Goal: Task Accomplishment & Management: Use online tool/utility

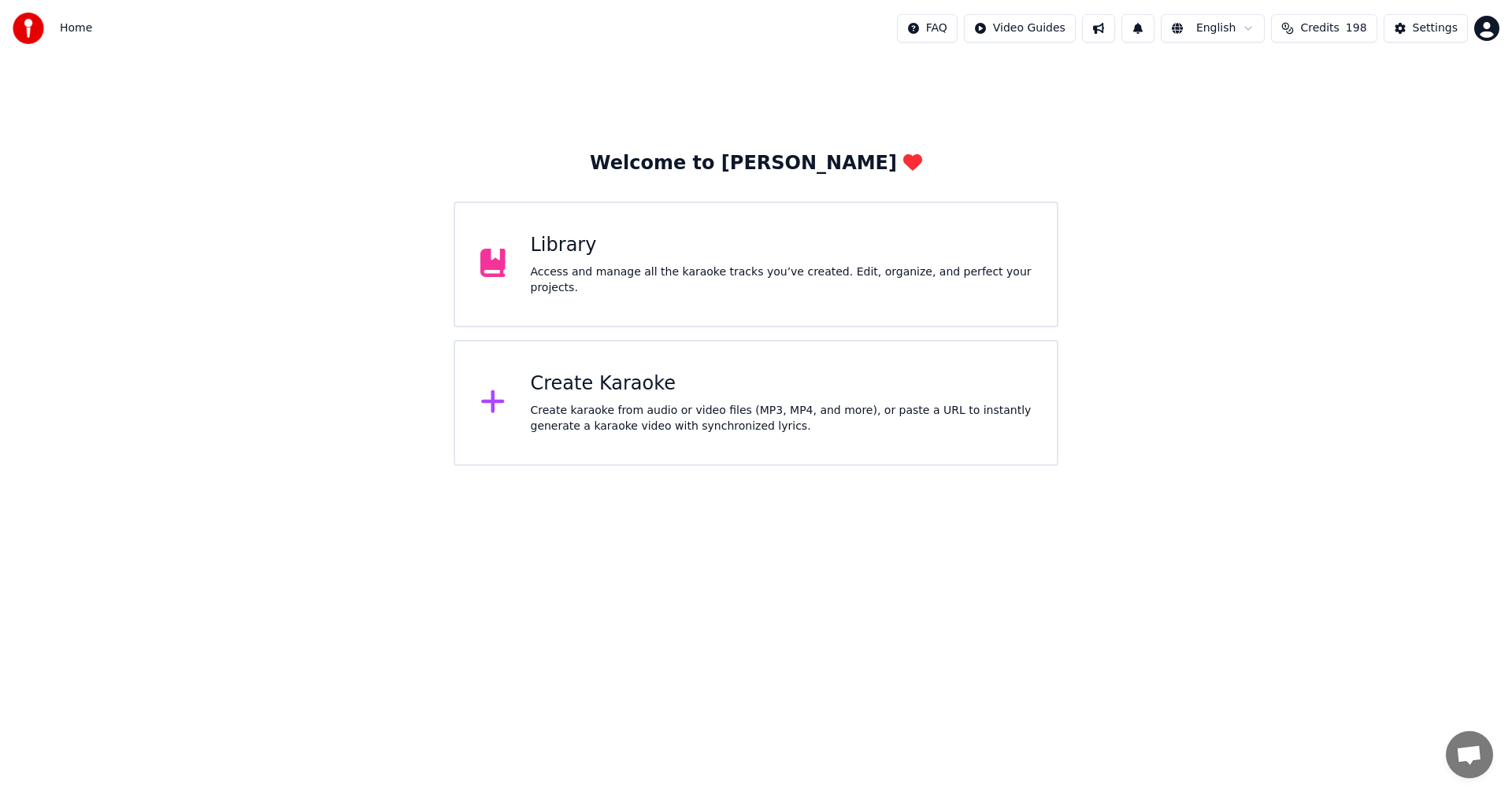
click at [753, 347] on div "Create Karaoke Create karaoke from audio or video files (MP3, MP4, and more), o…" at bounding box center [756, 403] width 605 height 126
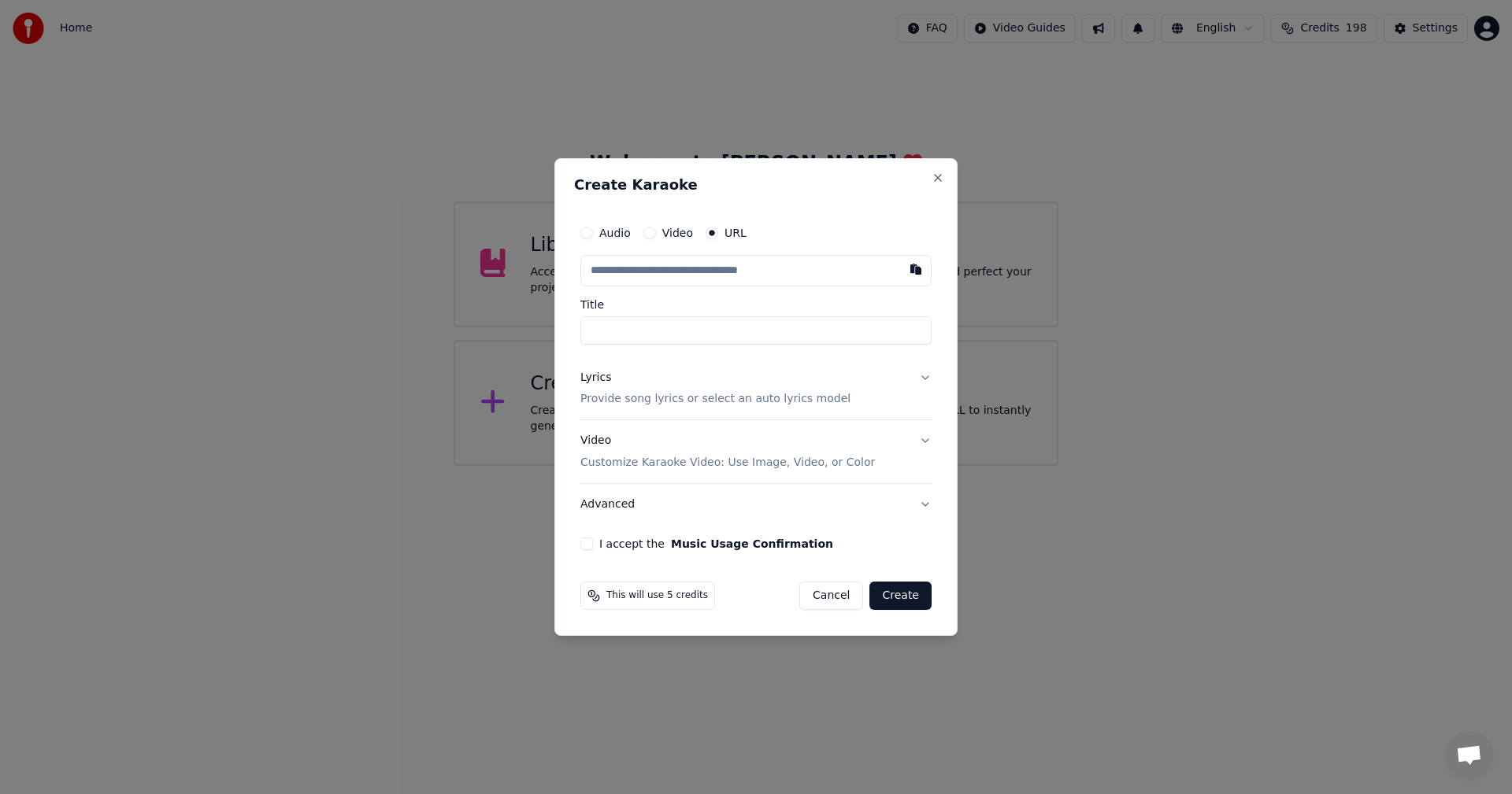
paste input "**********"
type input "**********"
click at [729, 404] on p "Provide song lyrics or select an auto lyrics model" at bounding box center [716, 400] width 270 height 16
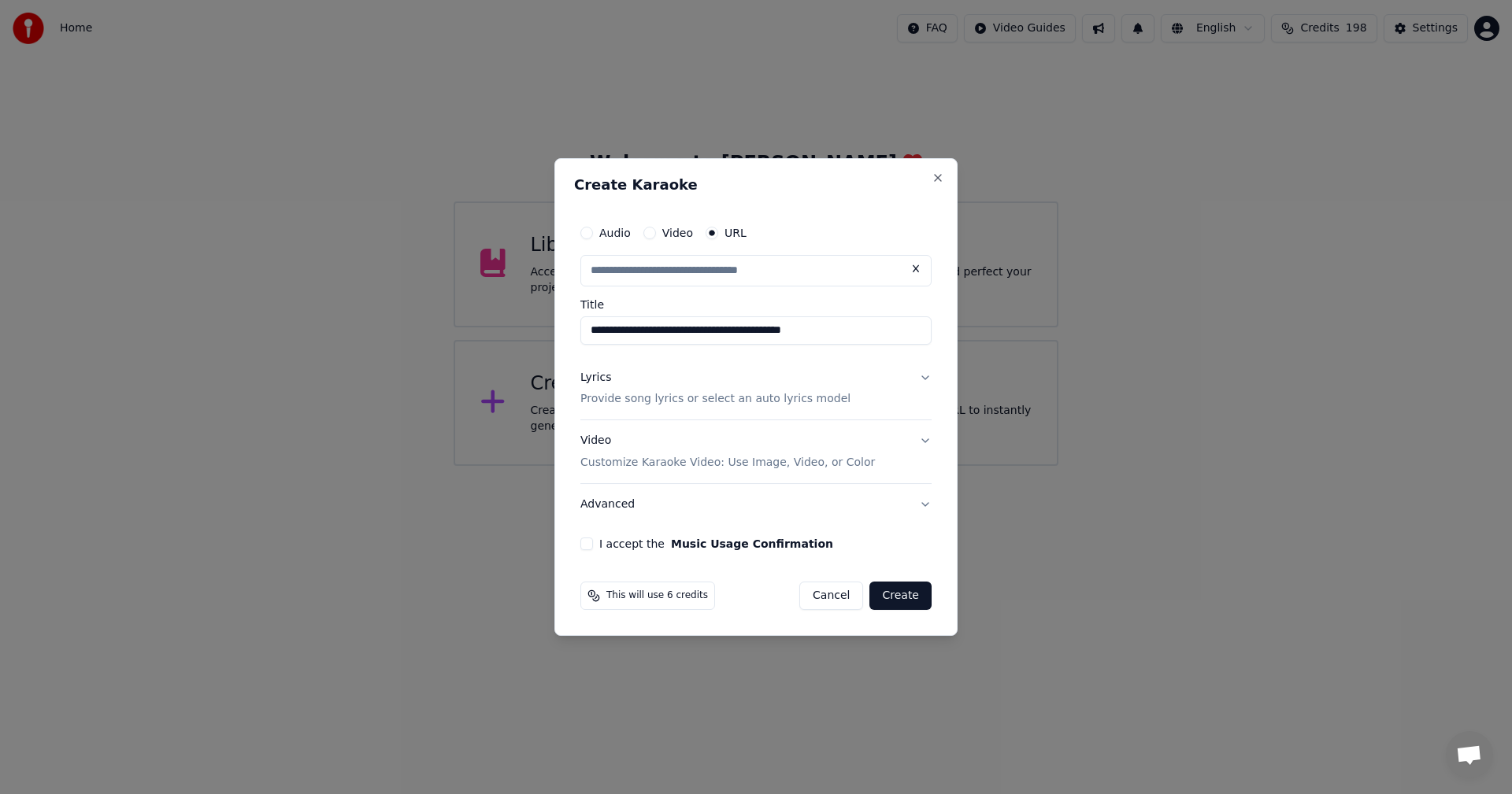
type input "**********"
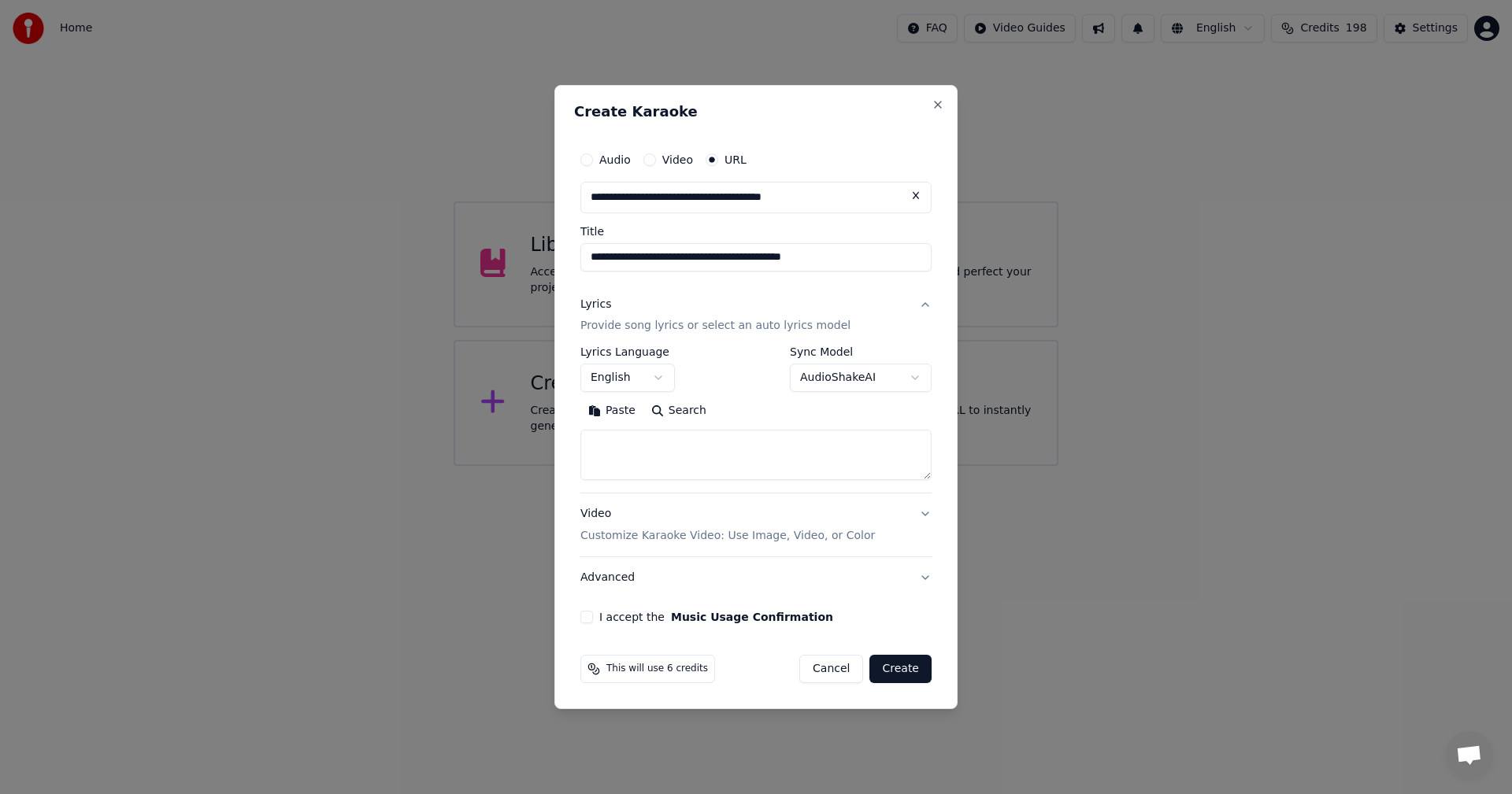
click at [667, 378] on button "English" at bounding box center [628, 378] width 94 height 29
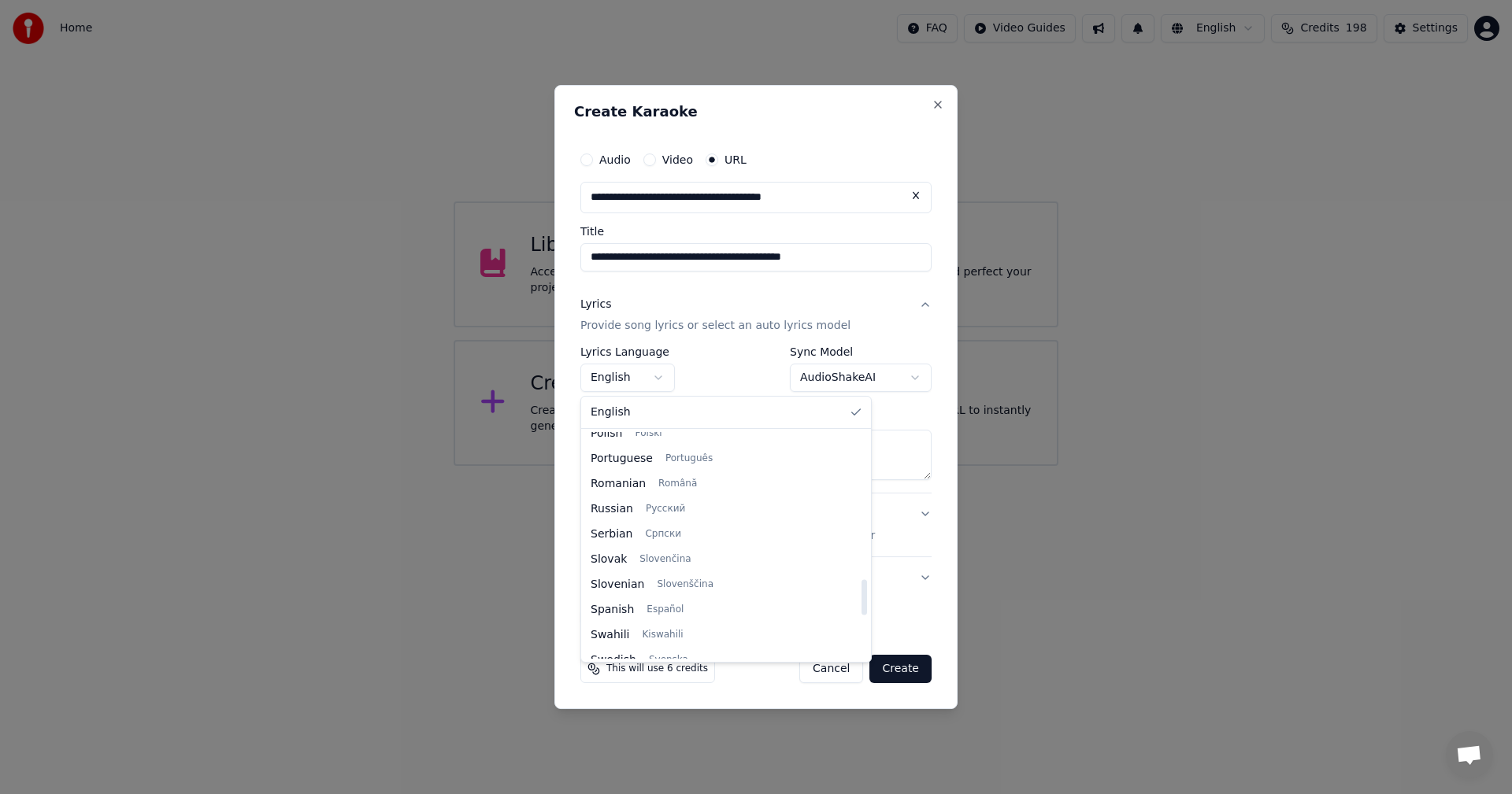
scroll to position [1023, 0]
select select "**"
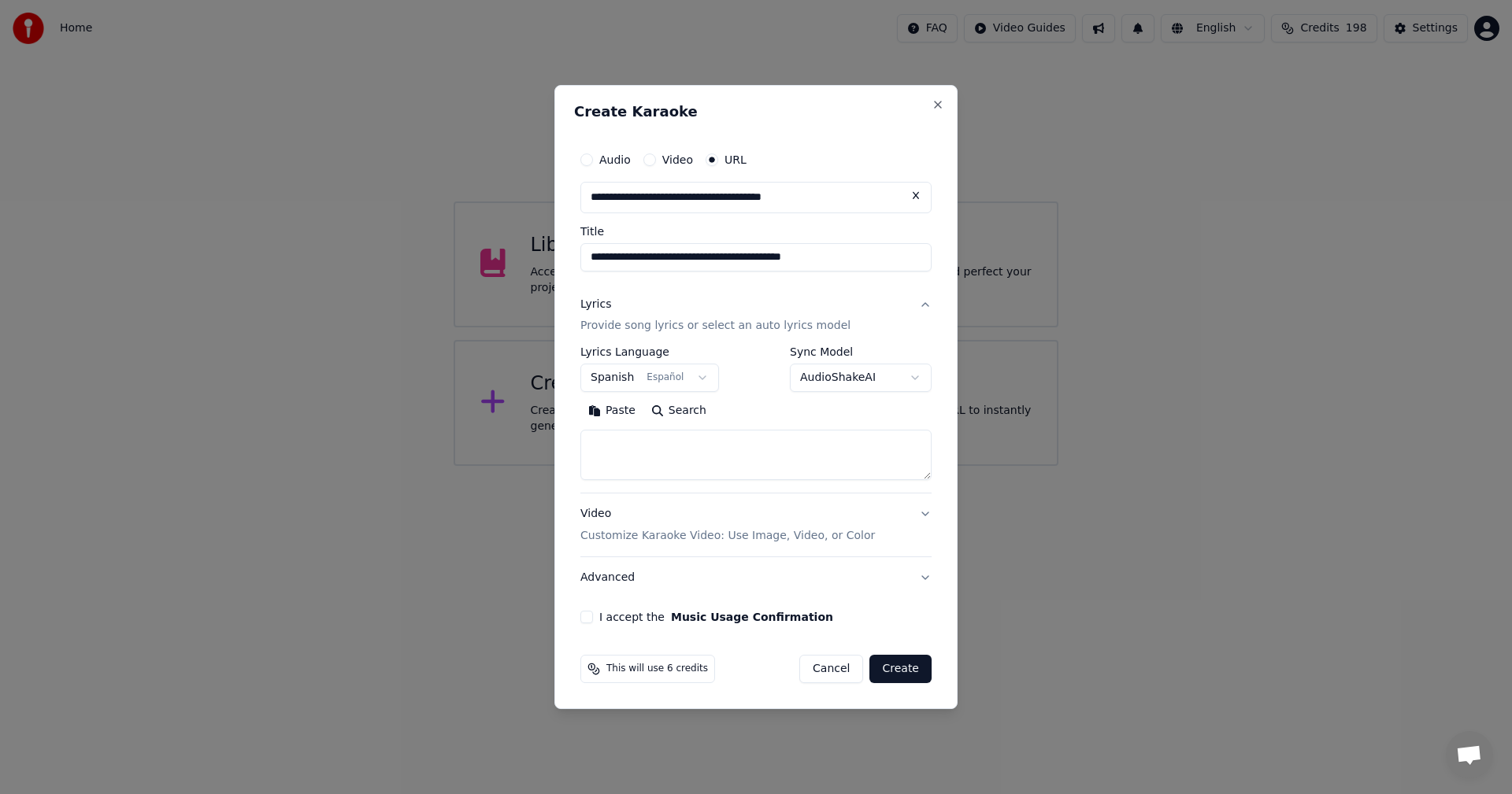
click at [841, 451] on textarea at bounding box center [756, 456] width 351 height 51
paste textarea "**********"
drag, startPoint x: 755, startPoint y: 469, endPoint x: 599, endPoint y: 443, distance: 158.2
click at [599, 443] on textarea at bounding box center [756, 456] width 351 height 51
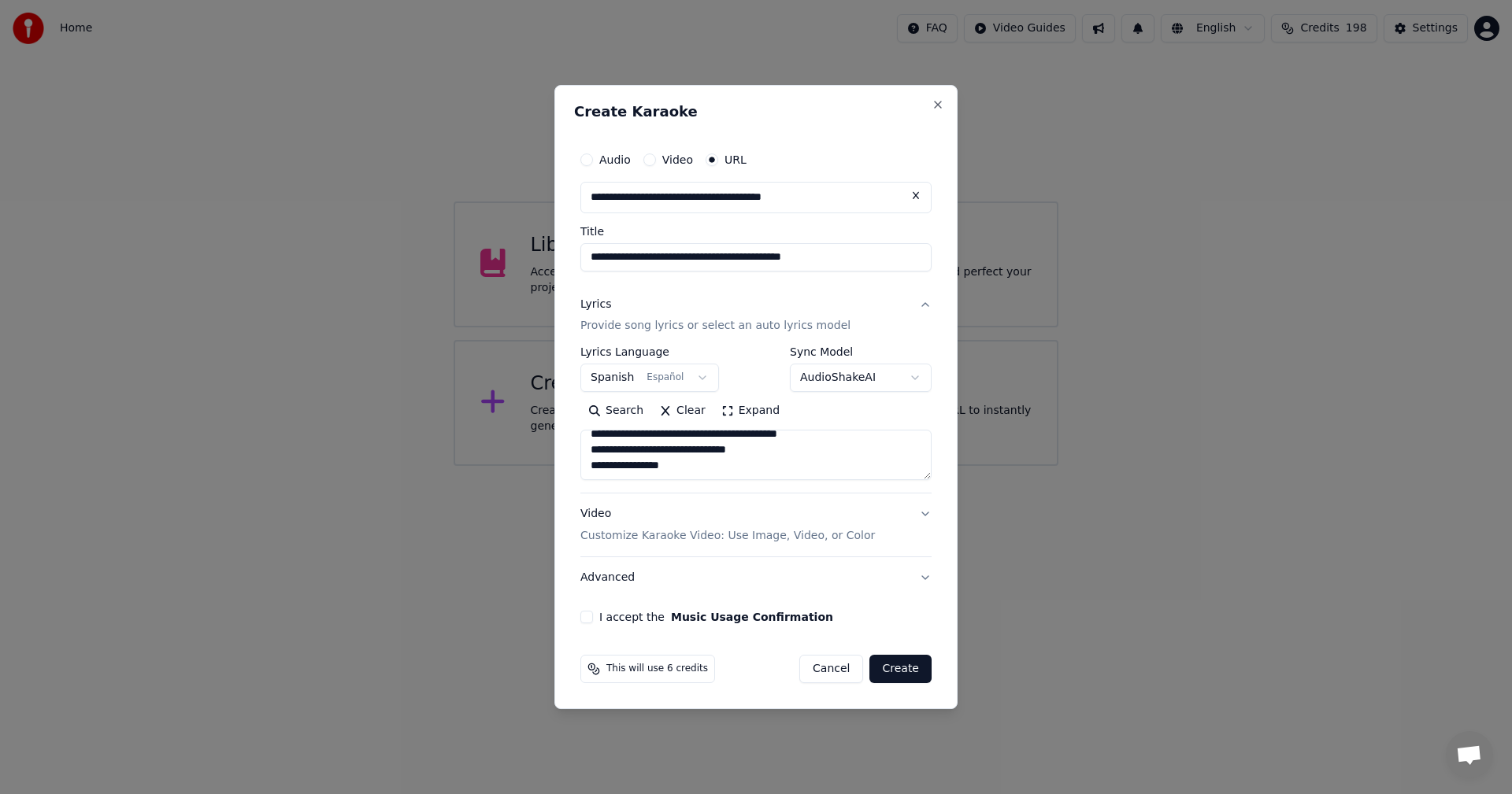
scroll to position [1286, 0]
click at [811, 461] on textarea at bounding box center [756, 456] width 351 height 51
paste textarea "**********"
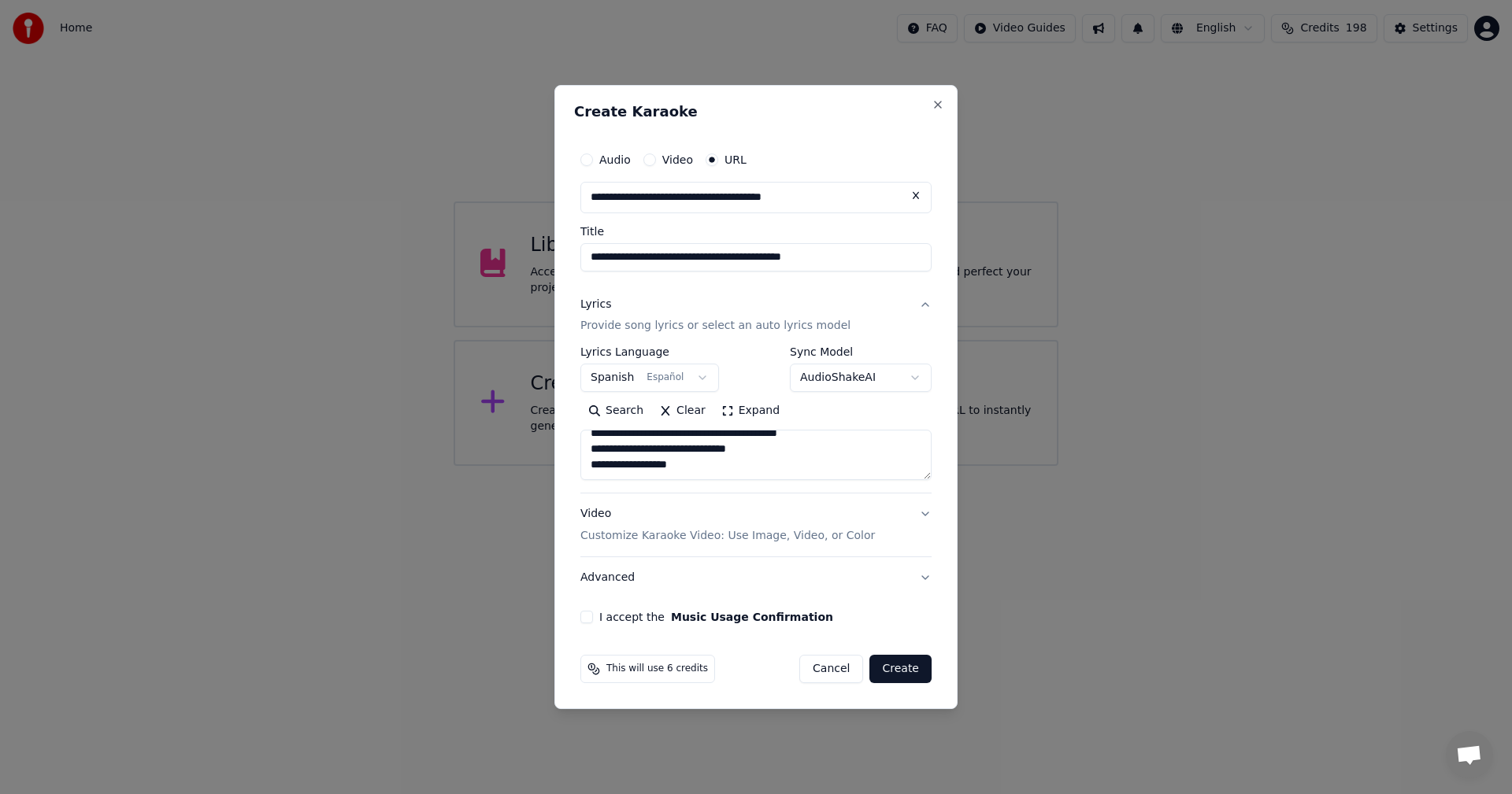
type textarea "**********"
click at [584, 614] on button "I accept the Music Usage Confirmation" at bounding box center [587, 617] width 12 height 12
click at [914, 671] on button "Create" at bounding box center [900, 668] width 62 height 29
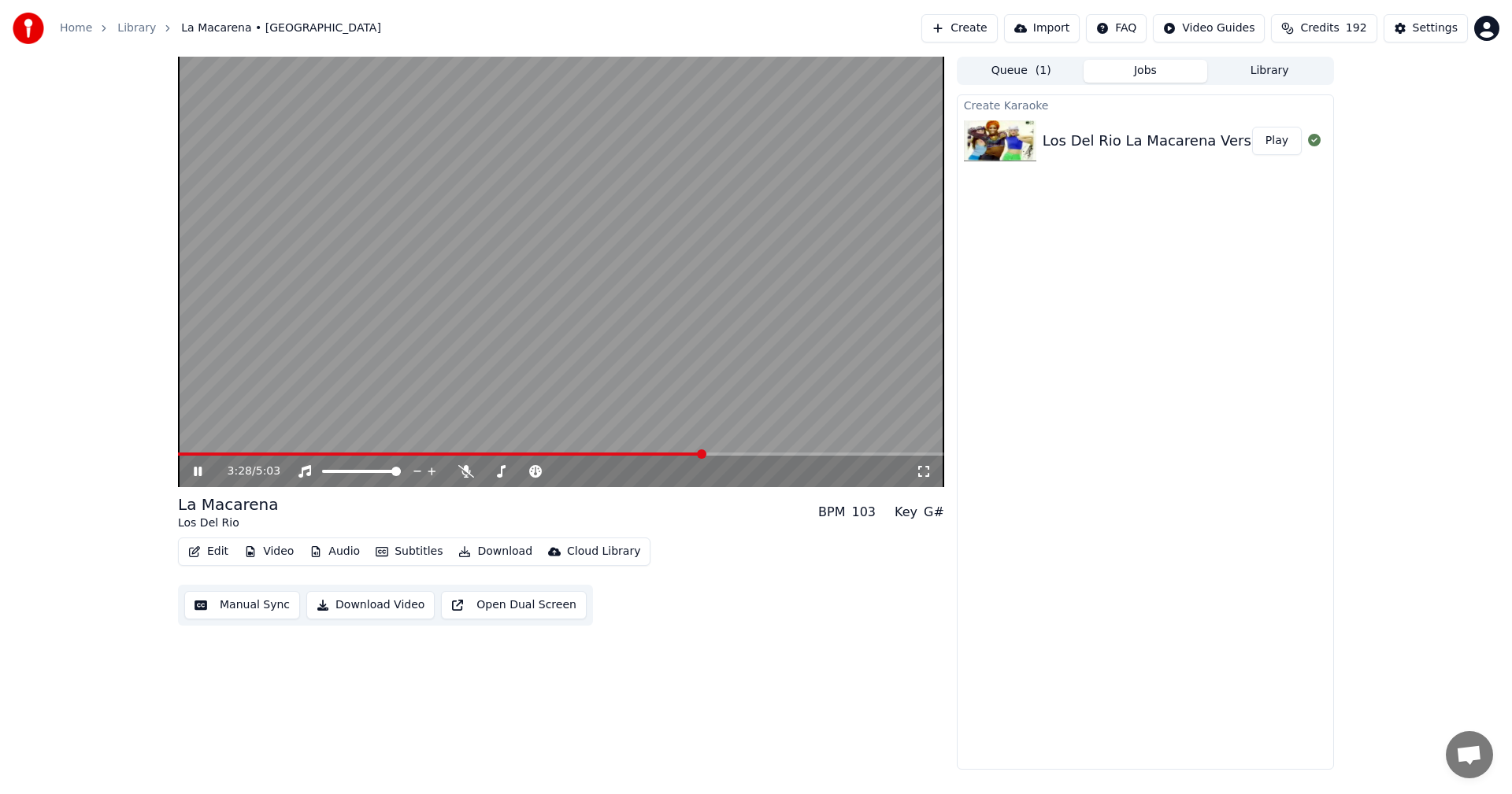
click at [704, 456] on span at bounding box center [701, 454] width 10 height 10
click at [704, 447] on video at bounding box center [561, 272] width 766 height 431
click at [842, 451] on span at bounding box center [839, 454] width 10 height 10
click at [195, 463] on div "4:23 / 5:03" at bounding box center [561, 472] width 766 height 31
click at [194, 475] on icon at bounding box center [197, 472] width 10 height 11
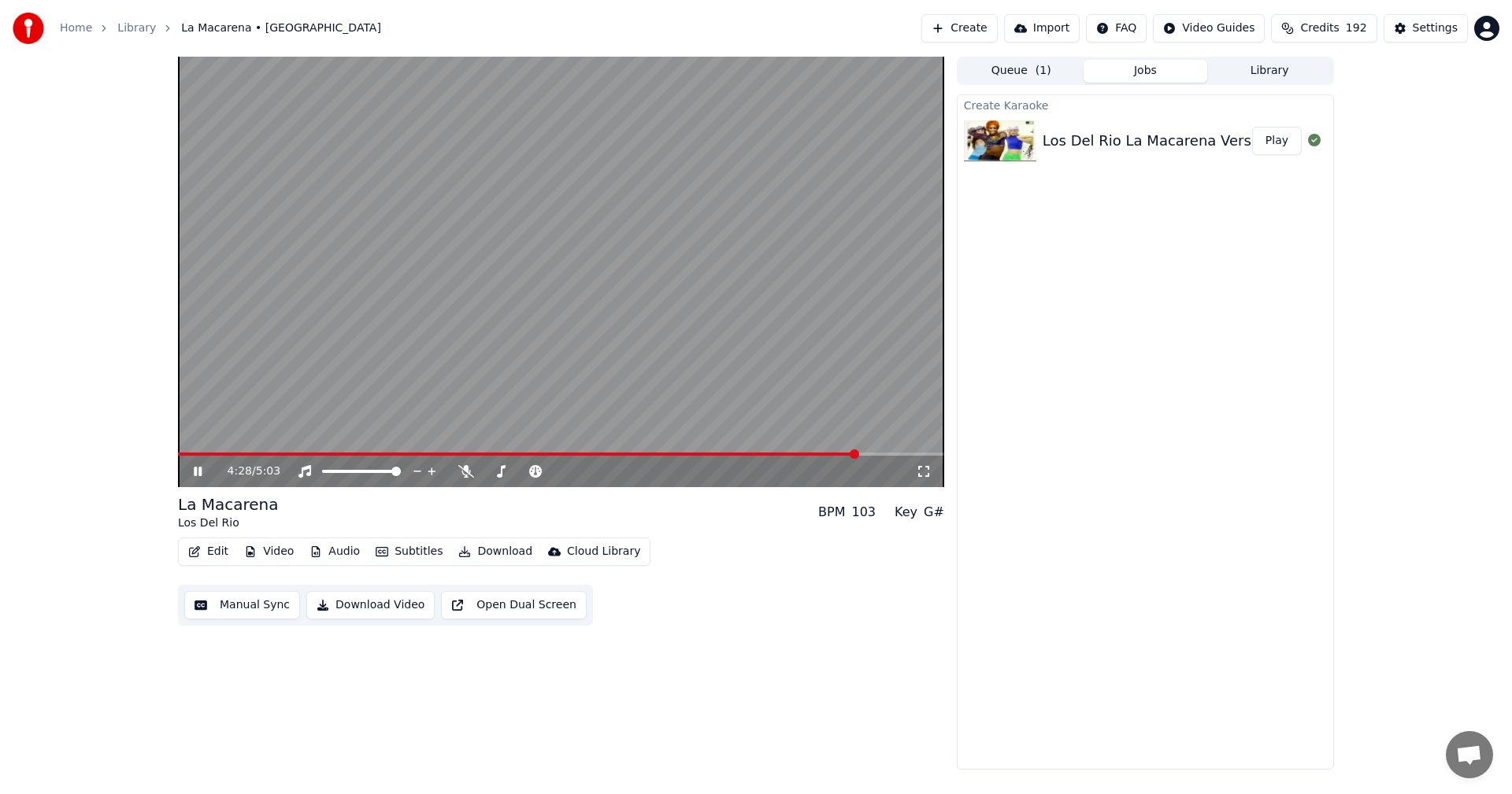
click at [900, 451] on video at bounding box center [561, 272] width 766 height 431
click at [901, 451] on video at bounding box center [561, 272] width 766 height 431
click at [903, 456] on span at bounding box center [561, 454] width 766 height 3
click at [923, 454] on span at bounding box center [561, 454] width 766 height 3
click at [935, 453] on span at bounding box center [561, 454] width 766 height 3
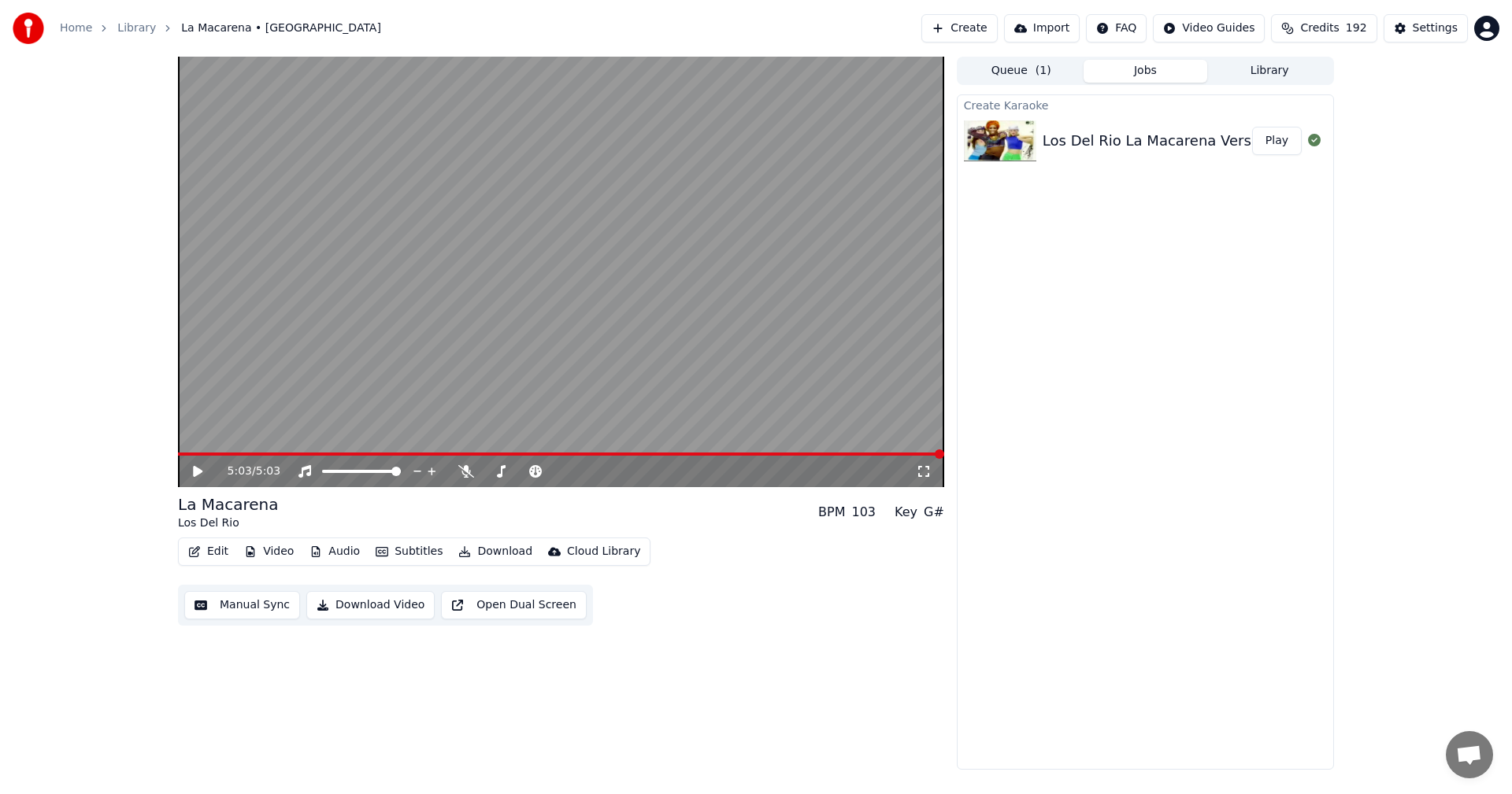
click at [997, 31] on button "Create" at bounding box center [960, 28] width 77 height 29
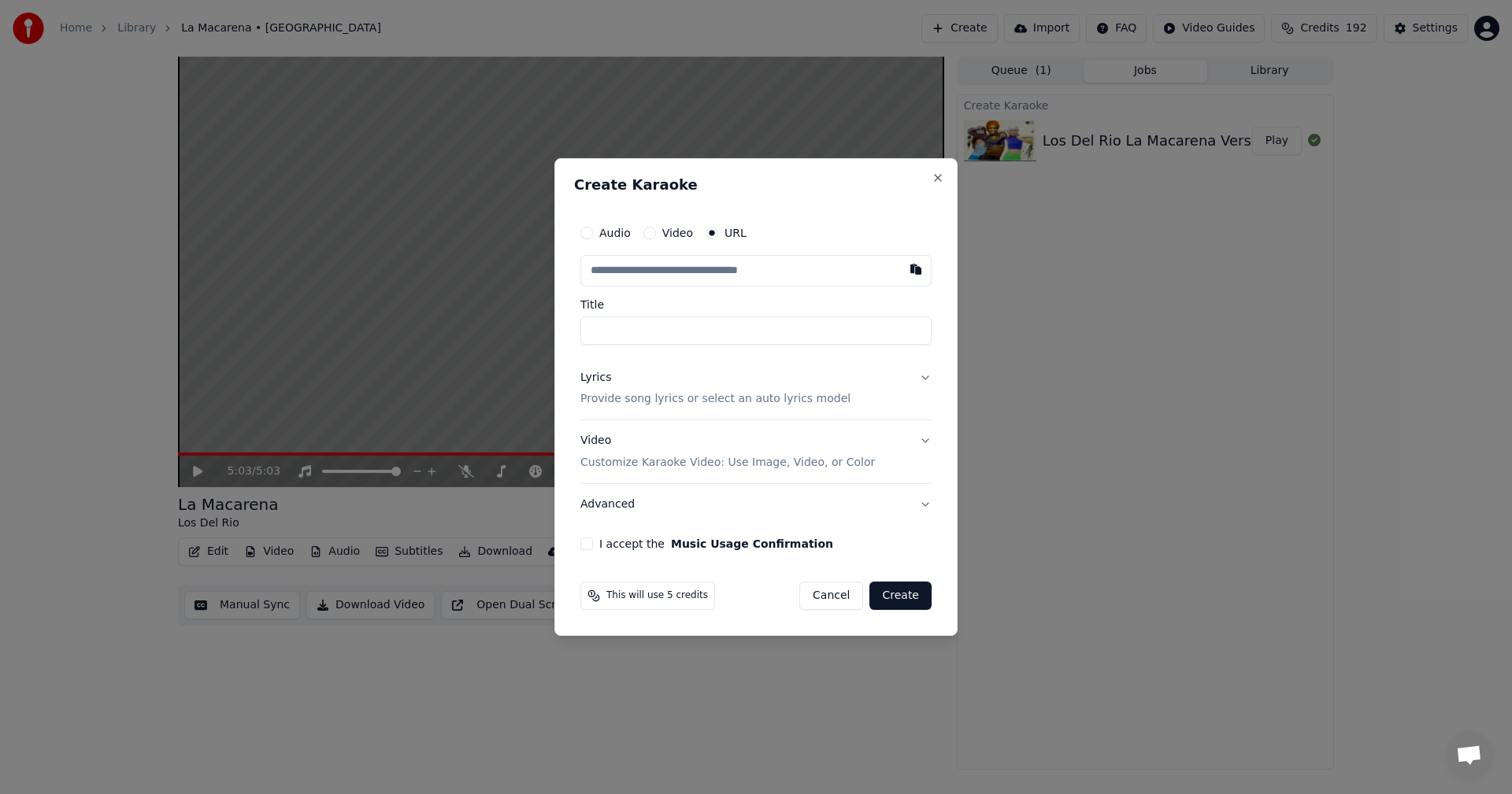
type input "**********"
click at [614, 396] on p "Provide song lyrics or select an auto lyrics model" at bounding box center [716, 400] width 270 height 16
type input "**********"
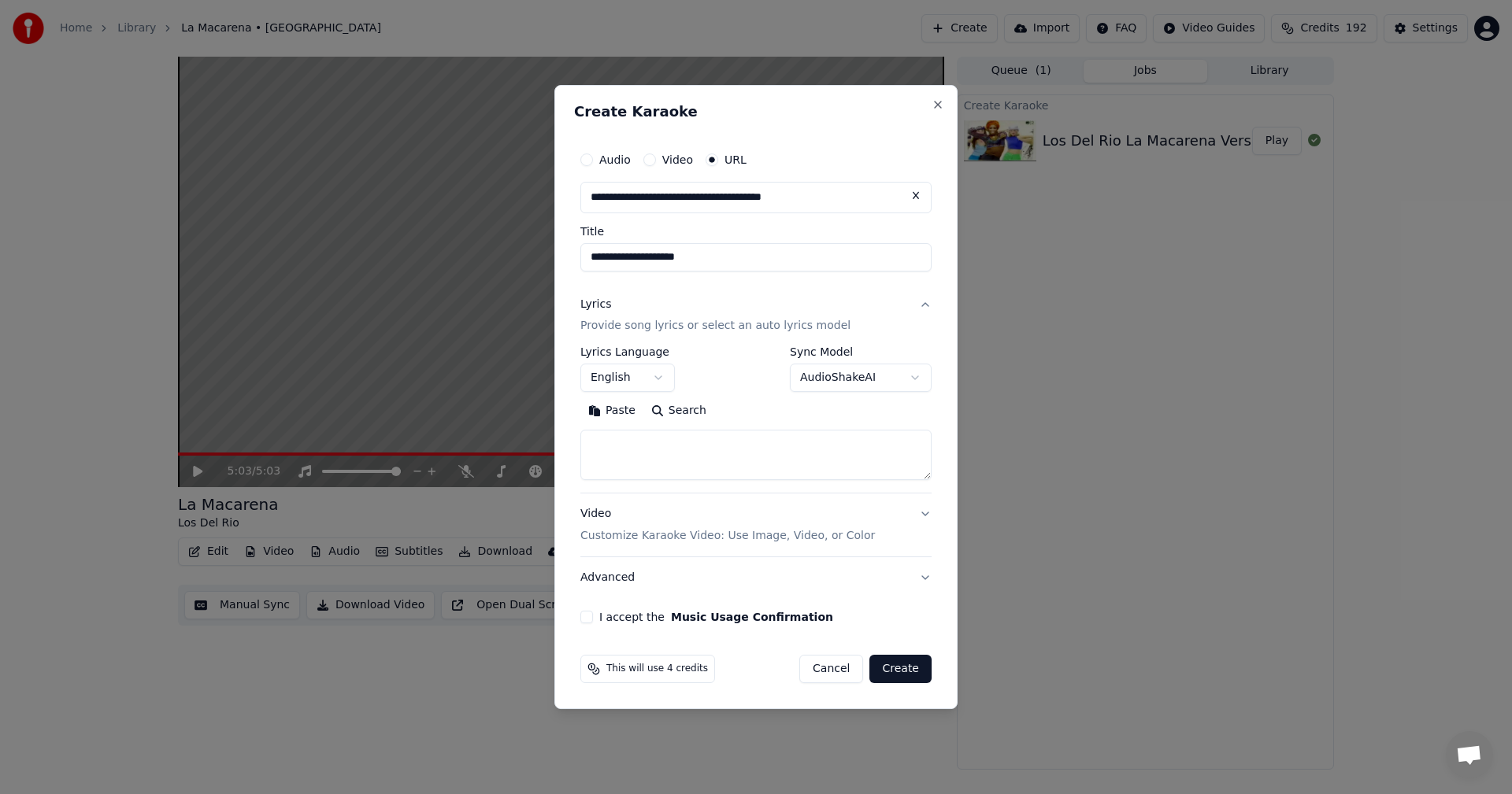
click at [655, 380] on body "**********" at bounding box center [756, 397] width 1512 height 794
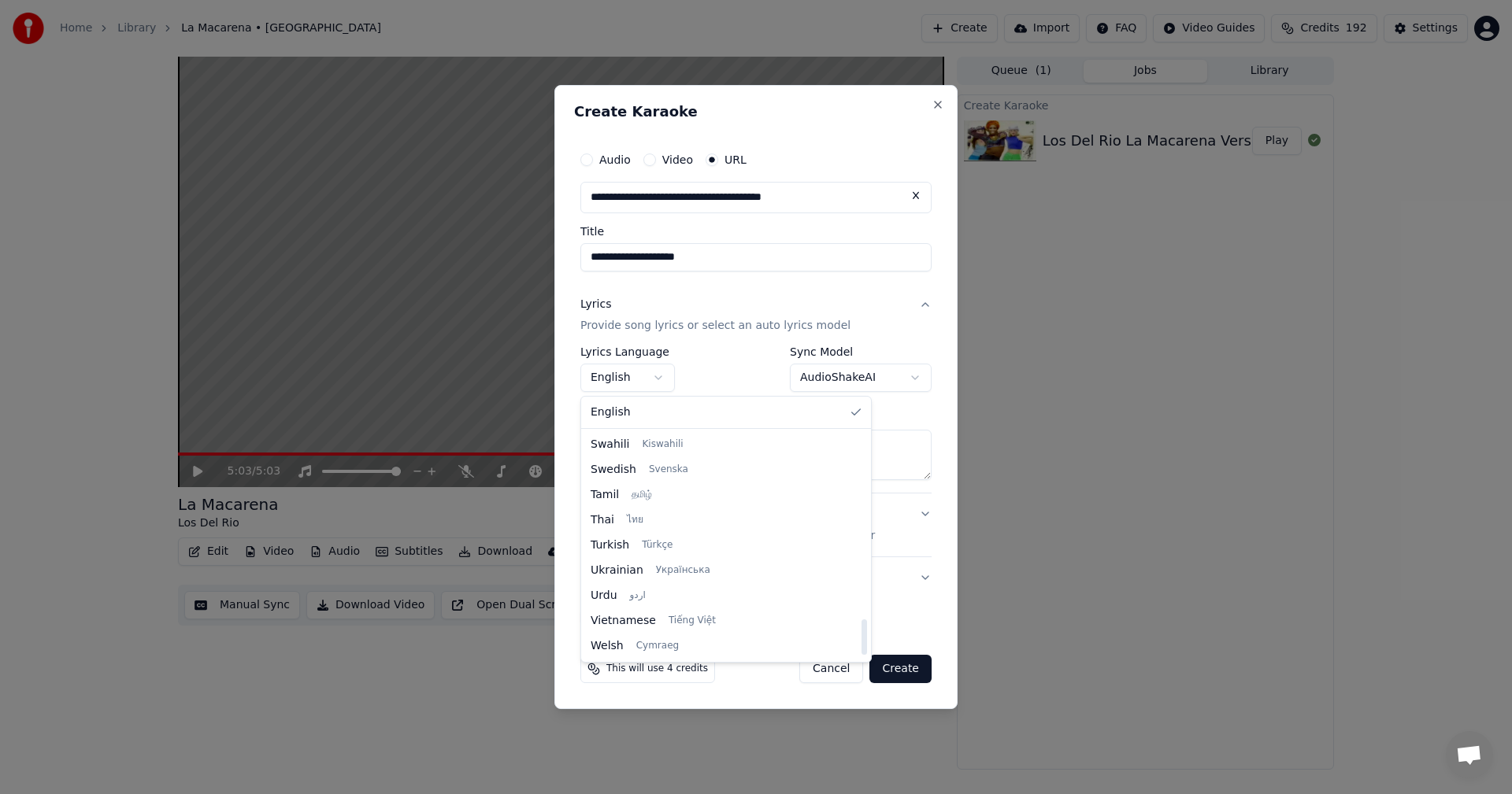
scroll to position [1130, 0]
select select "**"
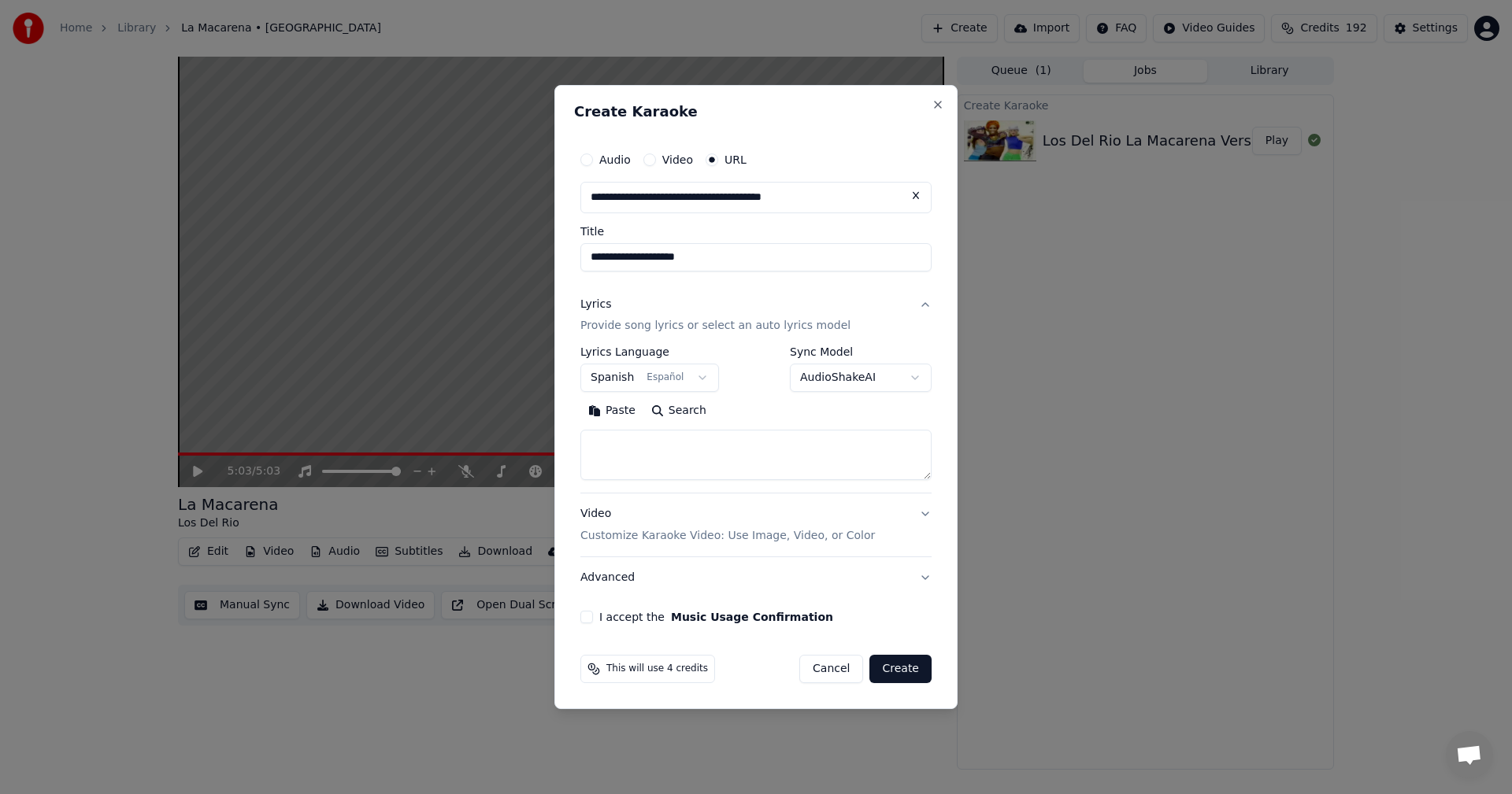
click at [814, 445] on textarea at bounding box center [756, 456] width 351 height 51
paste textarea "**********"
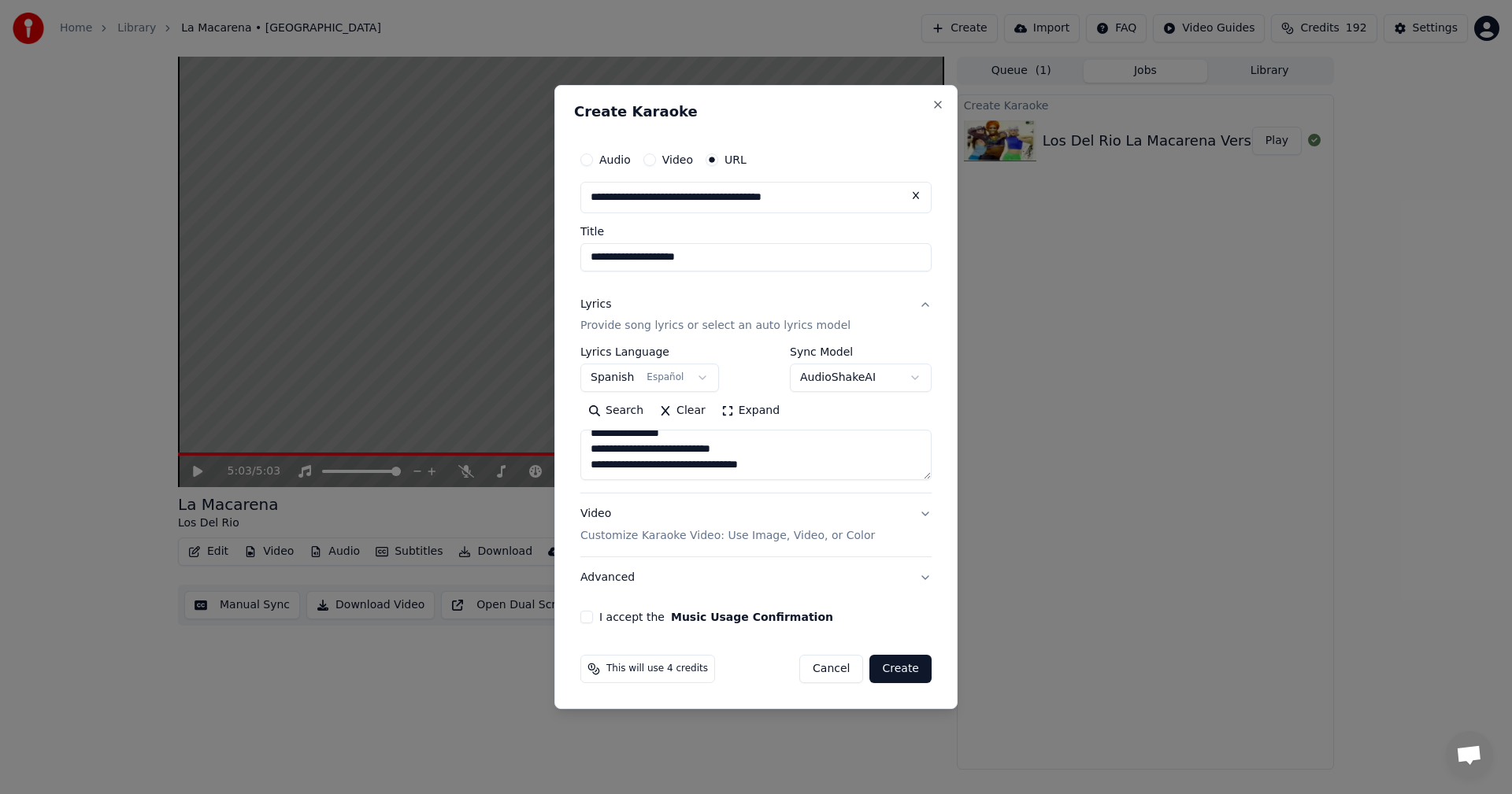
type textarea "**********"
click at [589, 621] on button "I accept the Music Usage Confirmation" at bounding box center [587, 617] width 12 height 12
click at [909, 665] on button "Create" at bounding box center [900, 668] width 62 height 29
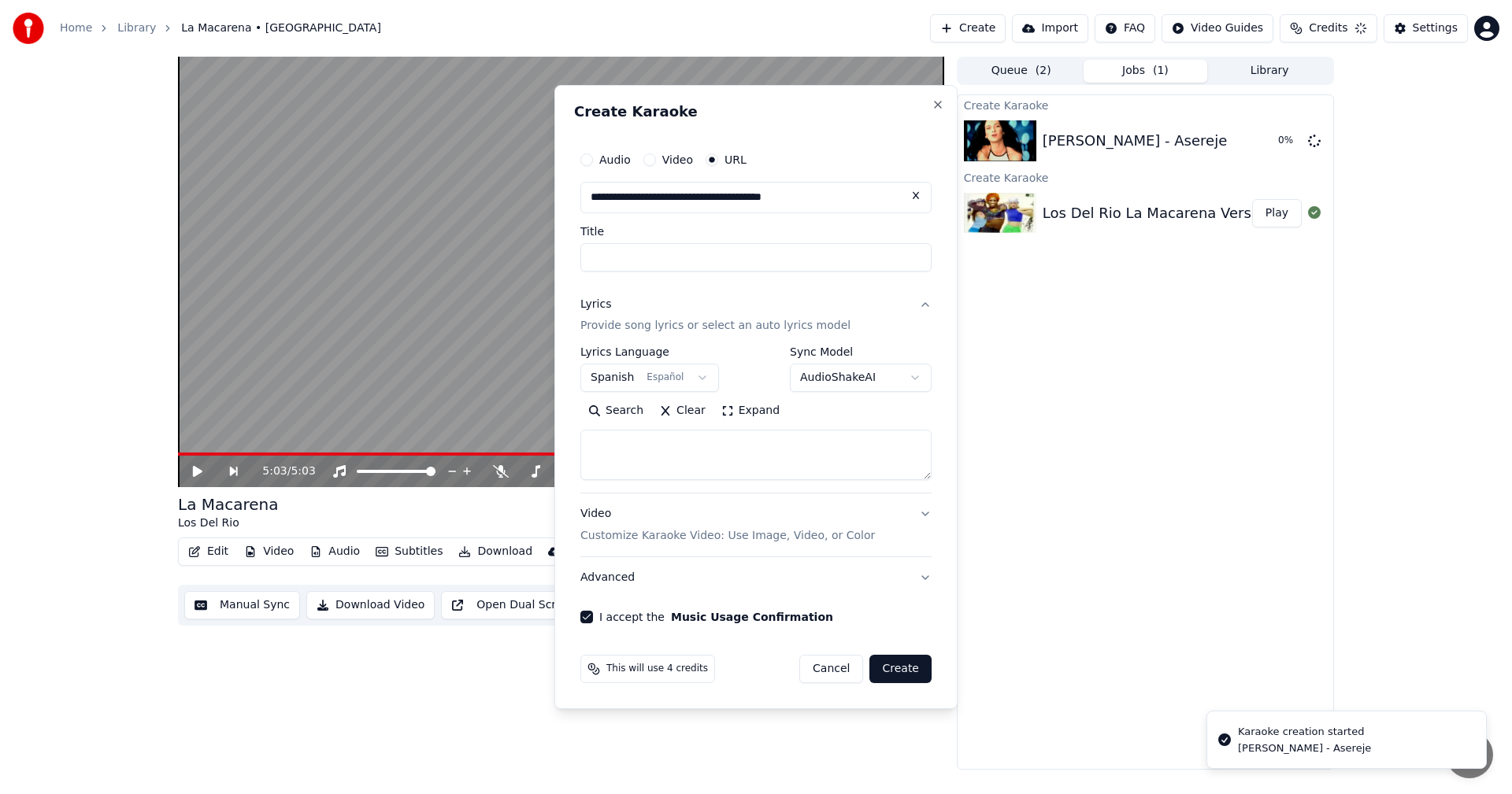
select select
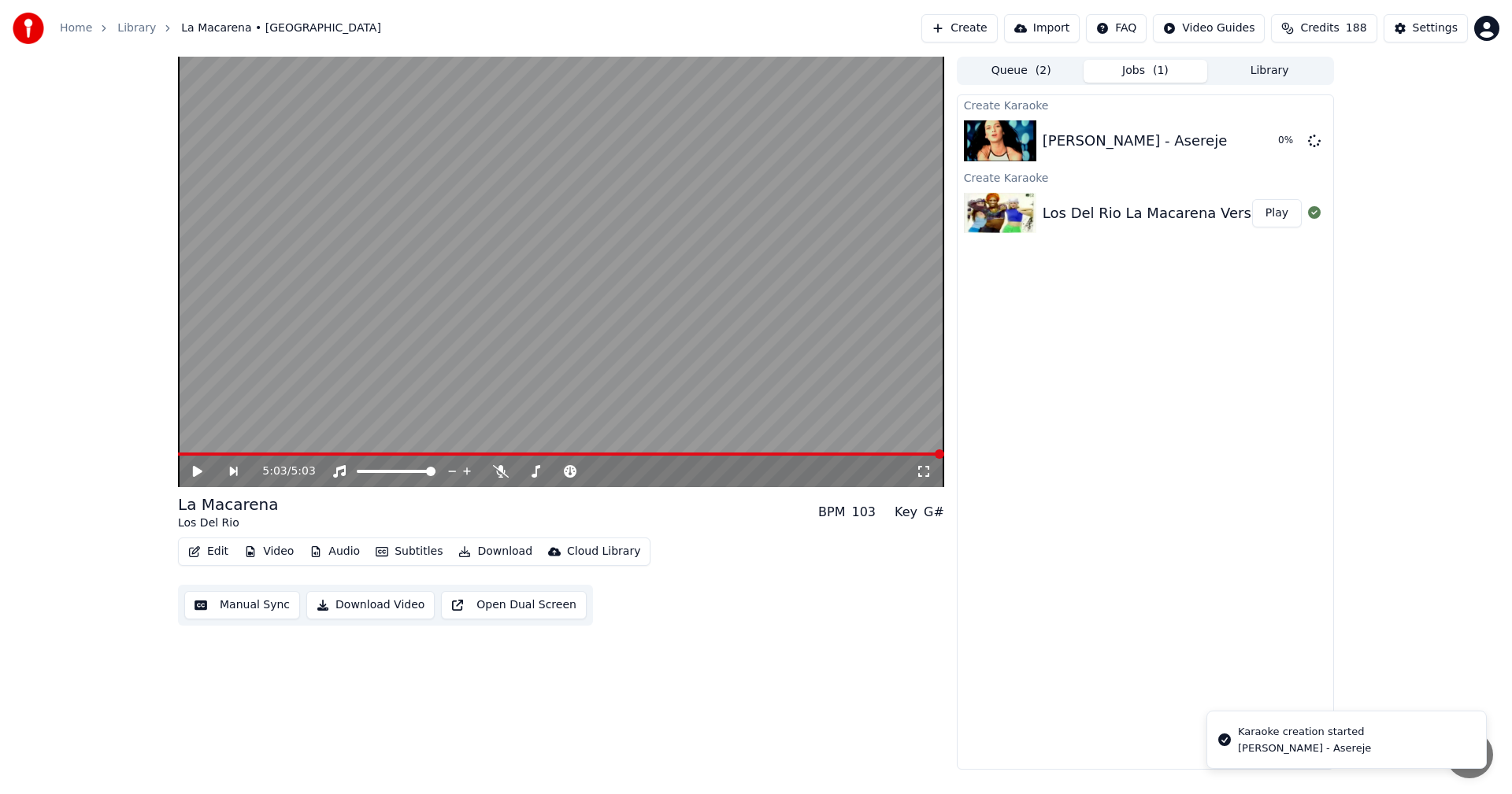
click at [190, 467] on div "5:03 / 5:03" at bounding box center [561, 472] width 753 height 16
click at [188, 454] on span at bounding box center [561, 454] width 766 height 3
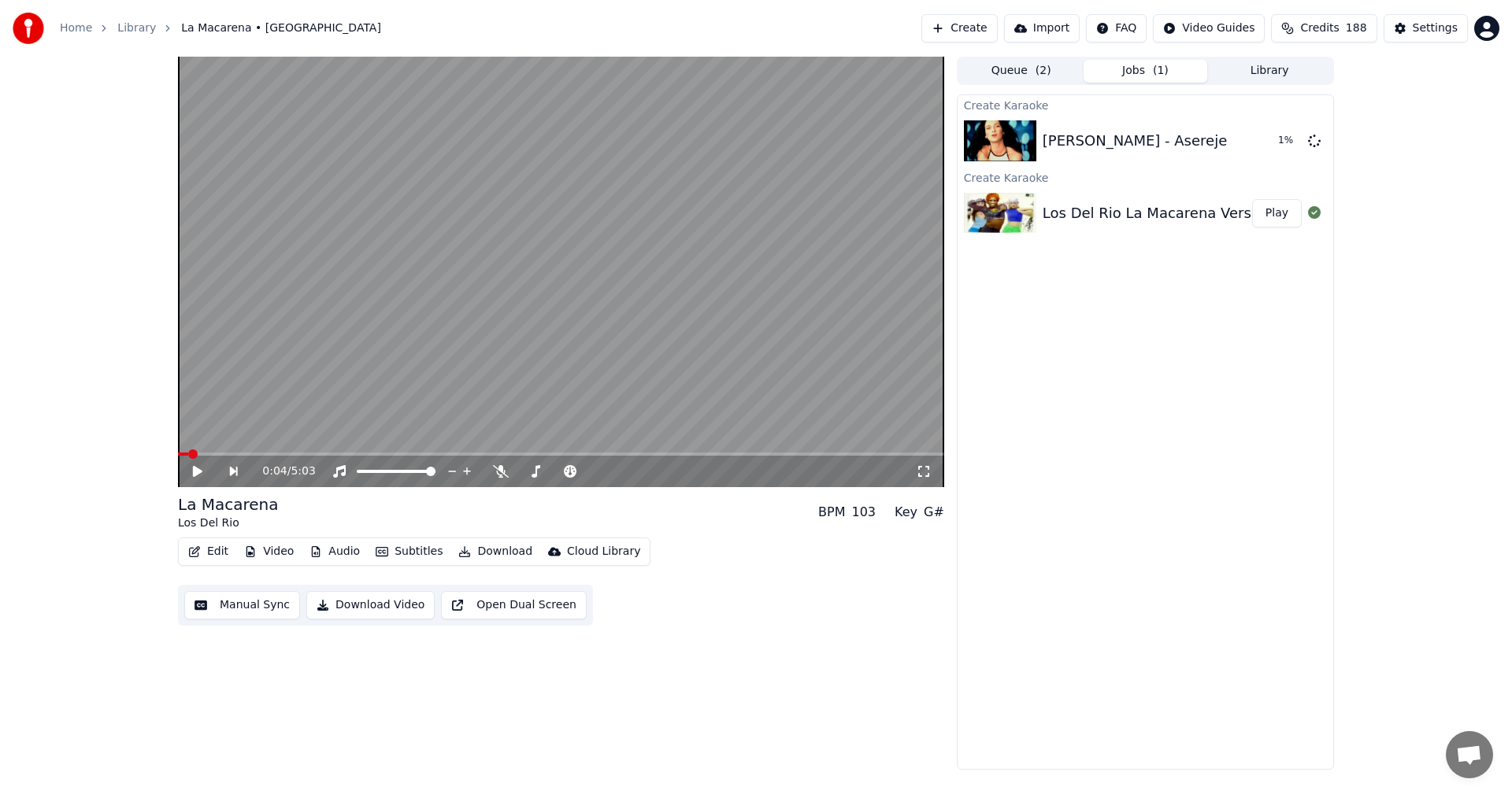
click at [197, 470] on icon at bounding box center [197, 472] width 10 height 11
click at [209, 548] on button "Edit" at bounding box center [208, 551] width 53 height 22
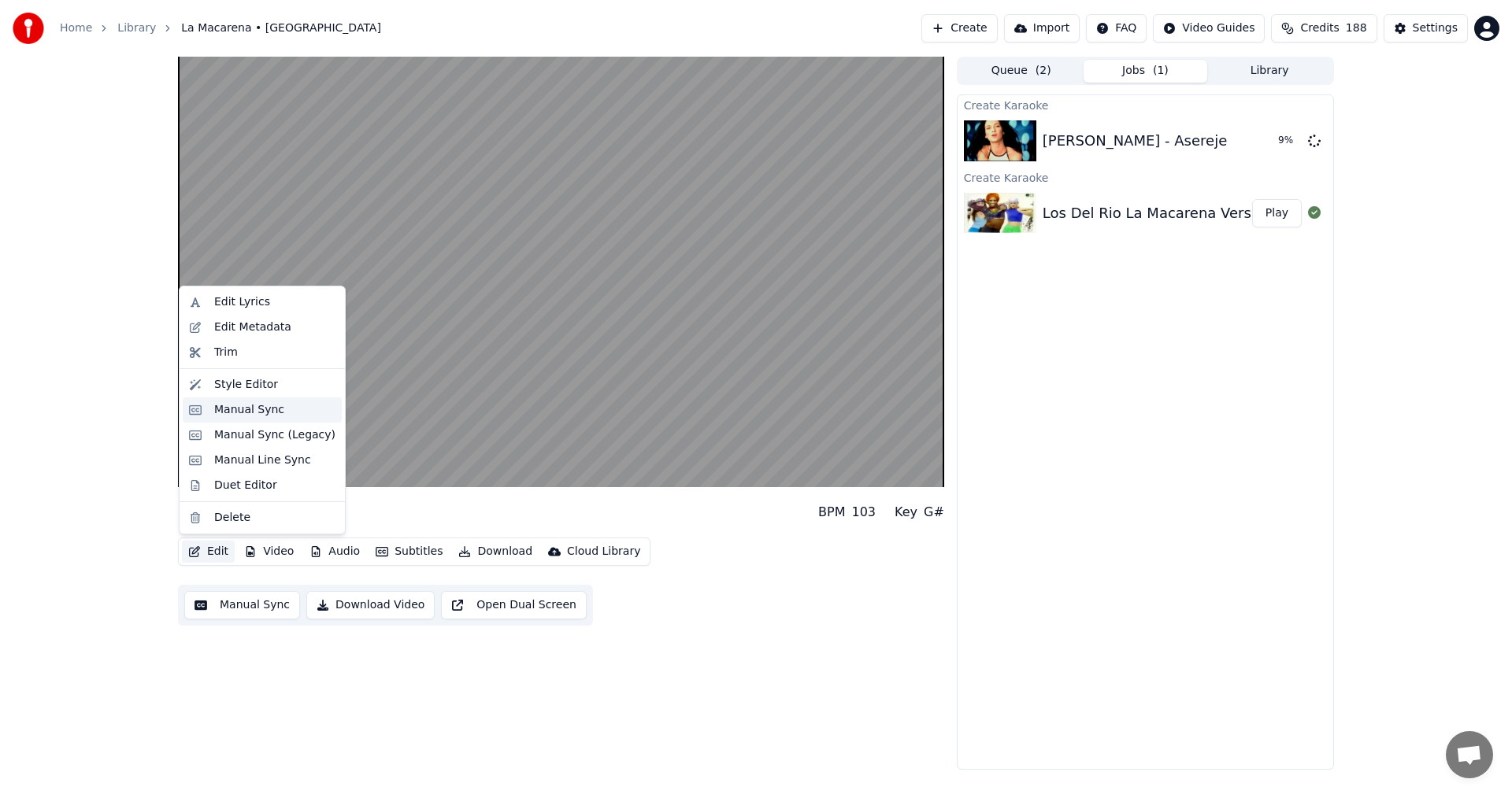
click at [264, 405] on div "Manual Sync" at bounding box center [249, 411] width 70 height 16
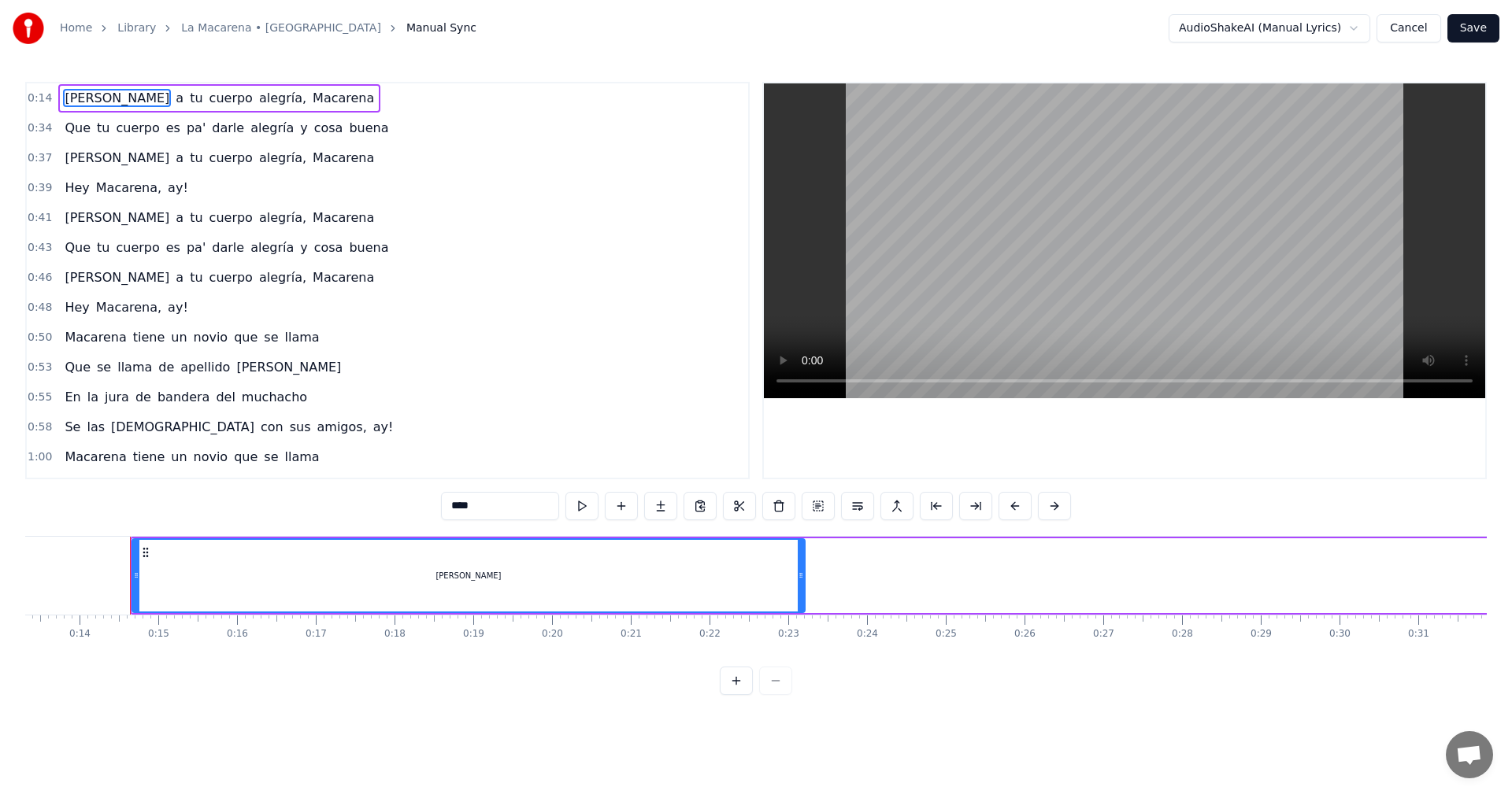
scroll to position [0, 1127]
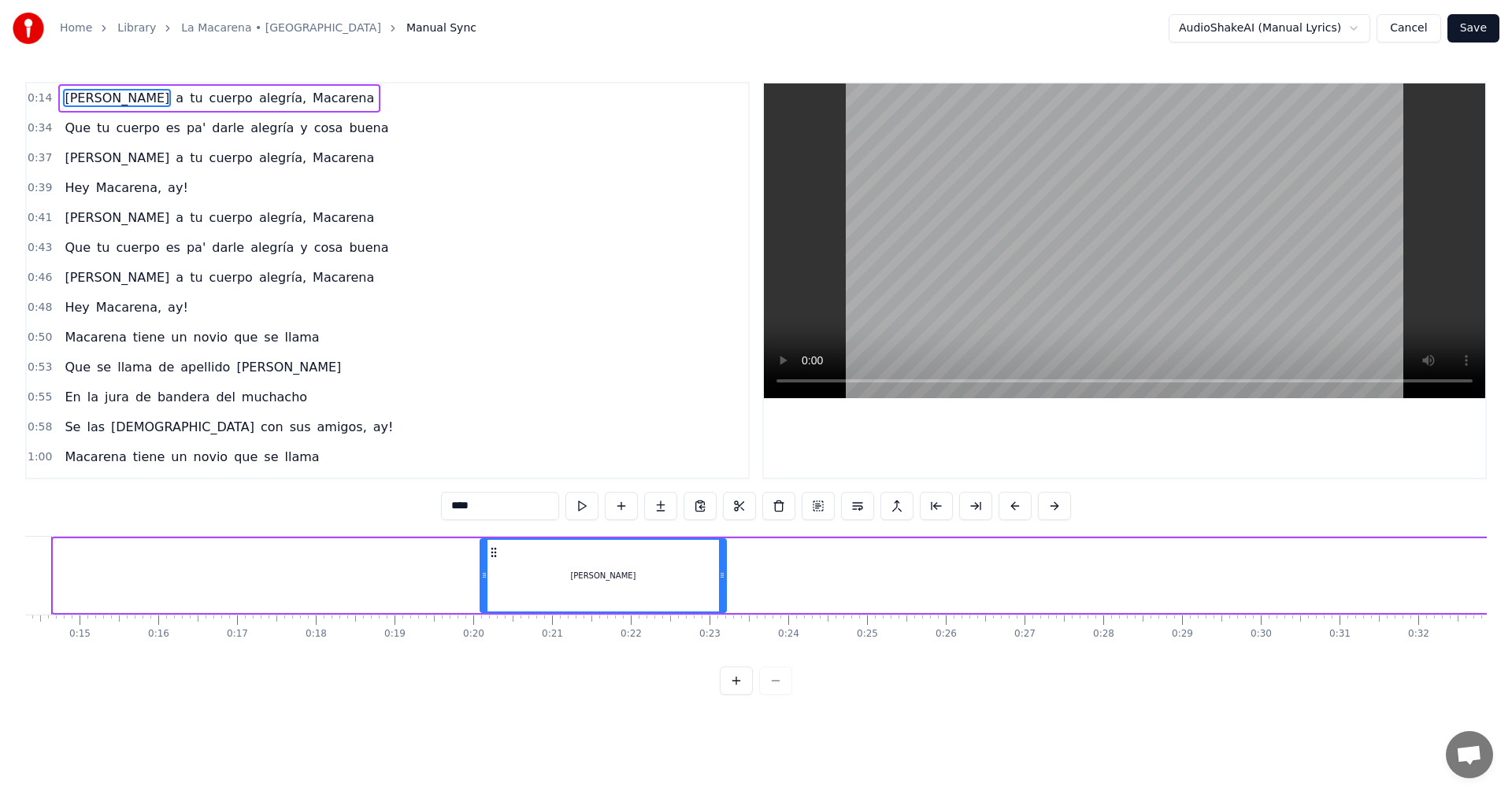
drag, startPoint x: 56, startPoint y: 575, endPoint x: 702, endPoint y: 580, distance: 646.0
click at [484, 578] on icon at bounding box center [484, 575] width 6 height 12
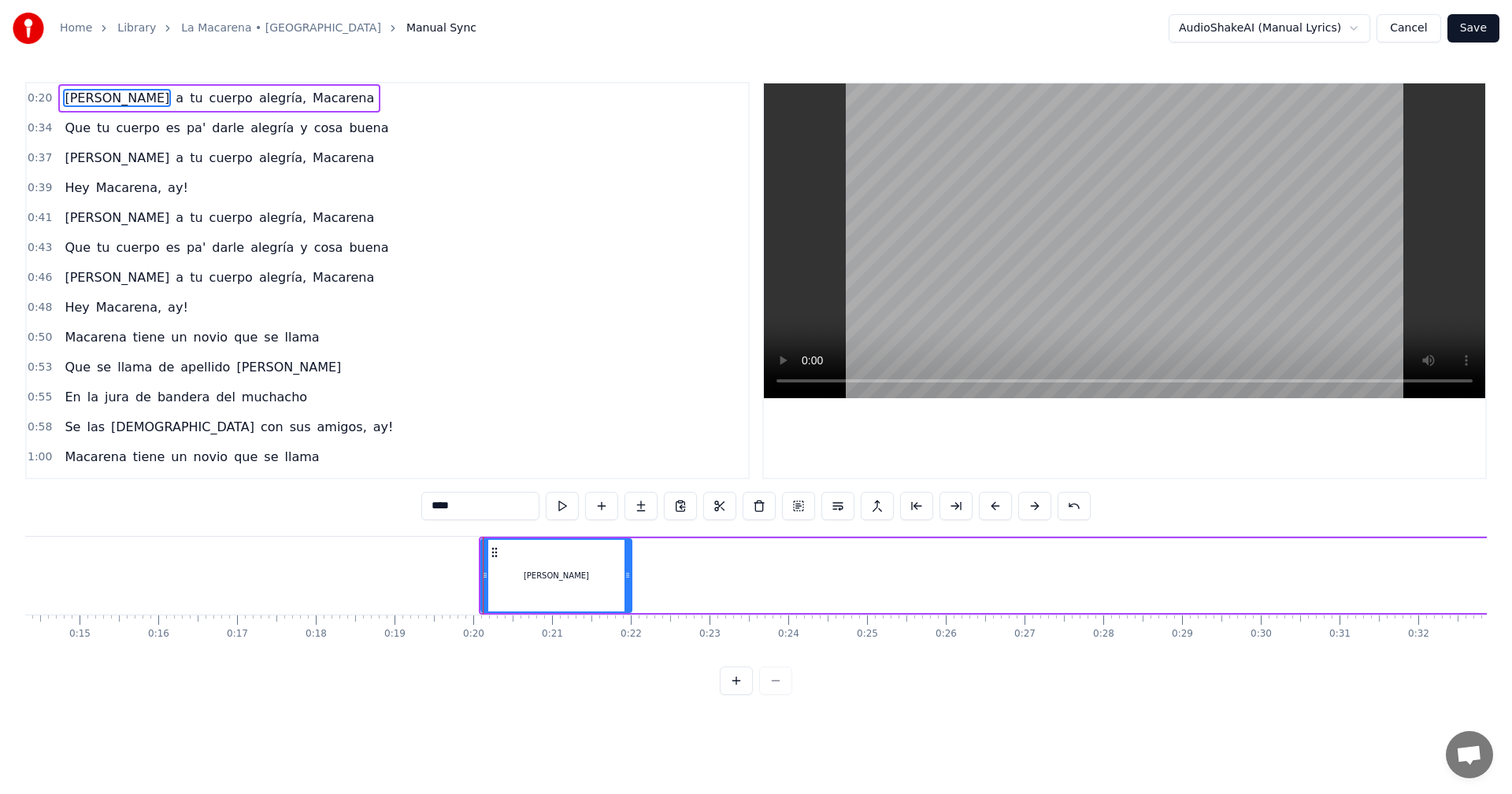
drag, startPoint x: 721, startPoint y: 577, endPoint x: 627, endPoint y: 577, distance: 94.0
click at [627, 577] on circle at bounding box center [627, 577] width 1 height 1
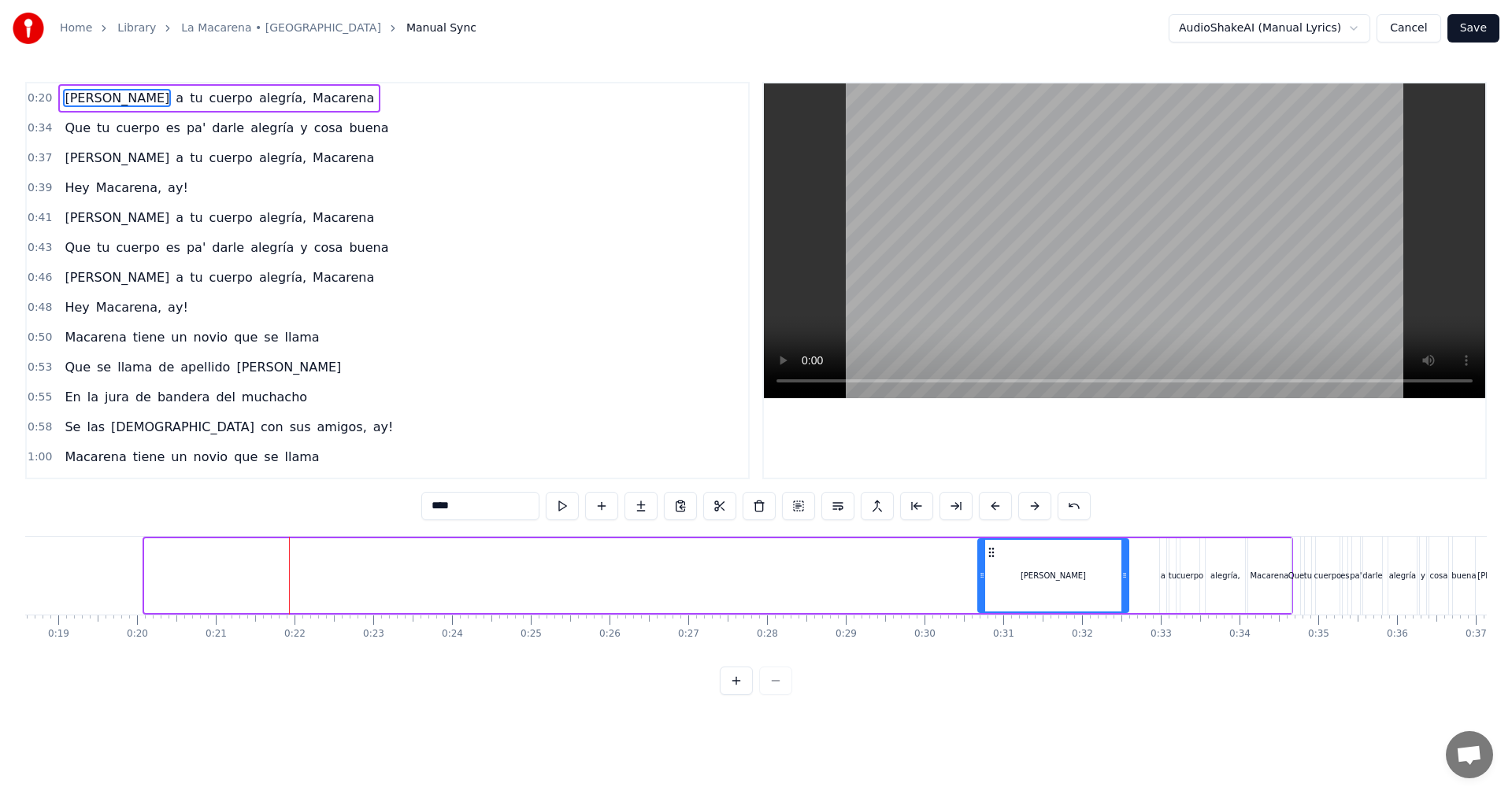
scroll to position [0, 1473]
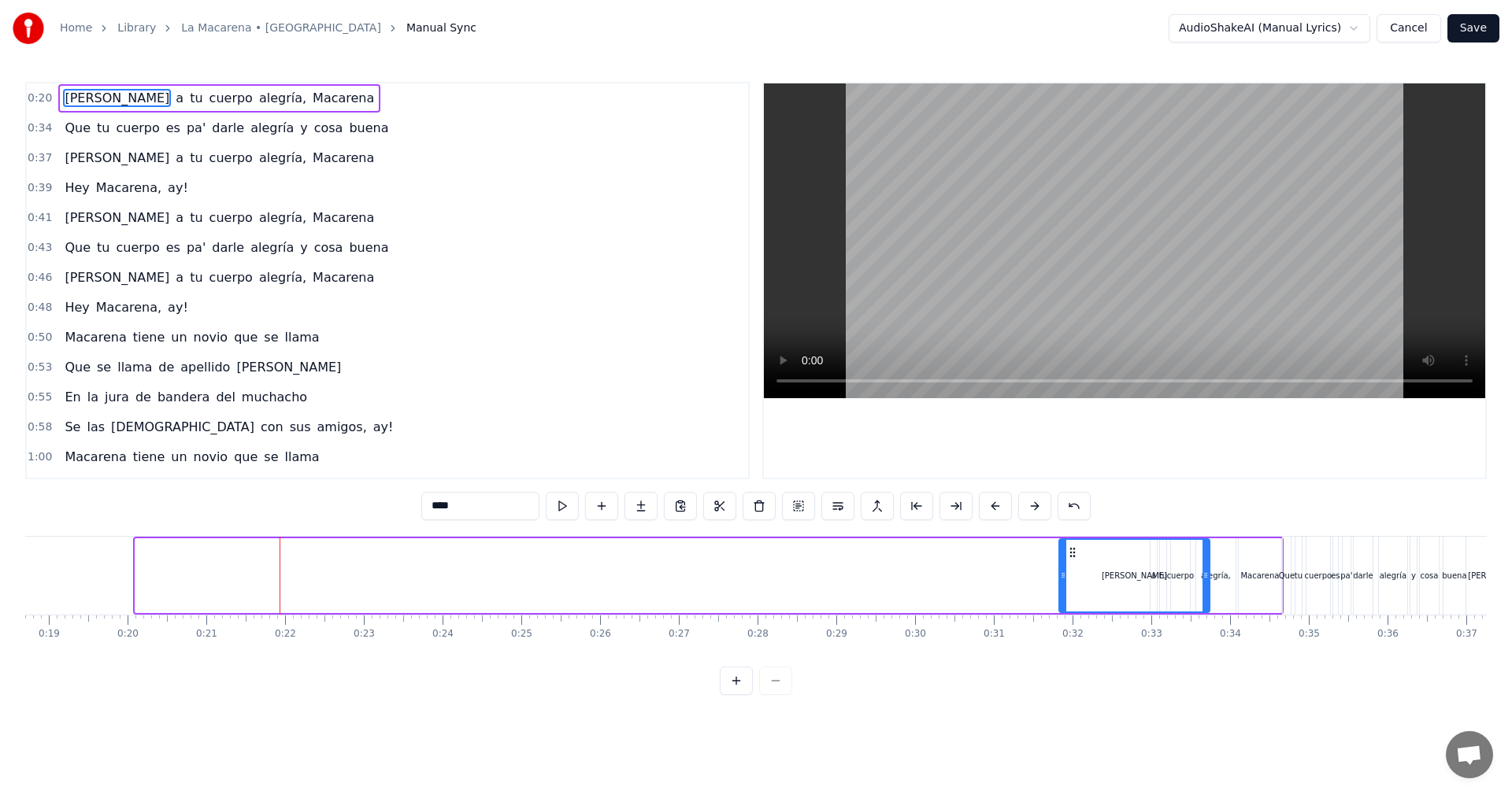
drag, startPoint x: 494, startPoint y: 551, endPoint x: 1073, endPoint y: 561, distance: 579.1
click at [1073, 561] on div "[PERSON_NAME]" at bounding box center [1134, 576] width 149 height 71
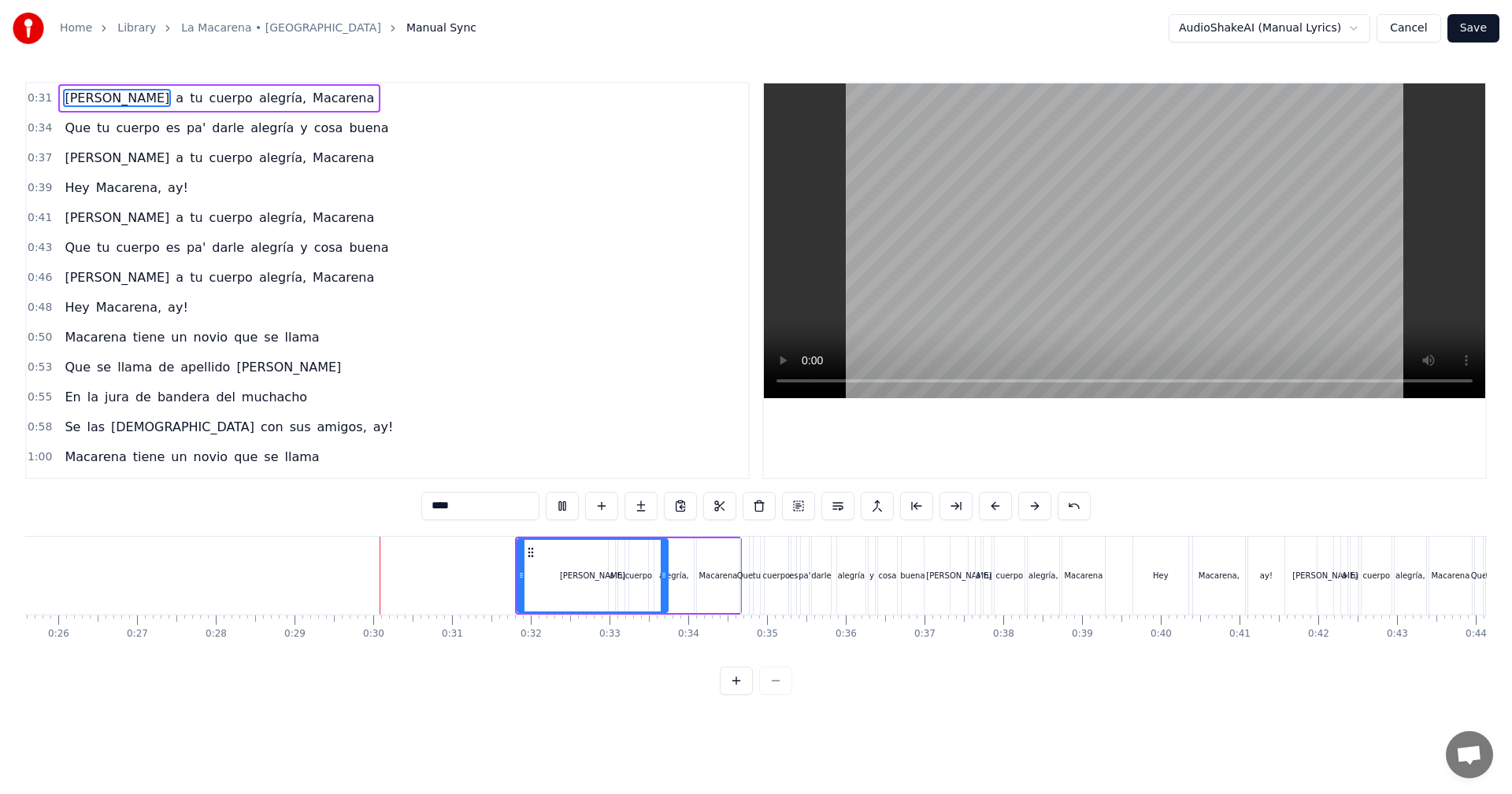
scroll to position [0, 2240]
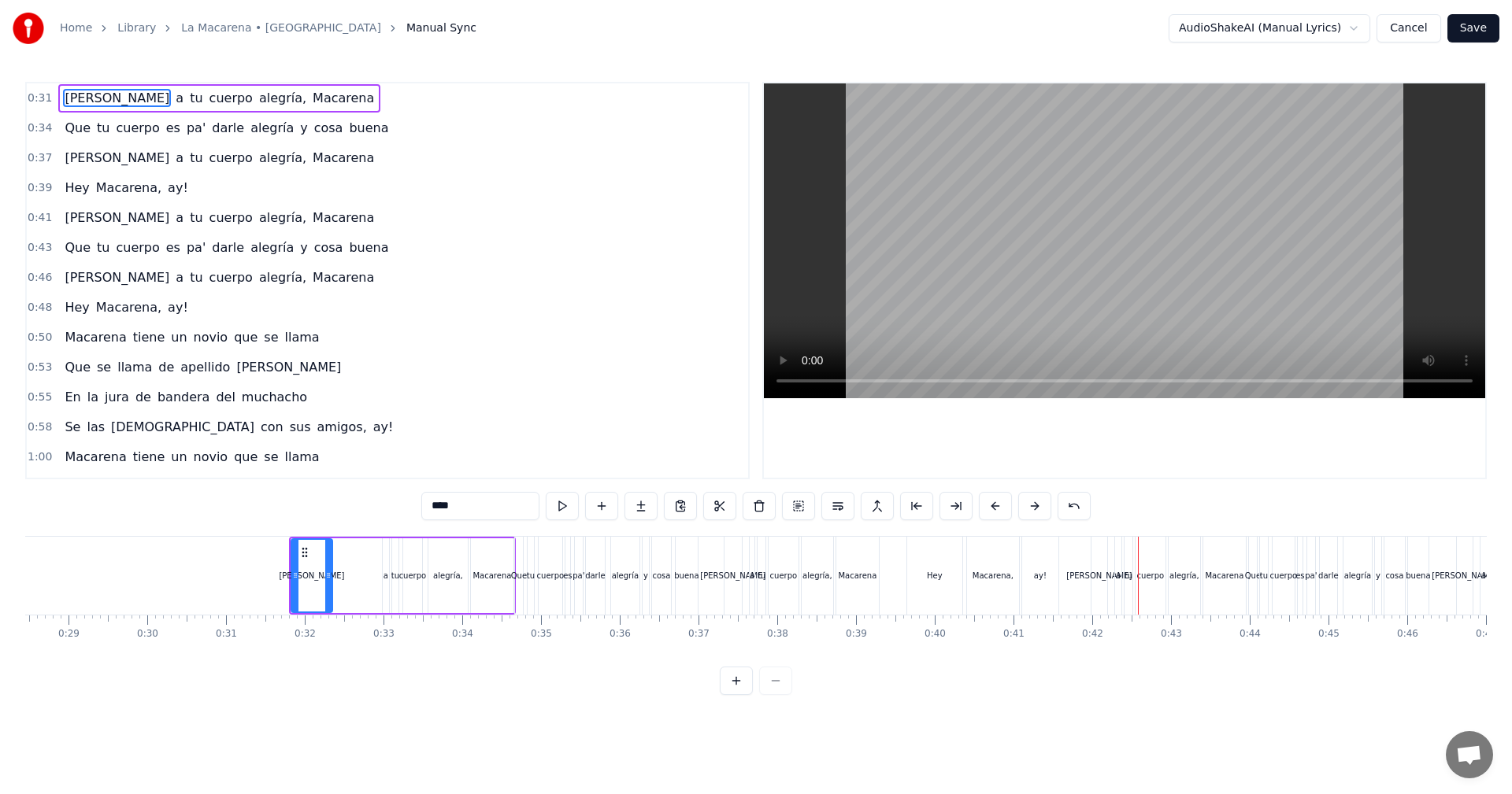
drag, startPoint x: 435, startPoint y: 578, endPoint x: 325, endPoint y: 584, distance: 110.2
click at [325, 584] on div at bounding box center [328, 576] width 6 height 71
drag, startPoint x: 303, startPoint y: 549, endPoint x: 362, endPoint y: 550, distance: 59.0
click at [362, 550] on icon at bounding box center [364, 553] width 12 height 12
click at [379, 579] on icon at bounding box center [380, 575] width 6 height 12
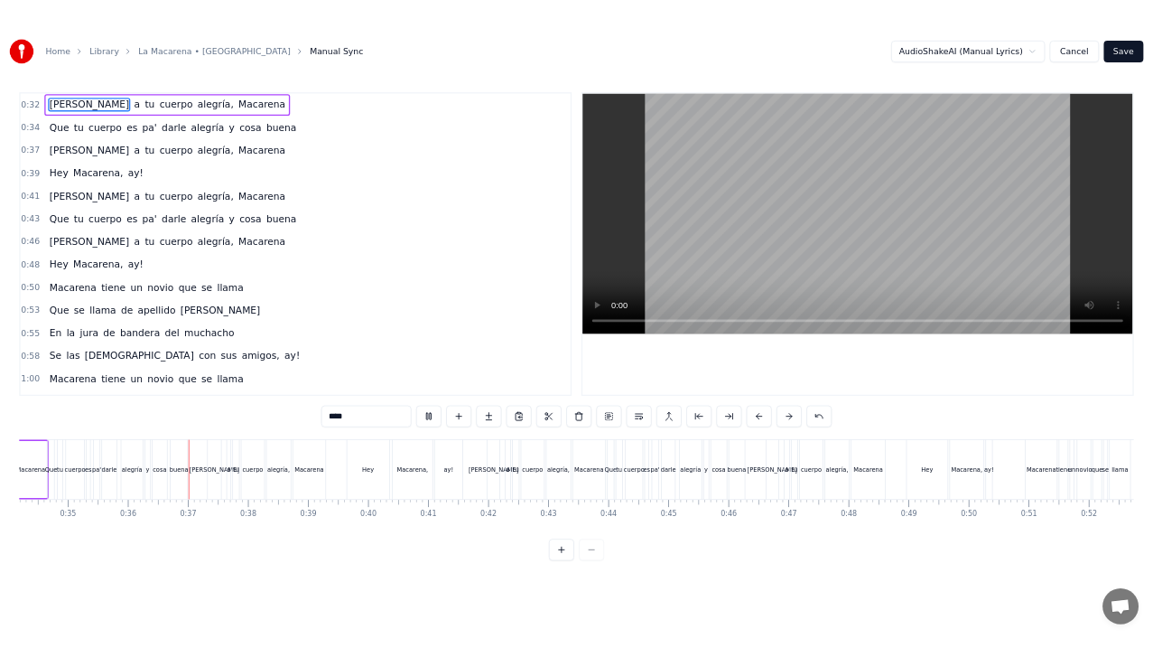
scroll to position [0, 3198]
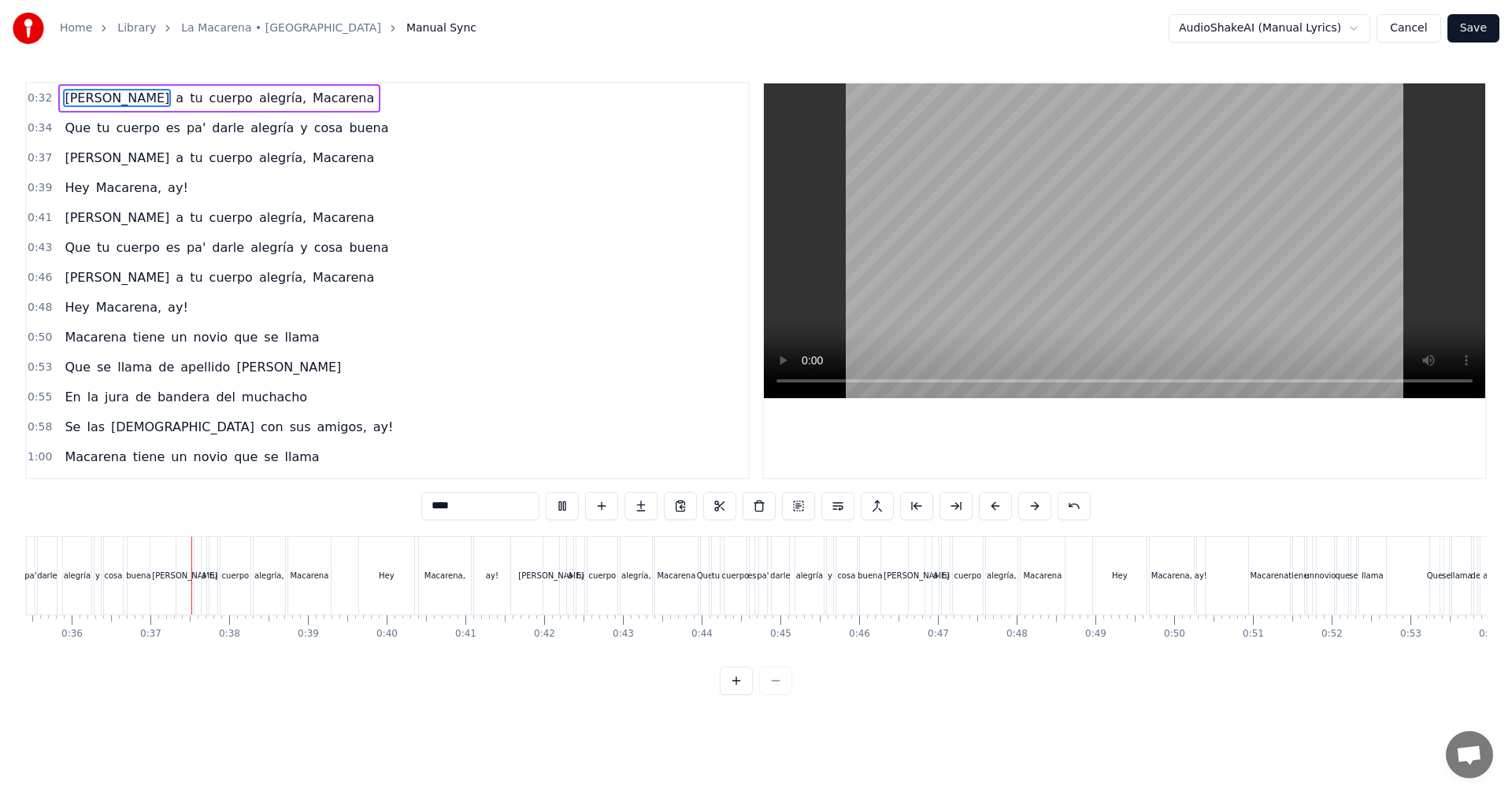
click at [1466, 27] on button "Save" at bounding box center [1474, 28] width 52 height 29
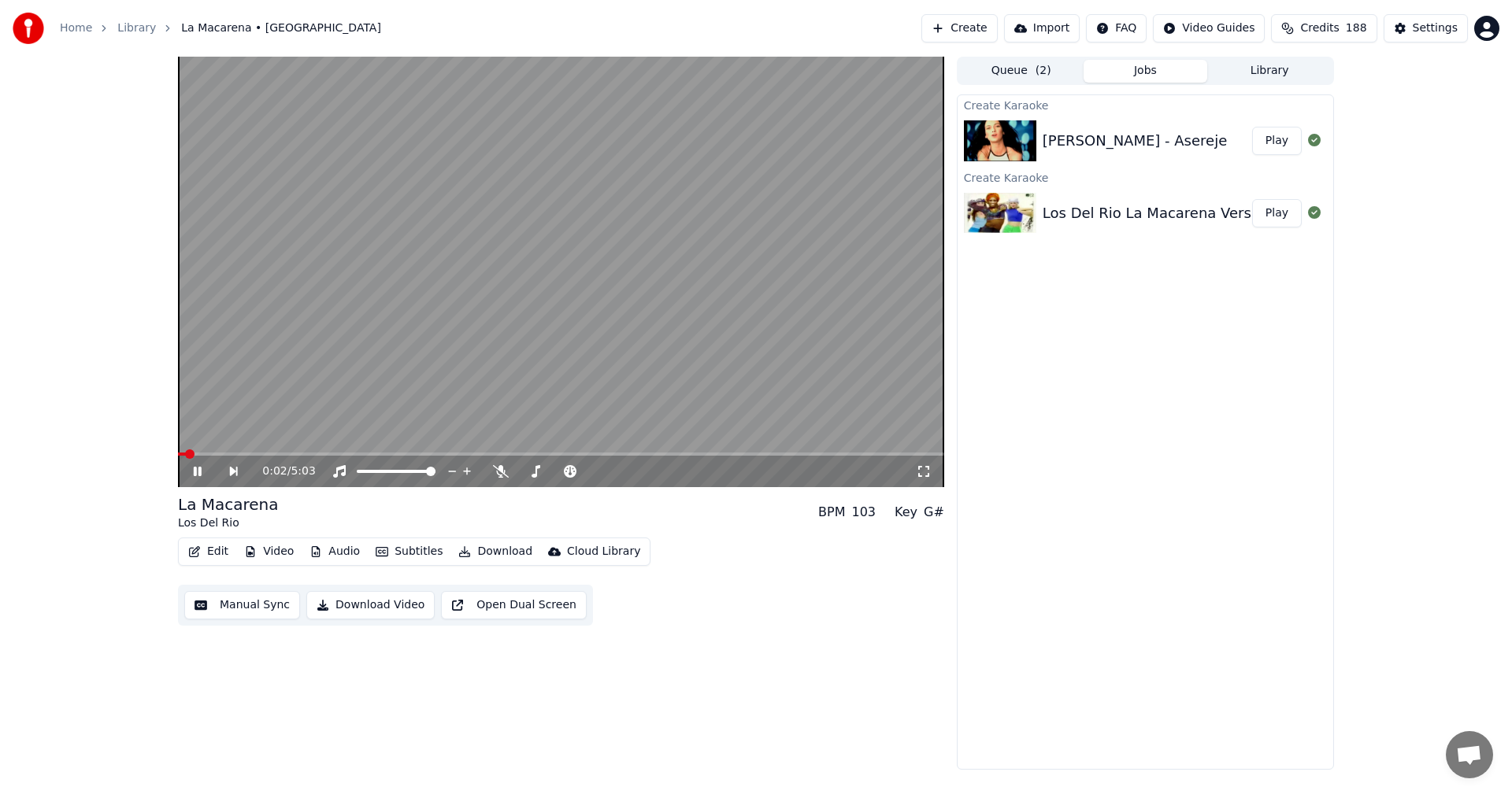
click at [207, 454] on span at bounding box center [561, 454] width 766 height 3
click at [437, 452] on span at bounding box center [561, 454] width 766 height 3
click at [495, 452] on span at bounding box center [561, 454] width 766 height 3
click at [538, 456] on span at bounding box center [561, 454] width 766 height 3
click at [589, 454] on span at bounding box center [561, 454] width 766 height 3
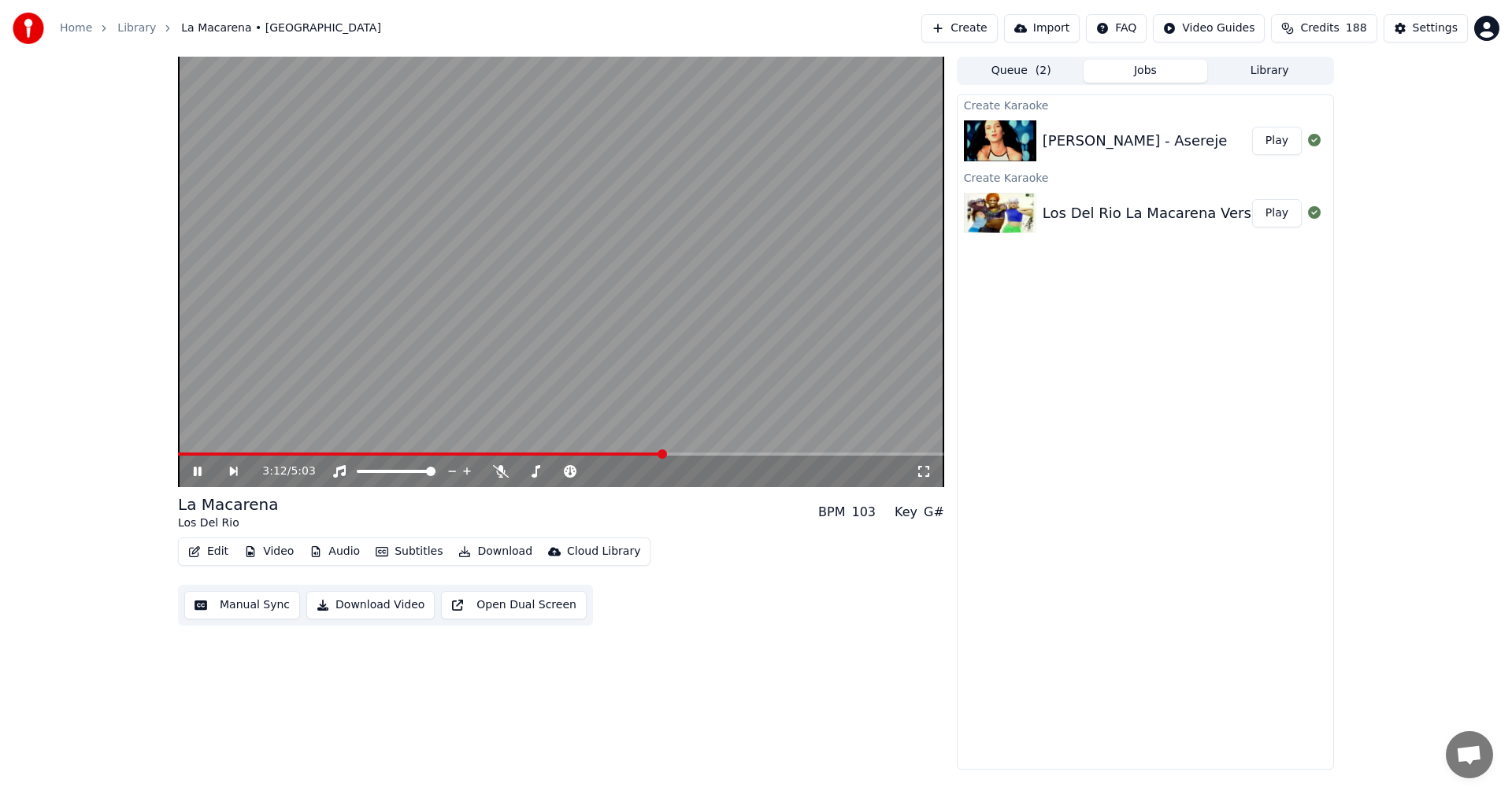
click at [663, 453] on span at bounding box center [561, 454] width 766 height 3
click at [727, 454] on span at bounding box center [561, 454] width 766 height 3
click at [696, 452] on span at bounding box center [437, 454] width 518 height 3
click at [744, 452] on span at bounding box center [561, 454] width 766 height 3
click at [786, 454] on span at bounding box center [561, 454] width 766 height 3
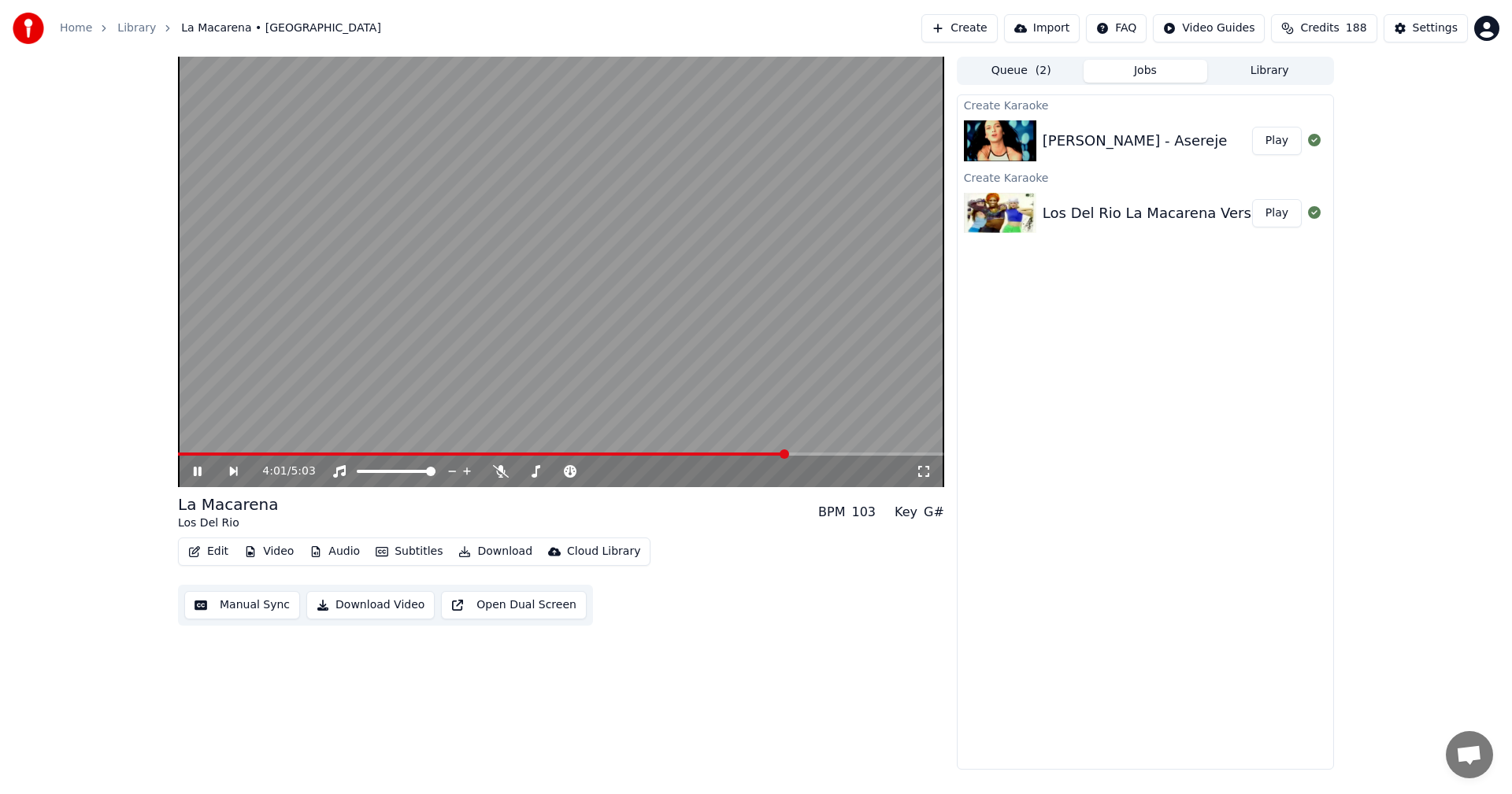
click at [753, 453] on span at bounding box center [482, 454] width 610 height 3
click at [841, 454] on span at bounding box center [561, 454] width 766 height 3
click at [878, 455] on span at bounding box center [561, 454] width 766 height 3
click at [1278, 142] on button "Play" at bounding box center [1277, 140] width 50 height 29
click at [557, 472] on span at bounding box center [537, 472] width 39 height 3
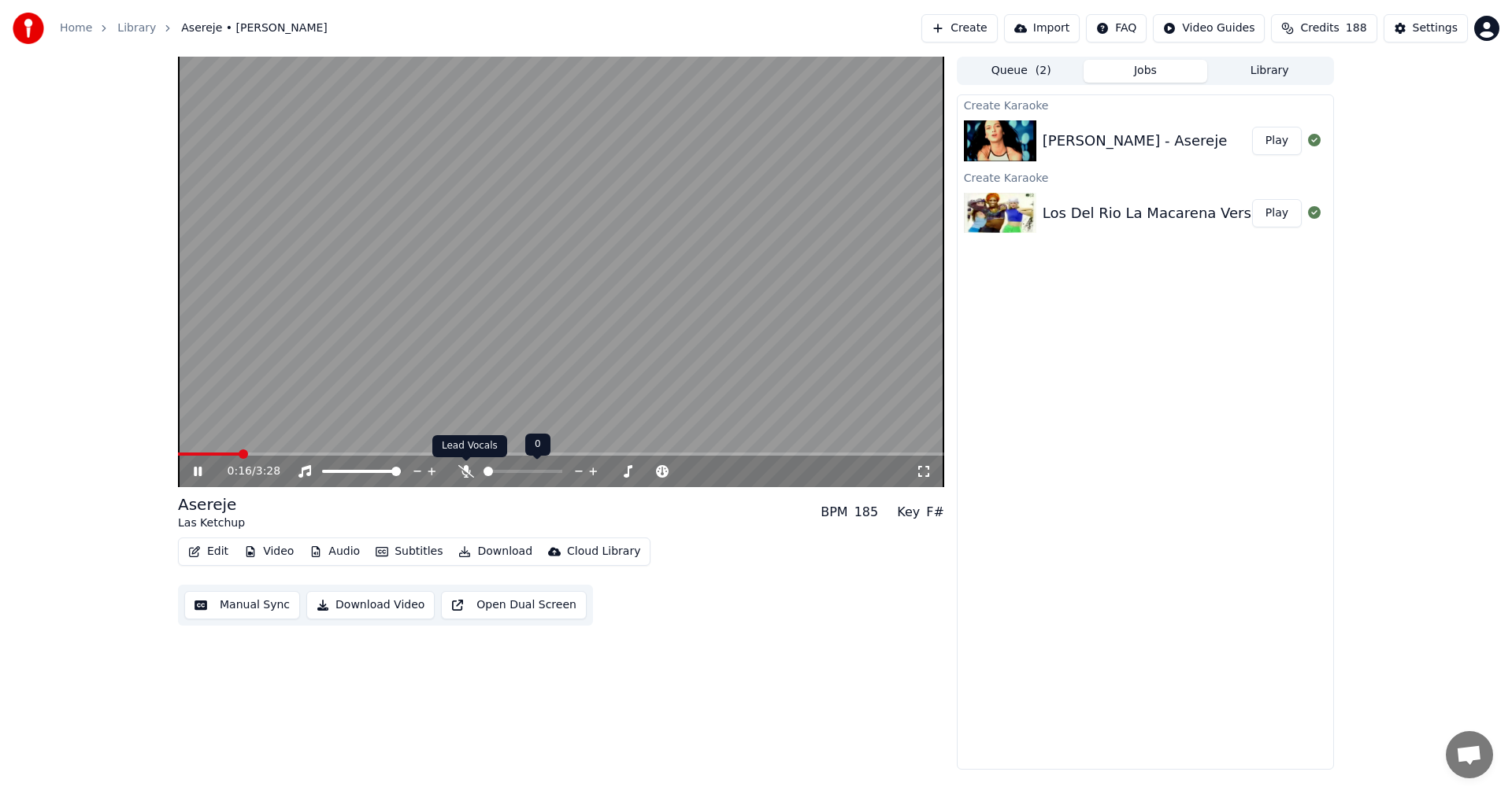
click at [471, 471] on icon at bounding box center [467, 472] width 16 height 12
click at [468, 472] on icon at bounding box center [467, 472] width 16 height 12
click at [354, 549] on button "Audio" at bounding box center [335, 551] width 63 height 22
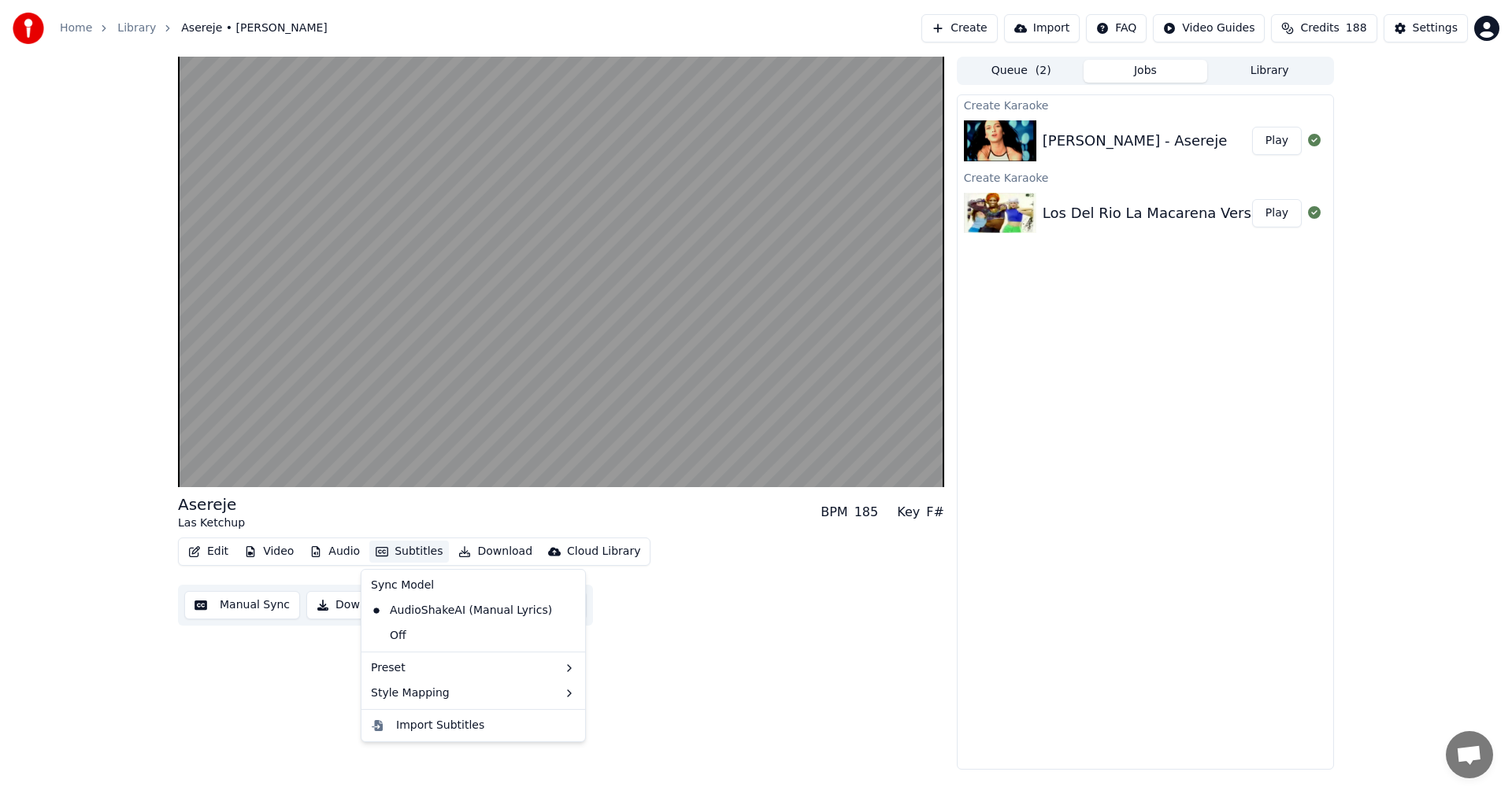
click at [848, 621] on div "Edit Video Audio Subtitles Download Cloud Library Manual Sync Download Video Op…" at bounding box center [561, 581] width 766 height 88
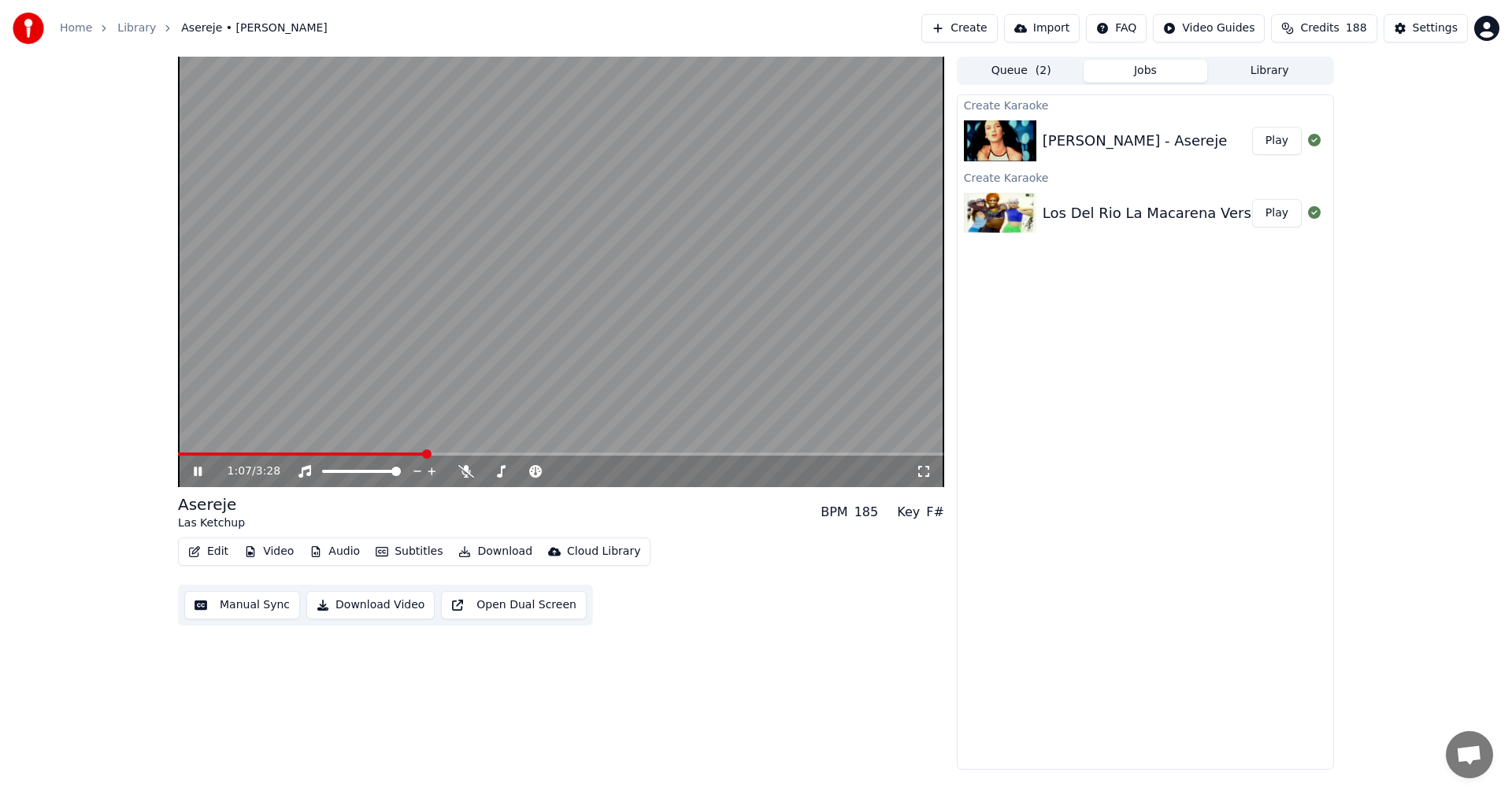
click at [202, 475] on icon at bounding box center [209, 472] width 37 height 12
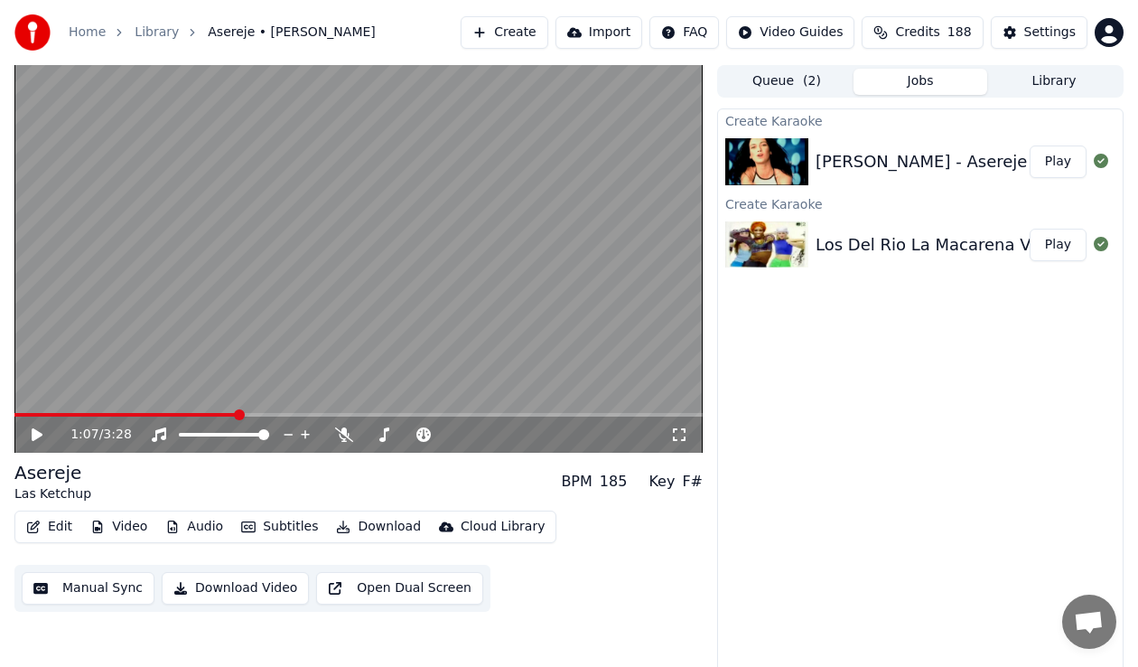
click at [532, 23] on button "Create" at bounding box center [505, 32] width 88 height 33
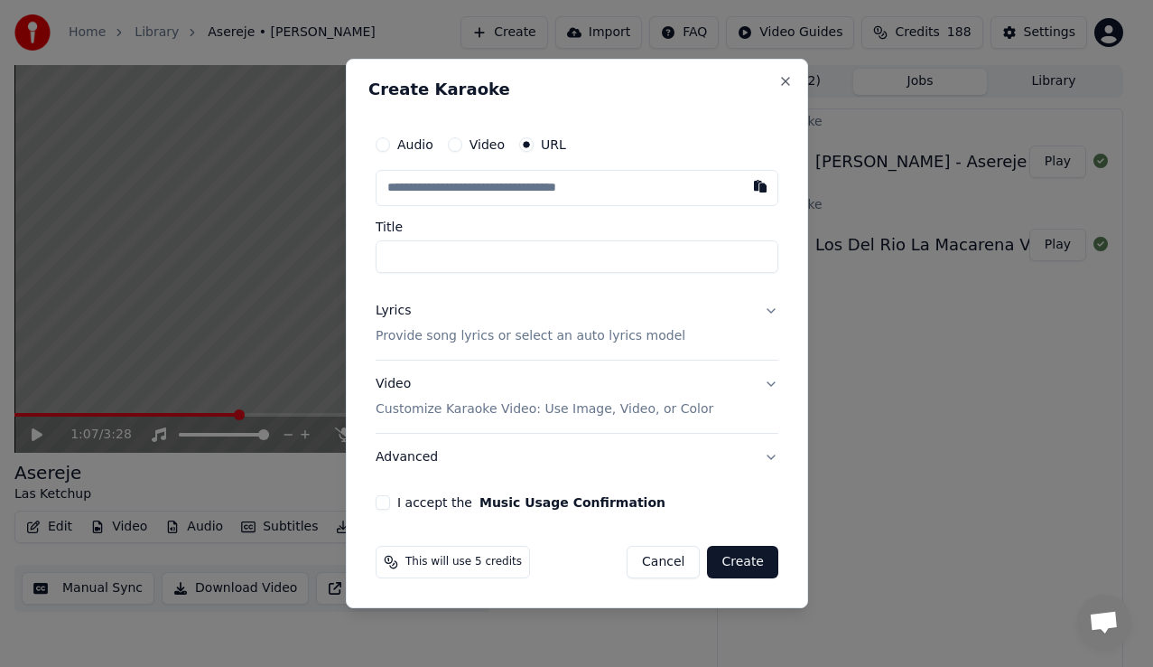
type input "**********"
click at [448, 339] on p "Provide song lyrics or select an auto lyrics model" at bounding box center [531, 336] width 310 height 18
type input "**********"
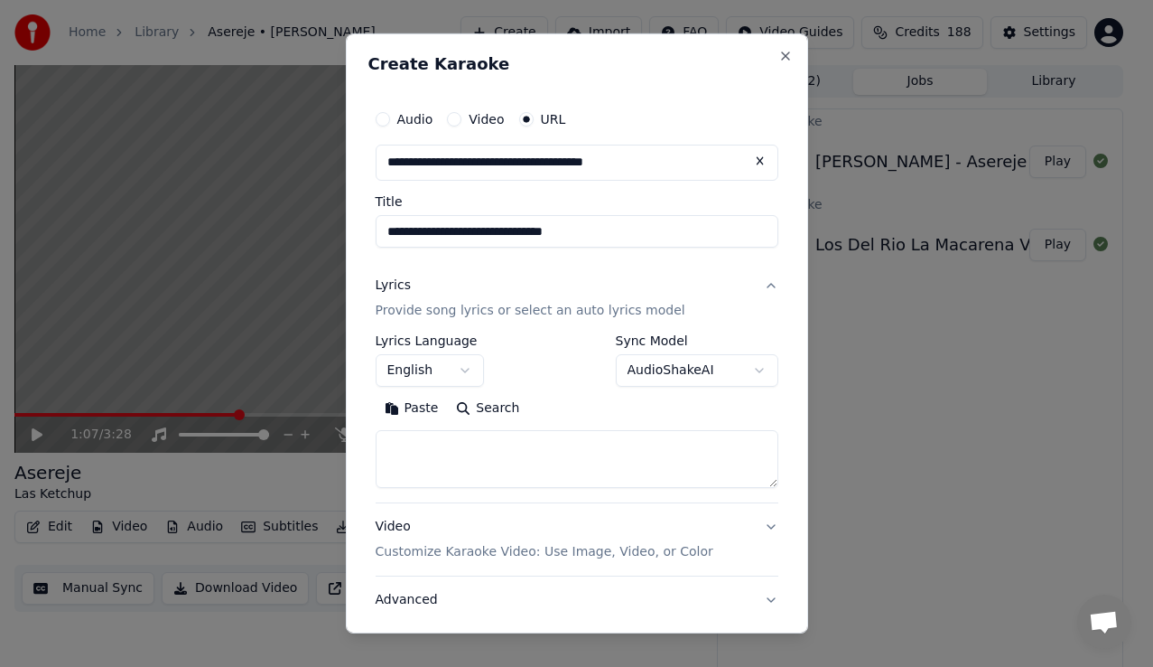
click at [472, 371] on button "English" at bounding box center [430, 370] width 108 height 33
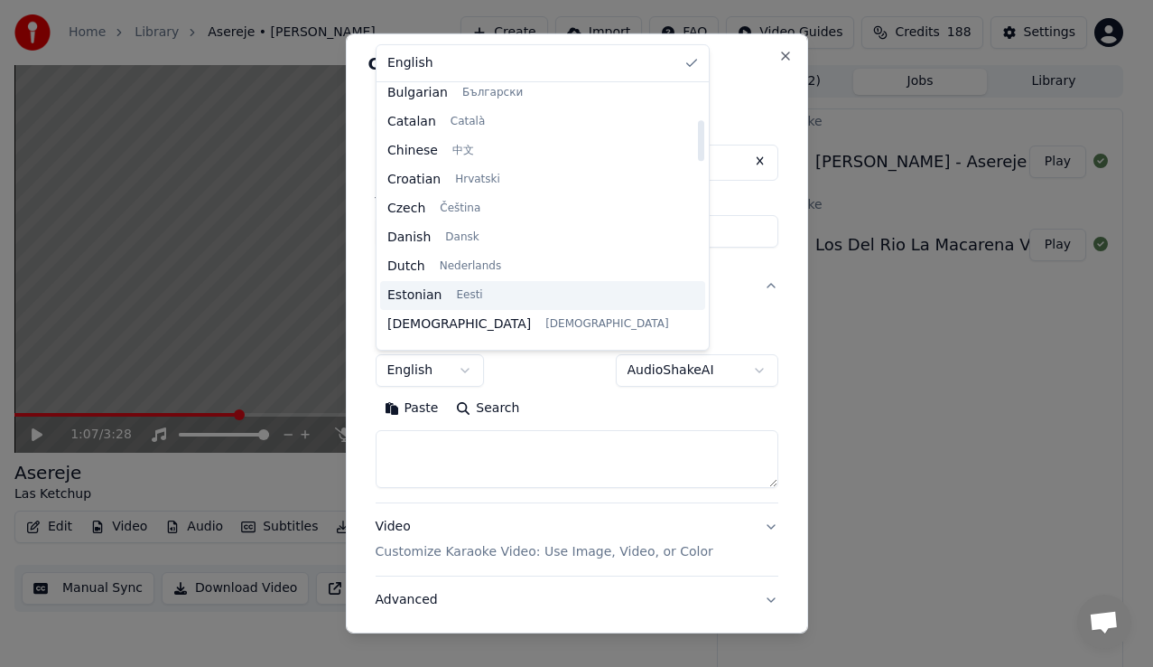
scroll to position [271, 0]
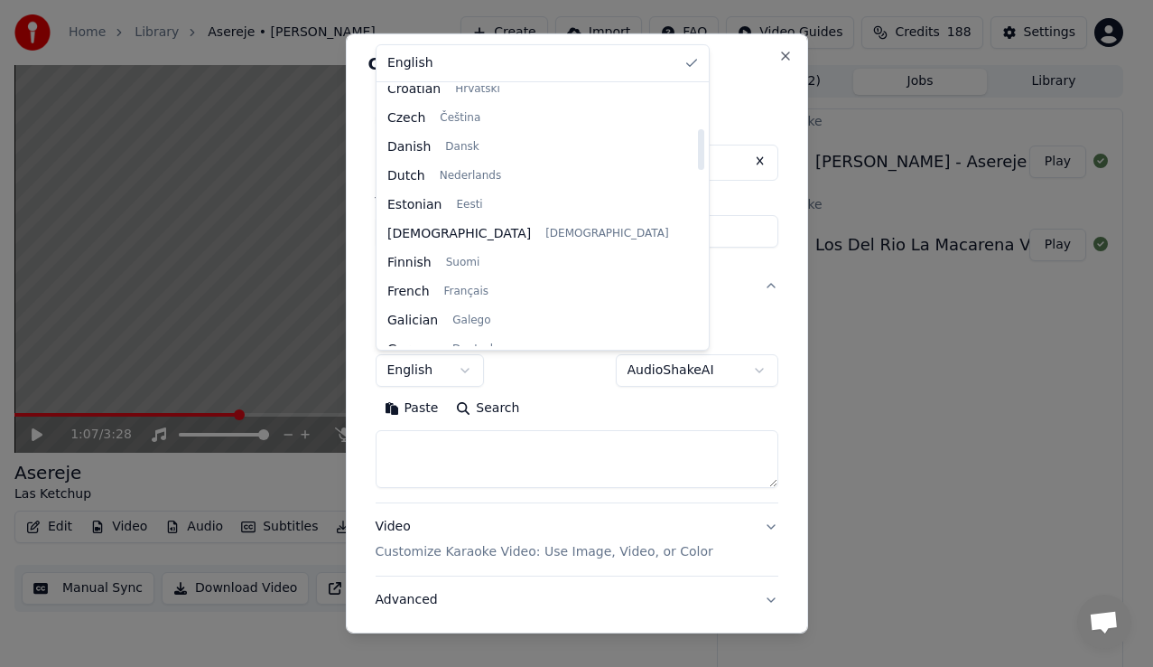
select select "**"
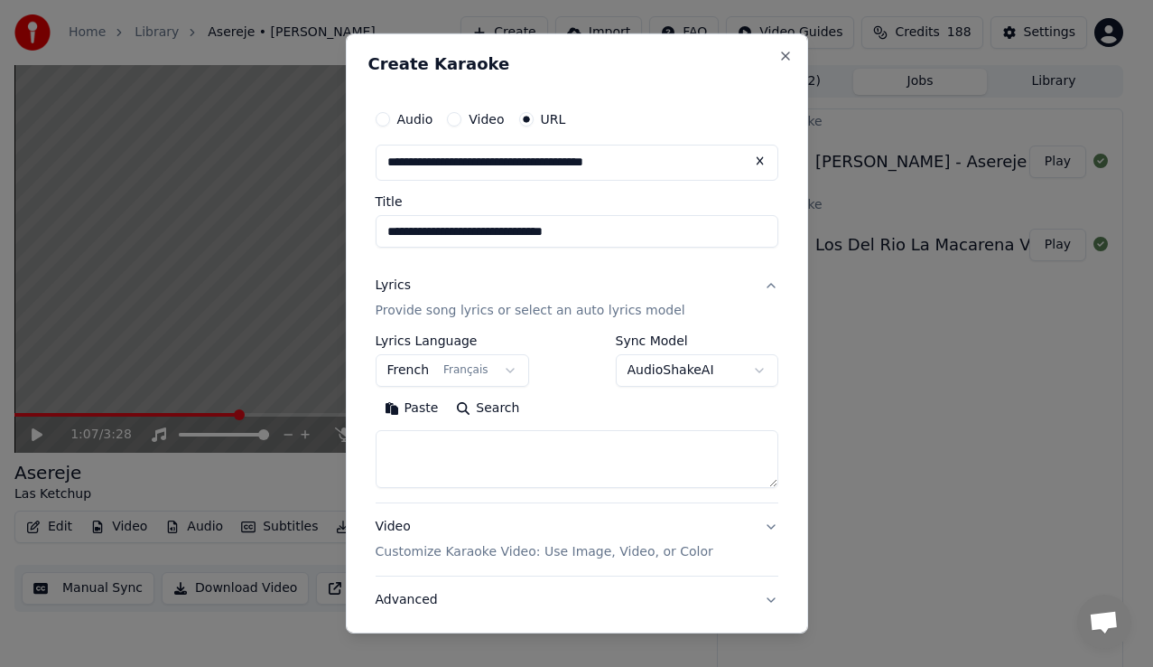
drag, startPoint x: 577, startPoint y: 49, endPoint x: 555, endPoint y: 95, distance: 51.3
click at [577, 49] on div "**********" at bounding box center [577, 333] width 462 height 600
click at [502, 447] on textarea at bounding box center [577, 459] width 403 height 58
paste textarea "**********"
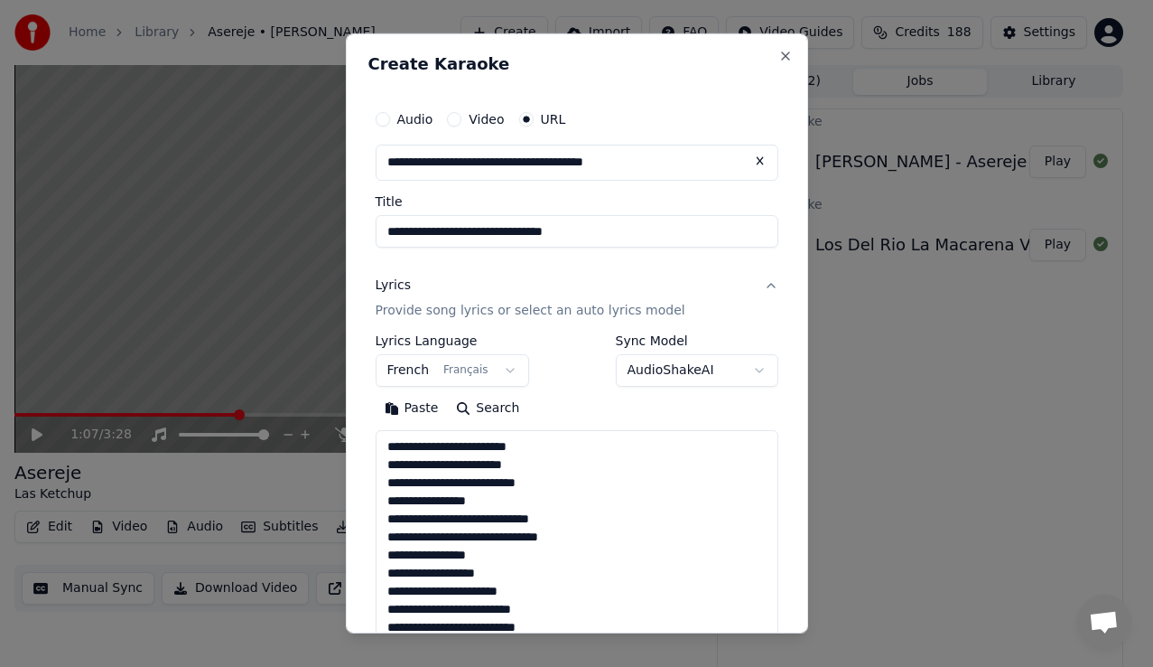
scroll to position [1376, 0]
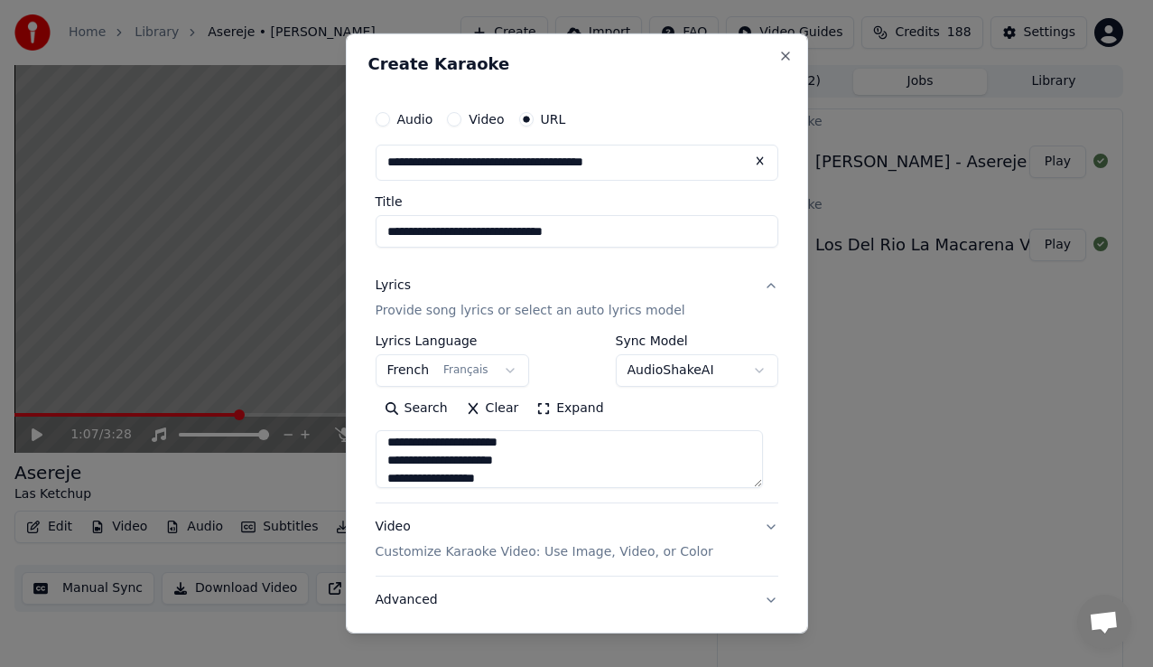
type textarea "**********"
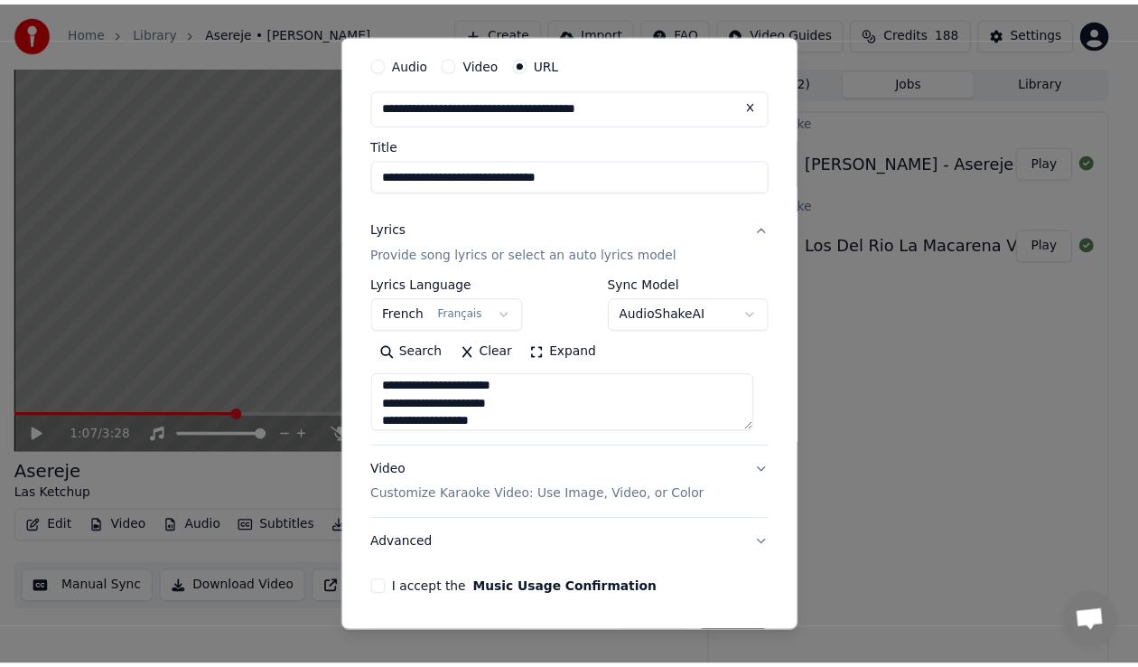
scroll to position [117, 0]
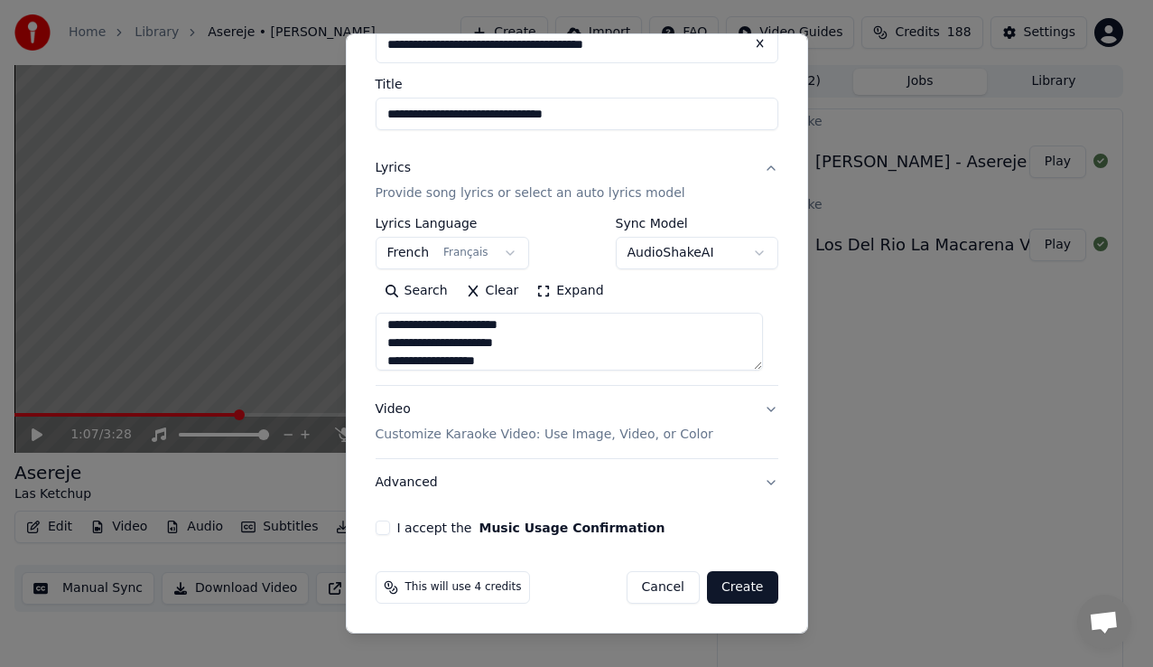
click at [383, 527] on button "I accept the Music Usage Confirmation" at bounding box center [383, 527] width 14 height 14
click at [741, 585] on button "Create" at bounding box center [742, 587] width 71 height 33
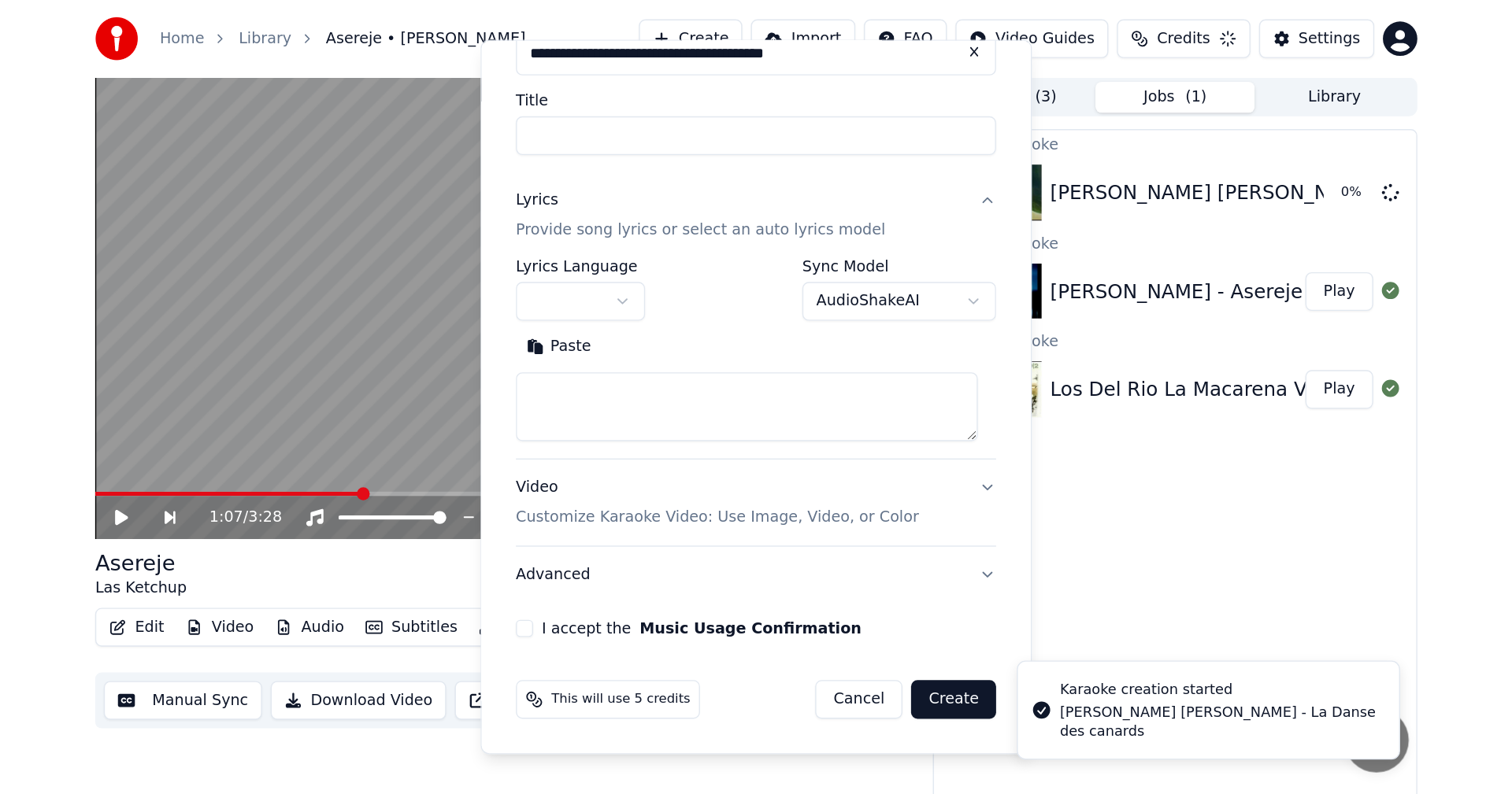
scroll to position [0, 0]
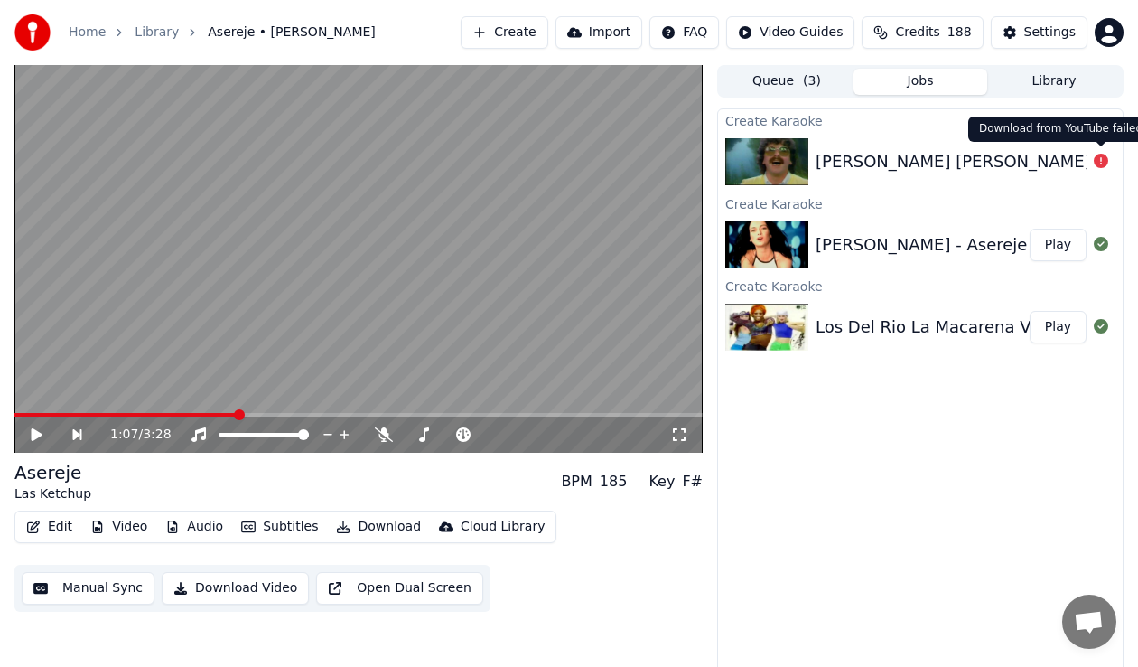
click at [1108, 166] on div at bounding box center [1100, 162] width 29 height 22
click at [1095, 160] on icon at bounding box center [1101, 161] width 14 height 14
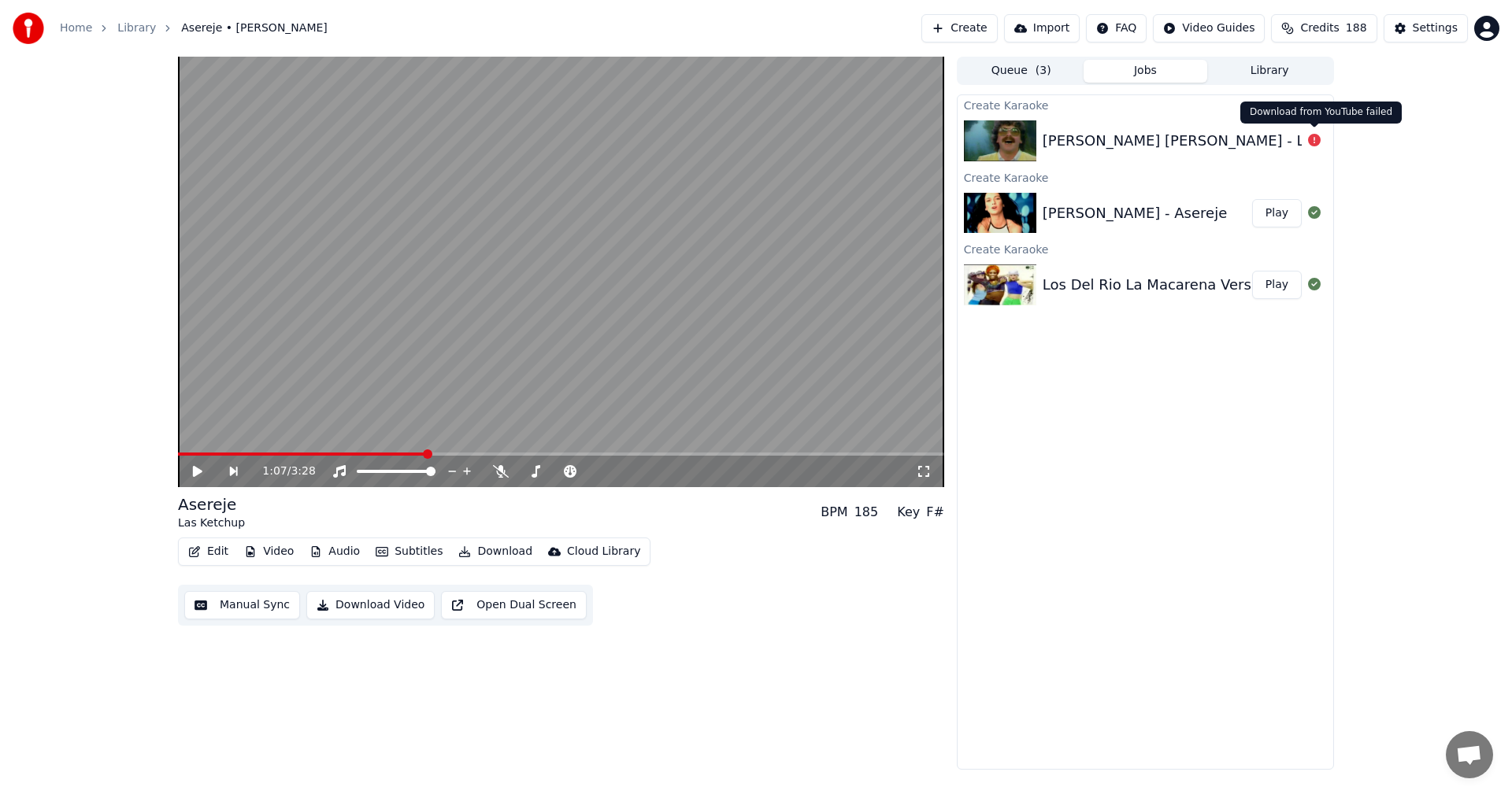
click at [1313, 142] on icon at bounding box center [1314, 140] width 12 height 12
click at [998, 36] on button "Create" at bounding box center [960, 28] width 77 height 29
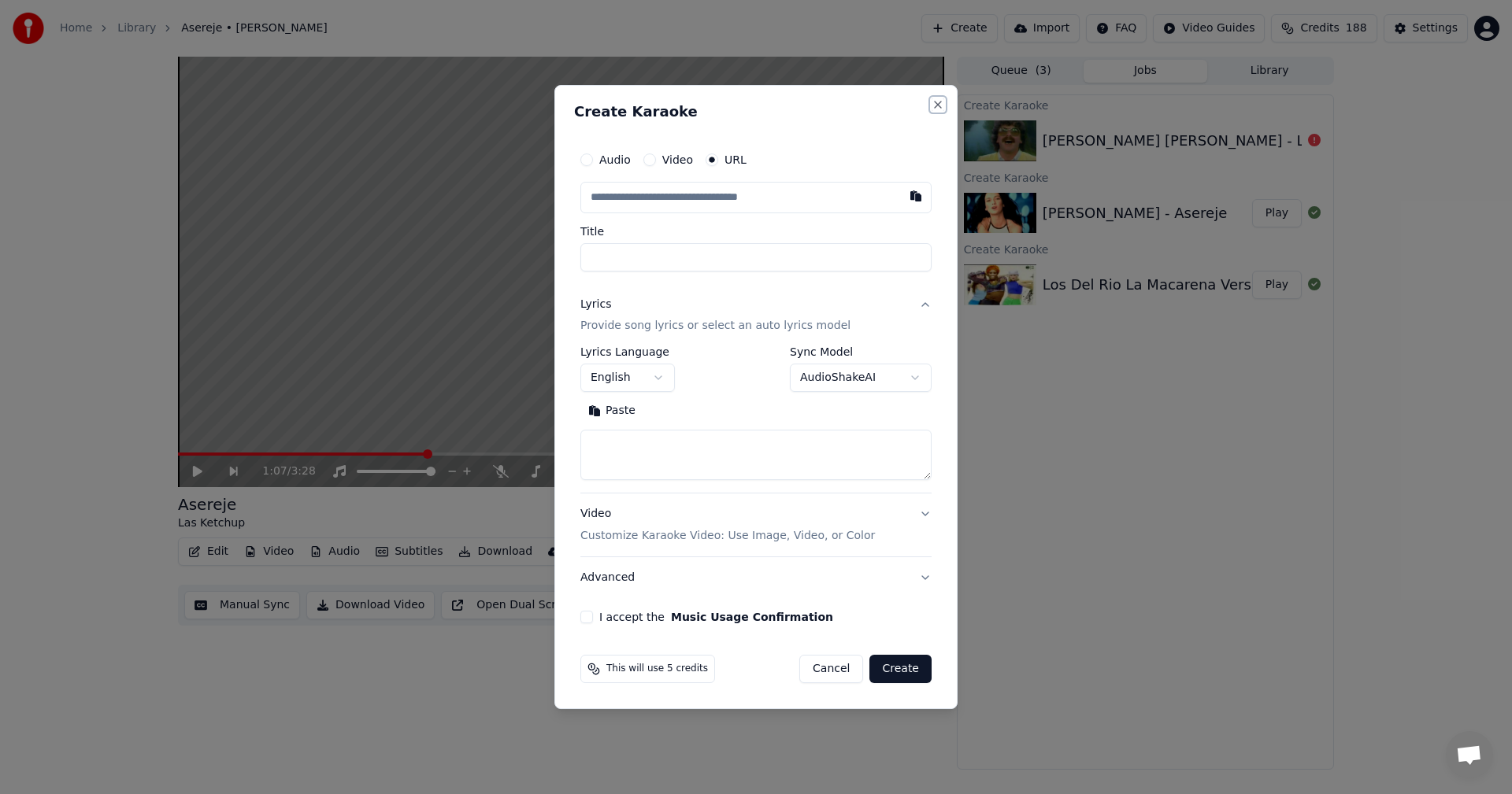
click at [941, 102] on button "Close" at bounding box center [937, 105] width 12 height 12
select select
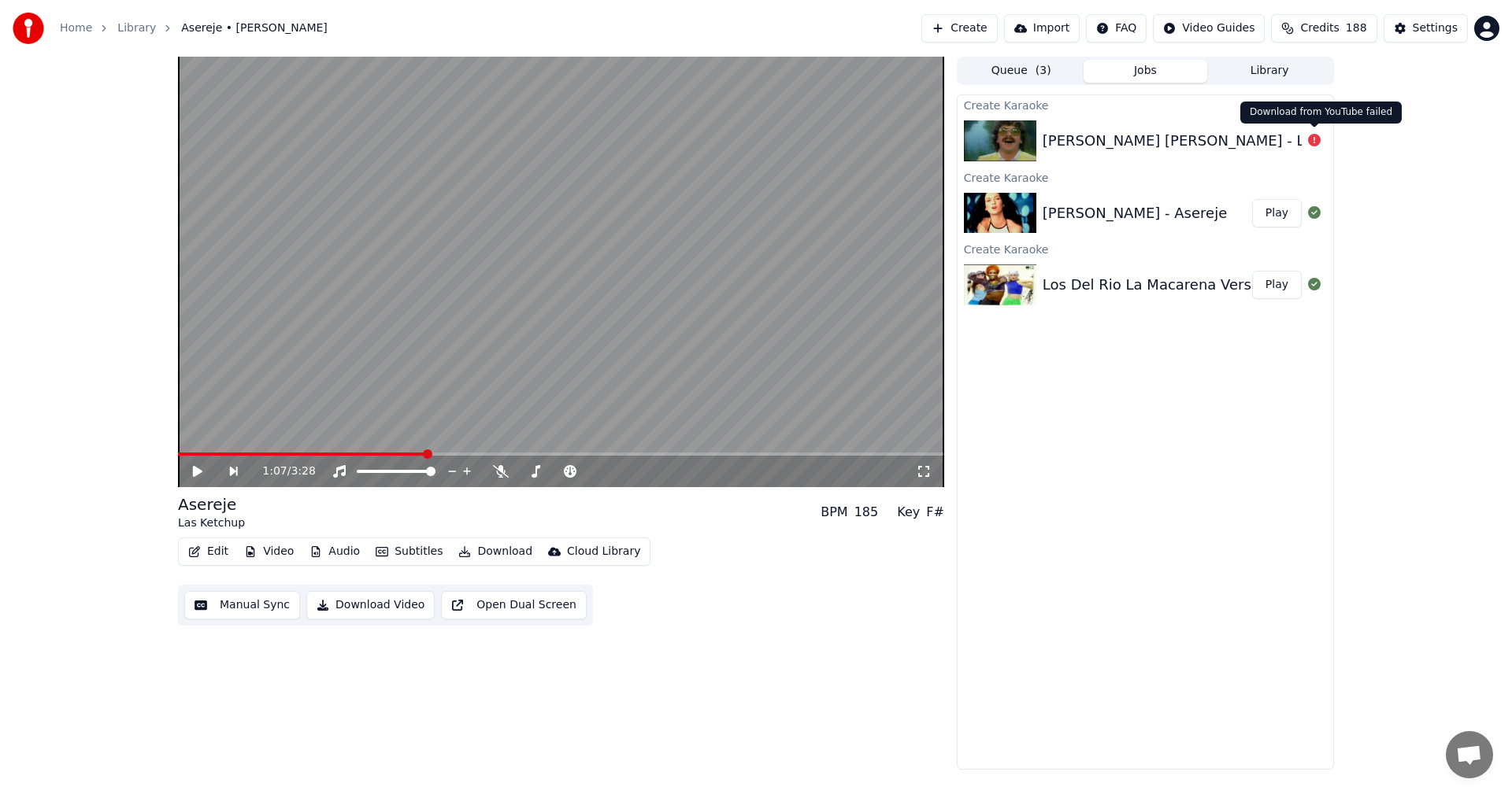
click at [1317, 141] on icon at bounding box center [1314, 140] width 12 height 12
click at [1294, 140] on div "[PERSON_NAME] [PERSON_NAME] - La Danse des canards" at bounding box center [1172, 140] width 259 height 22
click at [1290, 140] on div "[PERSON_NAME] [PERSON_NAME] - La Danse des canards" at bounding box center [1172, 140] width 259 height 22
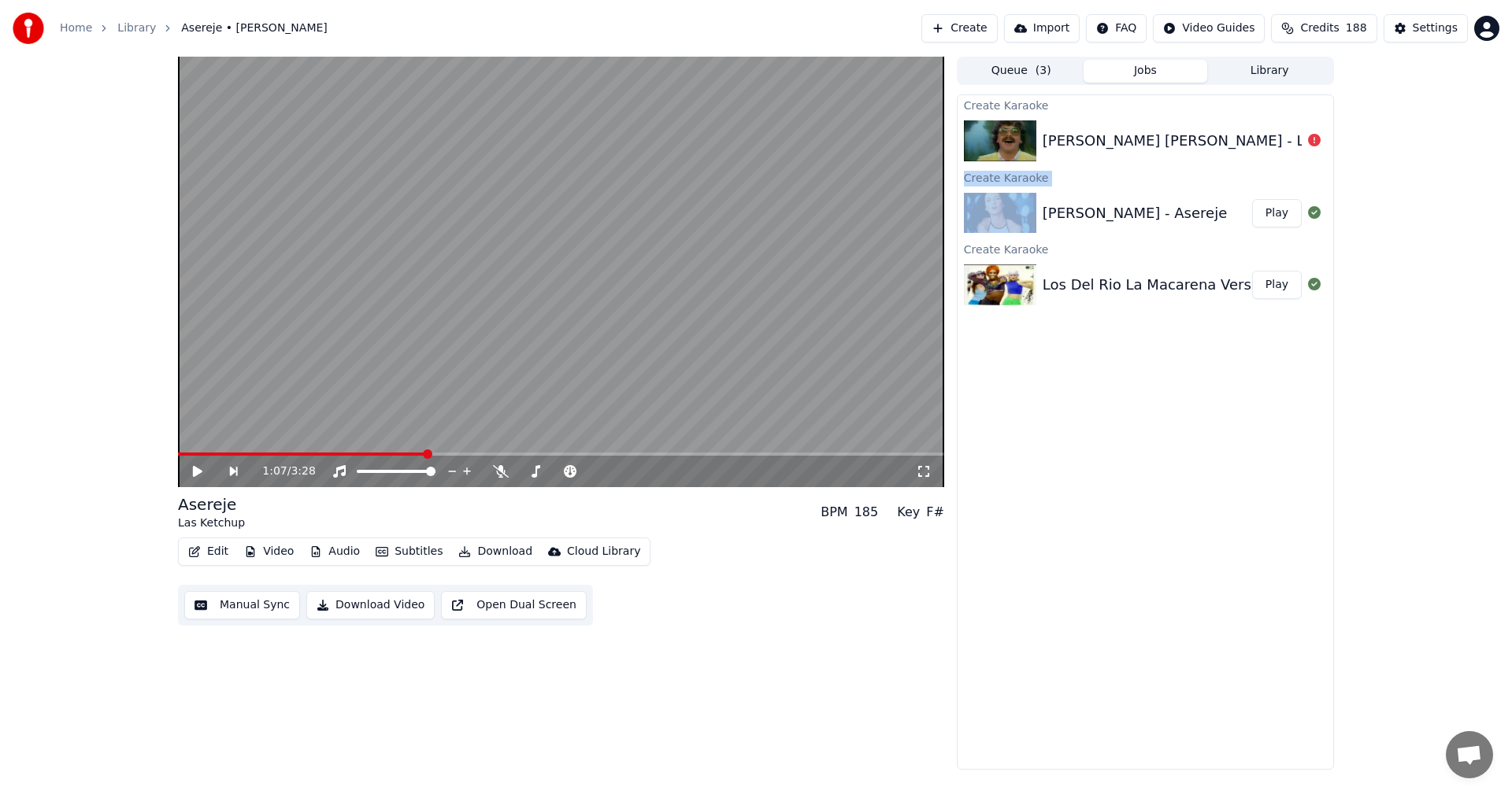
click at [1290, 140] on div "[PERSON_NAME] [PERSON_NAME] - La Danse des canards" at bounding box center [1172, 140] width 259 height 22
click at [989, 37] on button "Create" at bounding box center [960, 28] width 77 height 29
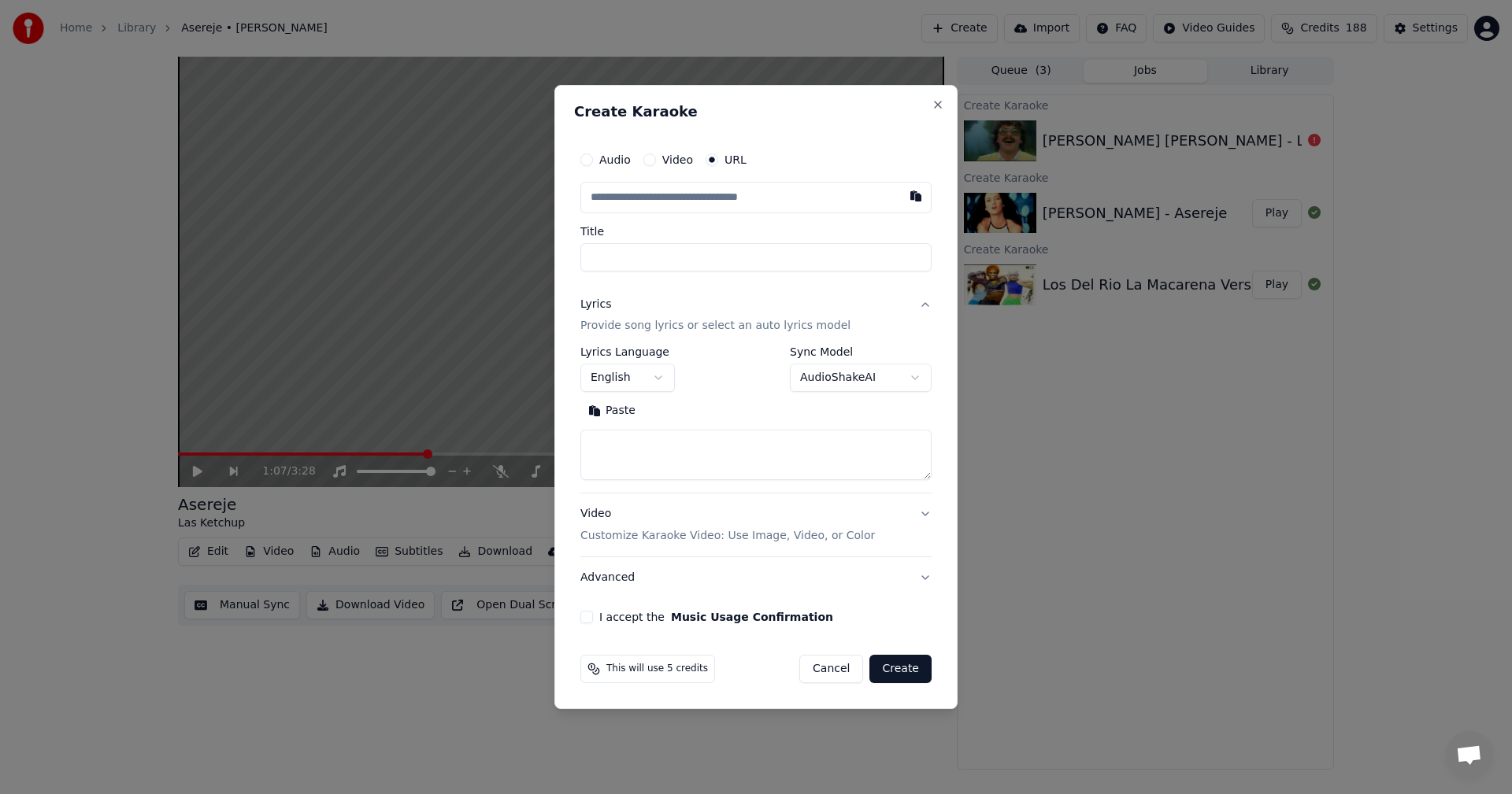
type input "**********"
click at [663, 378] on button "English" at bounding box center [628, 378] width 94 height 29
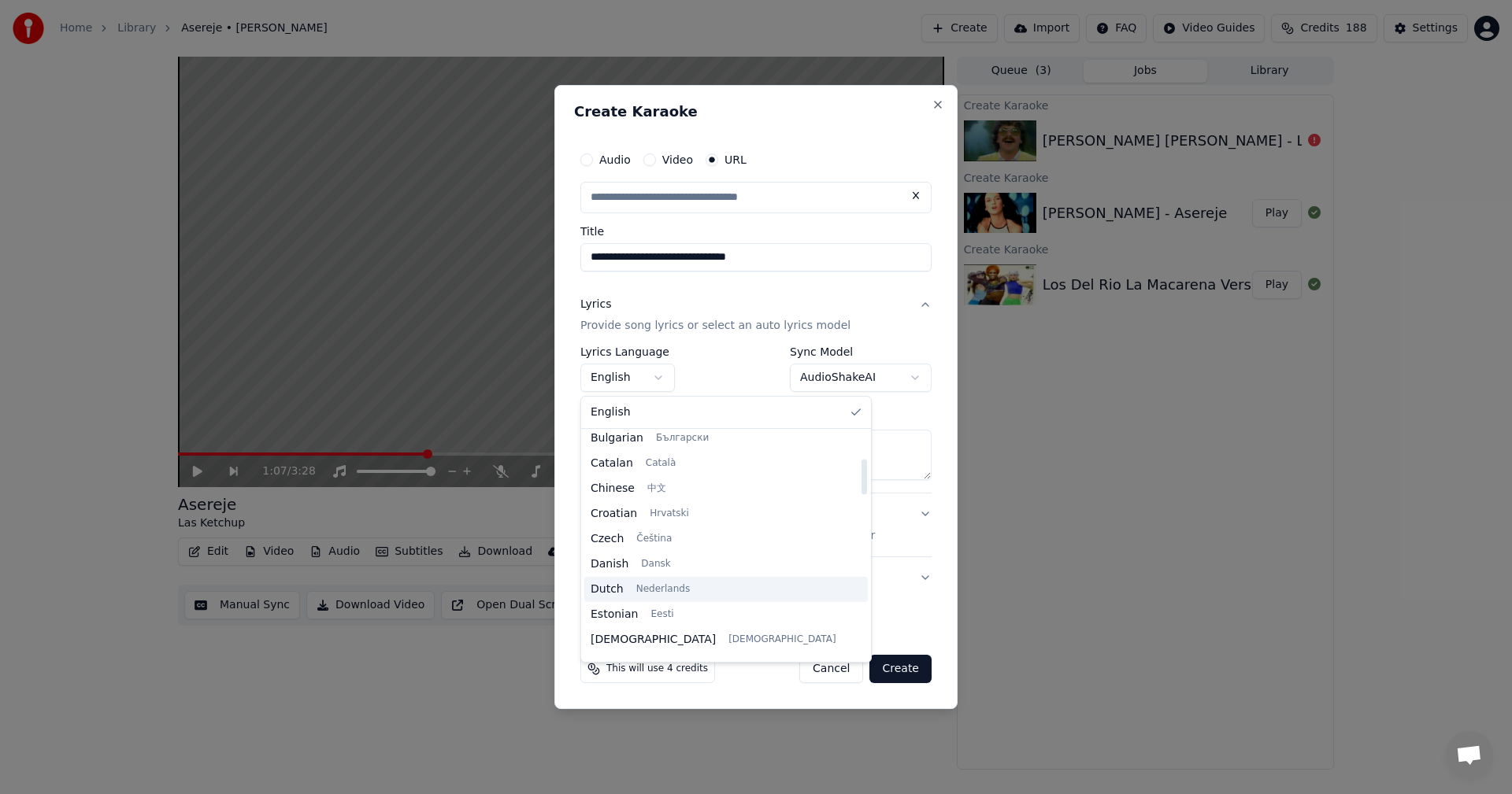
scroll to position [236, 0]
select select "**"
type input "**********"
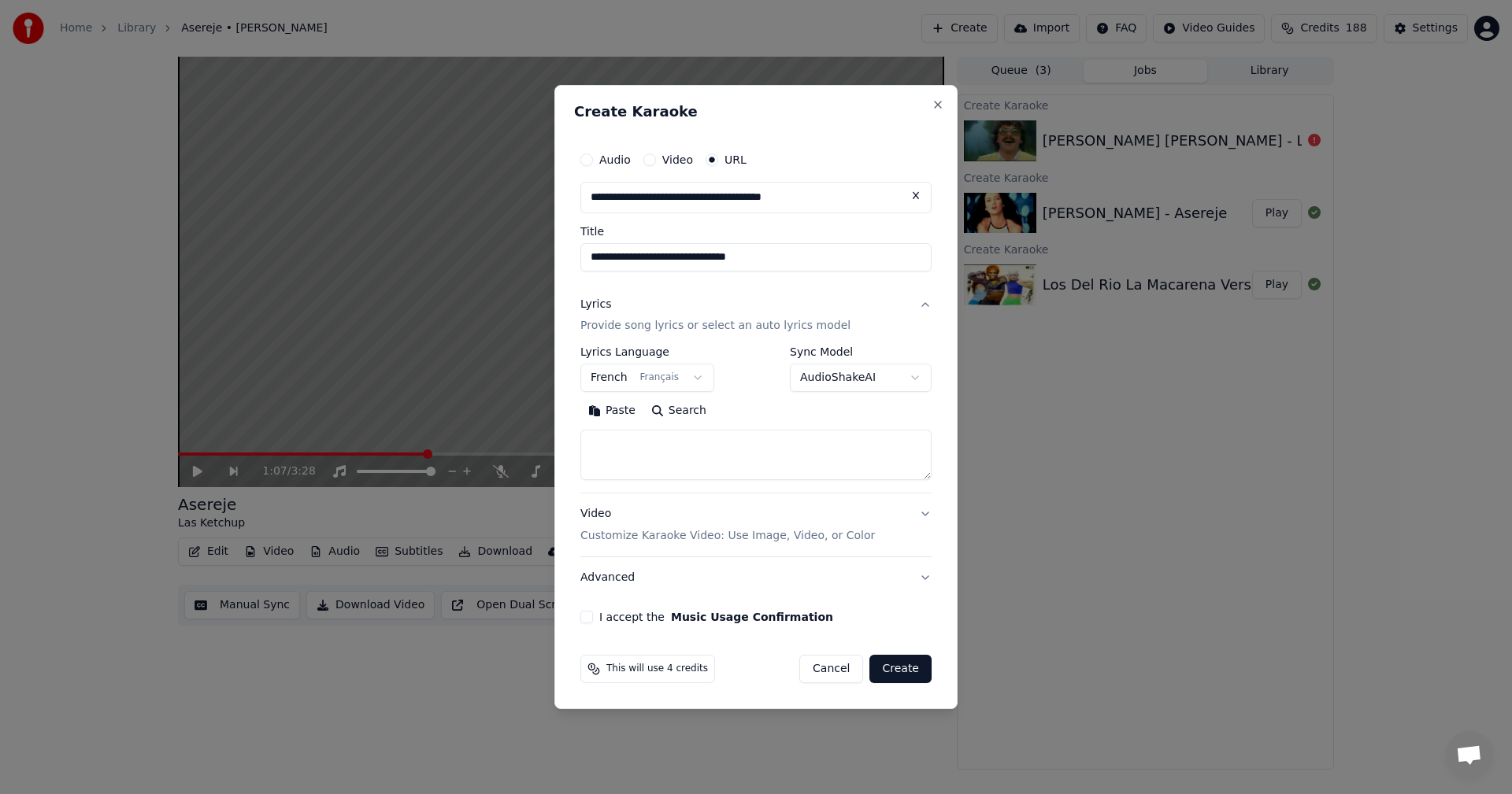
click at [838, 453] on textarea at bounding box center [756, 456] width 351 height 51
paste textarea "**********"
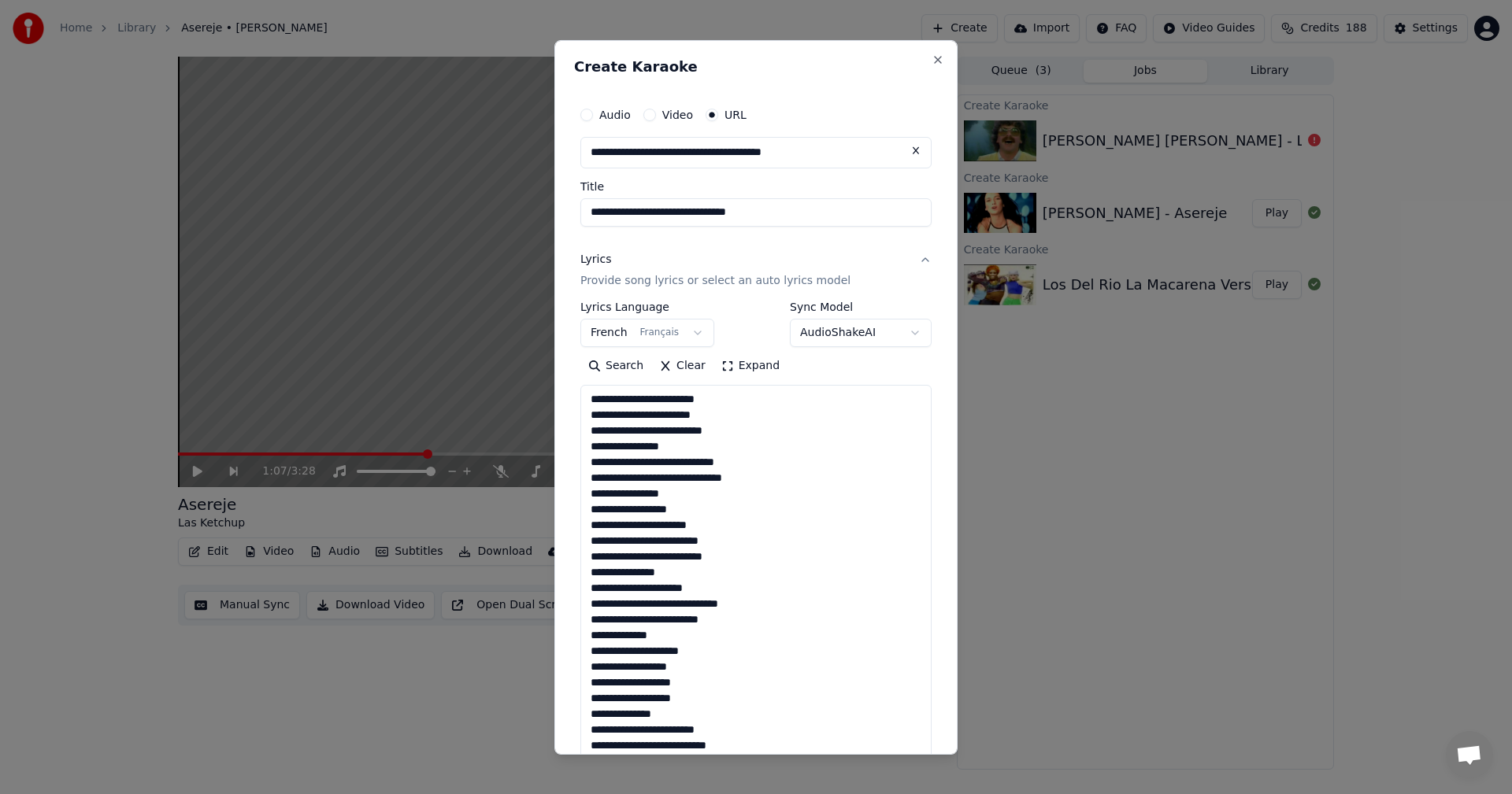
scroll to position [1200, 0]
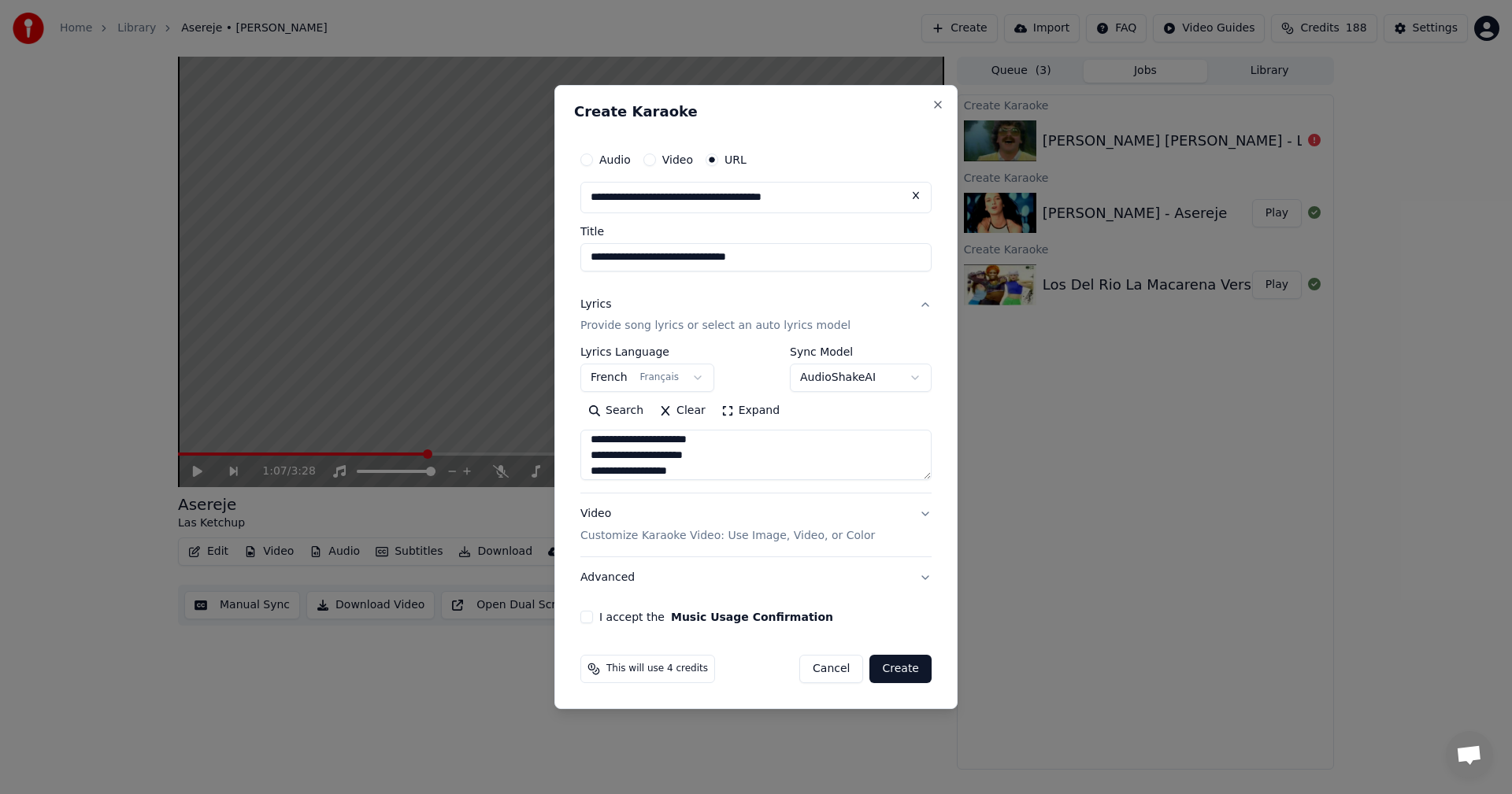
type textarea "**********"
click at [589, 614] on button "I accept the Music Usage Confirmation" at bounding box center [587, 617] width 12 height 12
click at [903, 670] on button "Create" at bounding box center [900, 668] width 62 height 29
select select
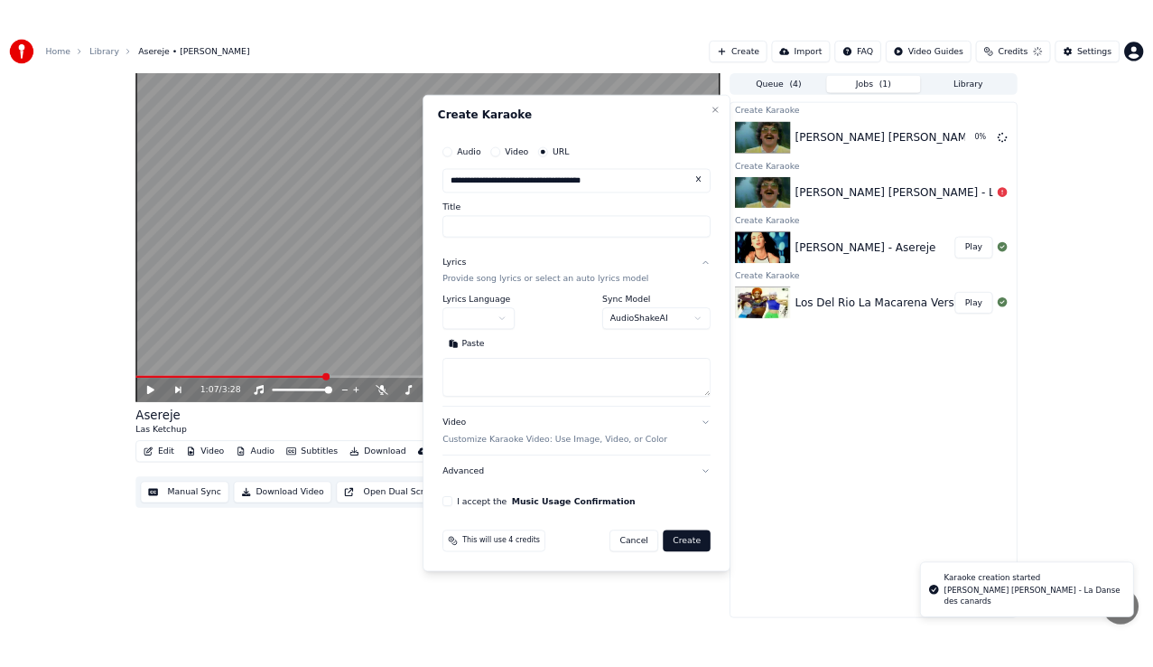
scroll to position [0, 0]
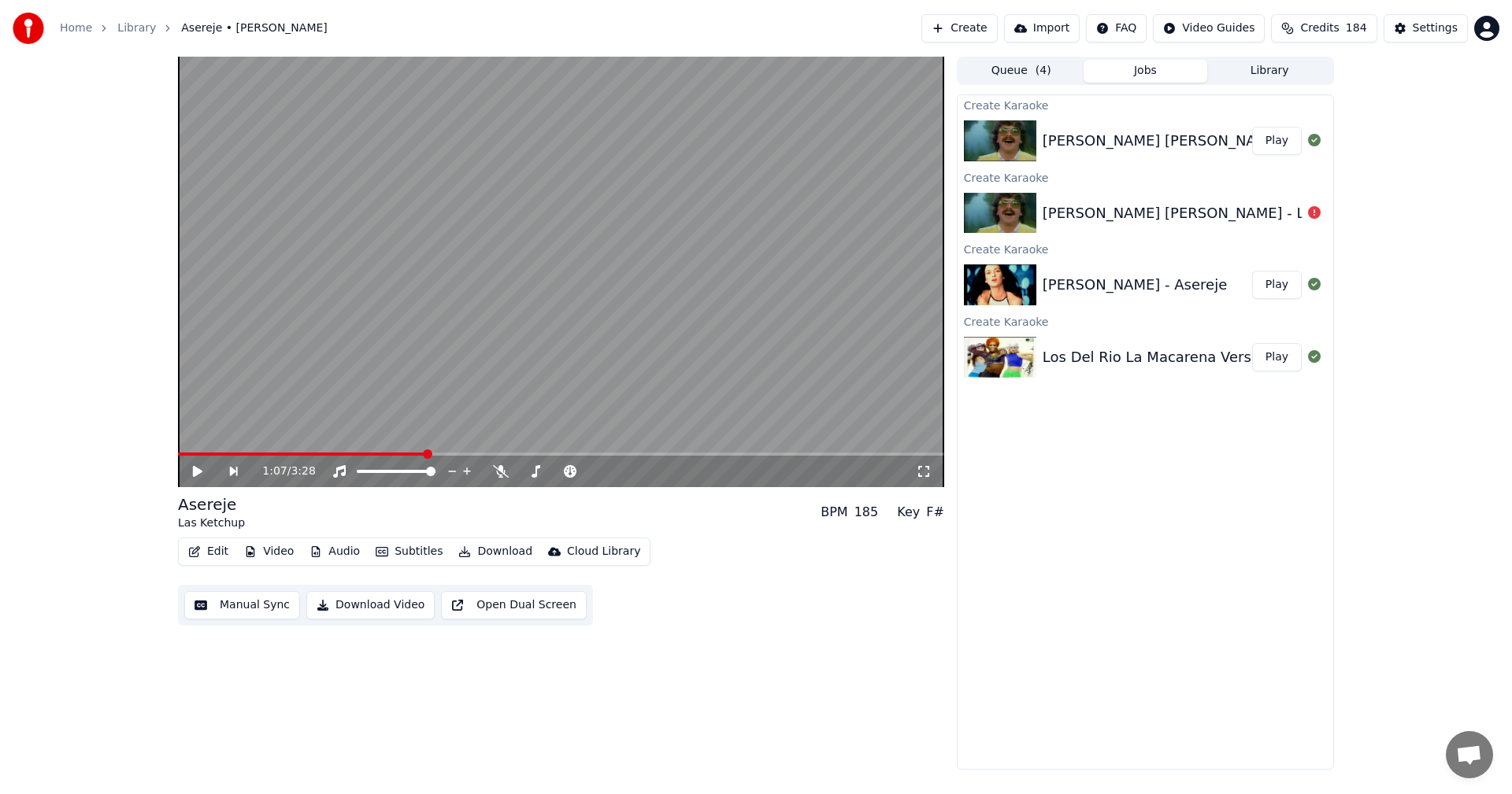
click at [1287, 142] on button "Play" at bounding box center [1277, 140] width 50 height 29
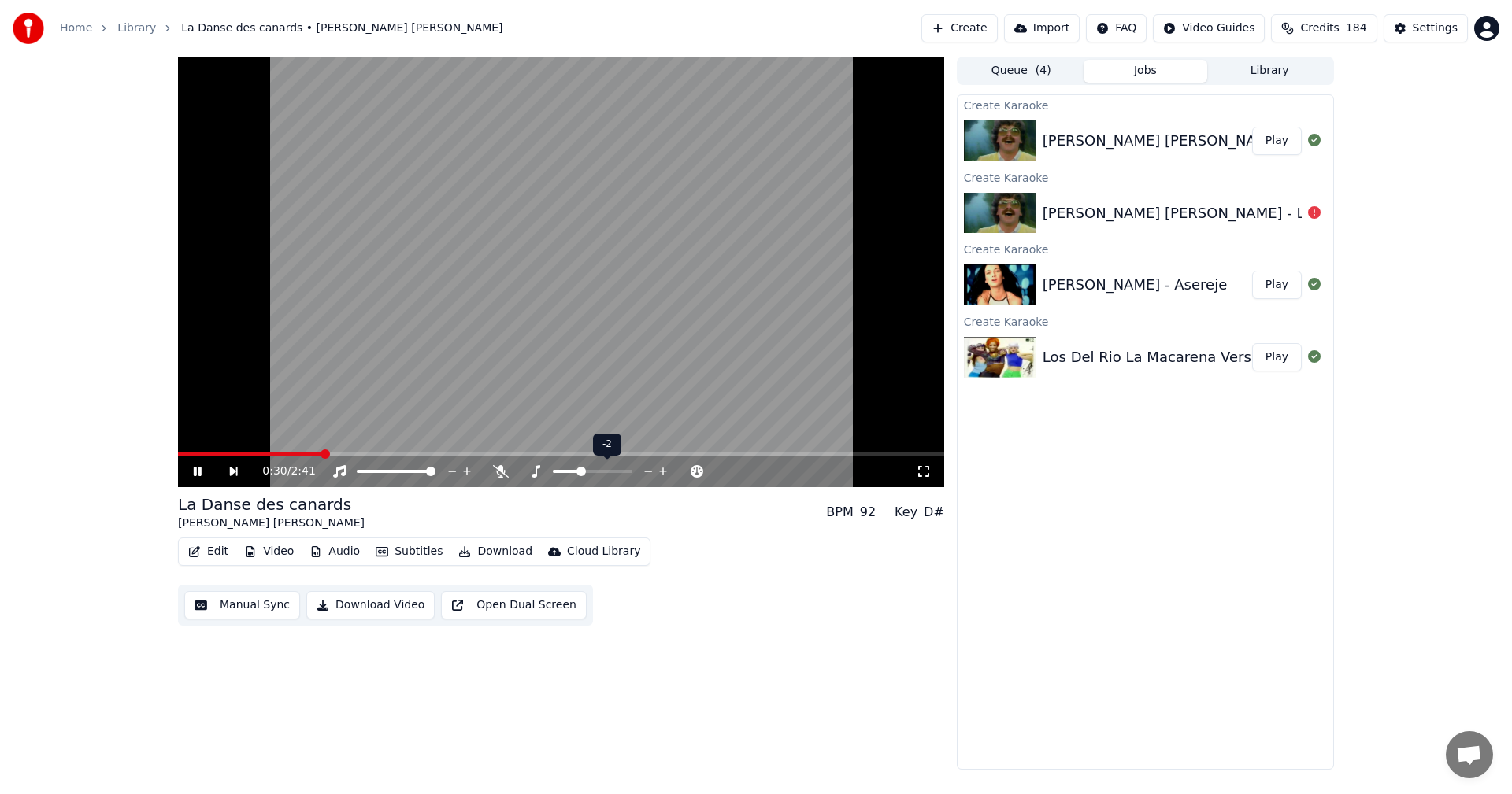
click at [580, 471] on span at bounding box center [581, 472] width 10 height 10
click at [593, 472] on span at bounding box center [592, 472] width 10 height 10
click at [570, 473] on span at bounding box center [575, 472] width 10 height 10
click at [591, 472] on span at bounding box center [592, 472] width 10 height 10
click at [1358, 25] on span "184" at bounding box center [1356, 28] width 21 height 16
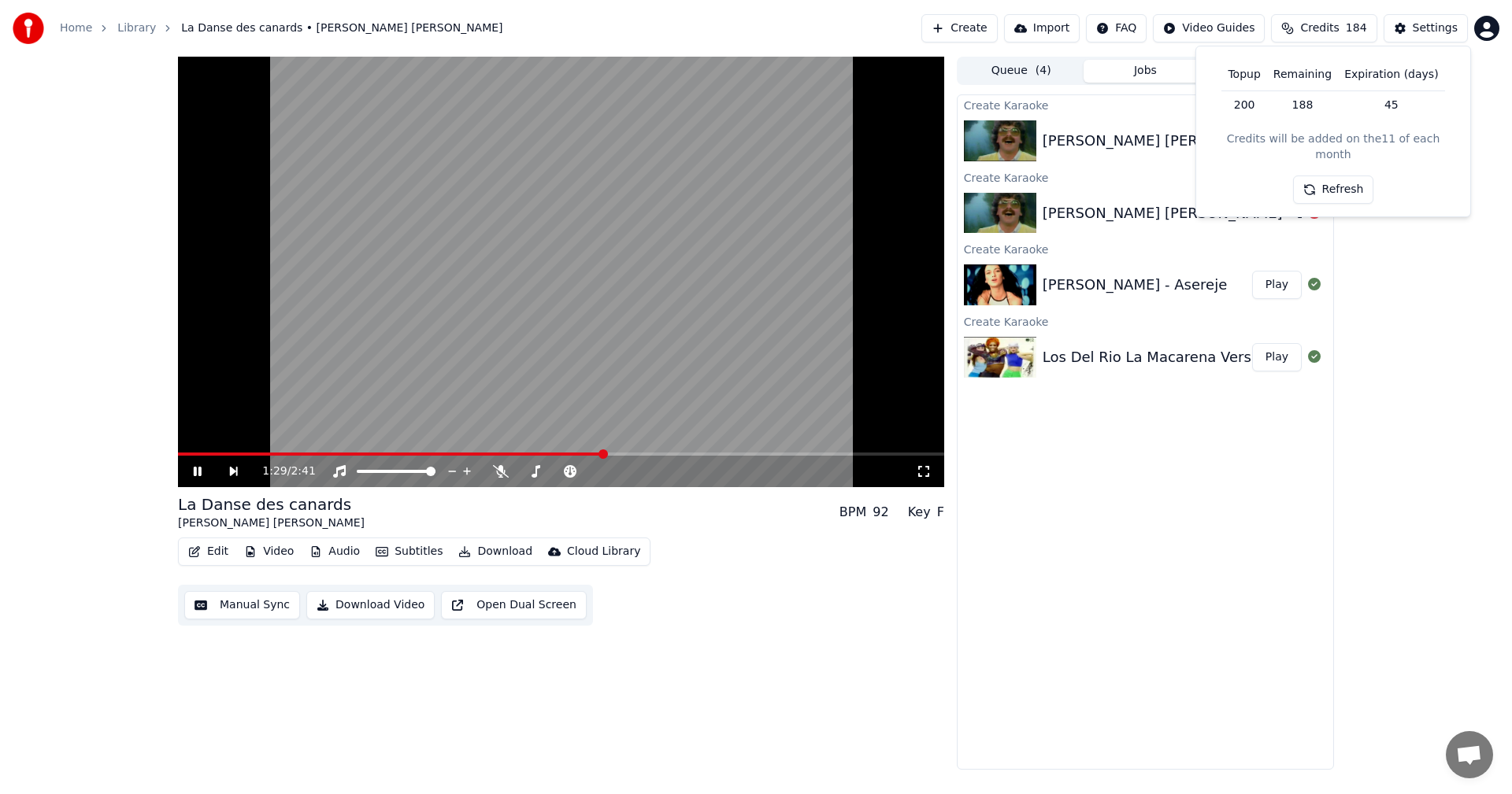
click at [1338, 175] on button "Refresh" at bounding box center [1333, 189] width 81 height 29
click at [199, 470] on icon at bounding box center [197, 472] width 8 height 10
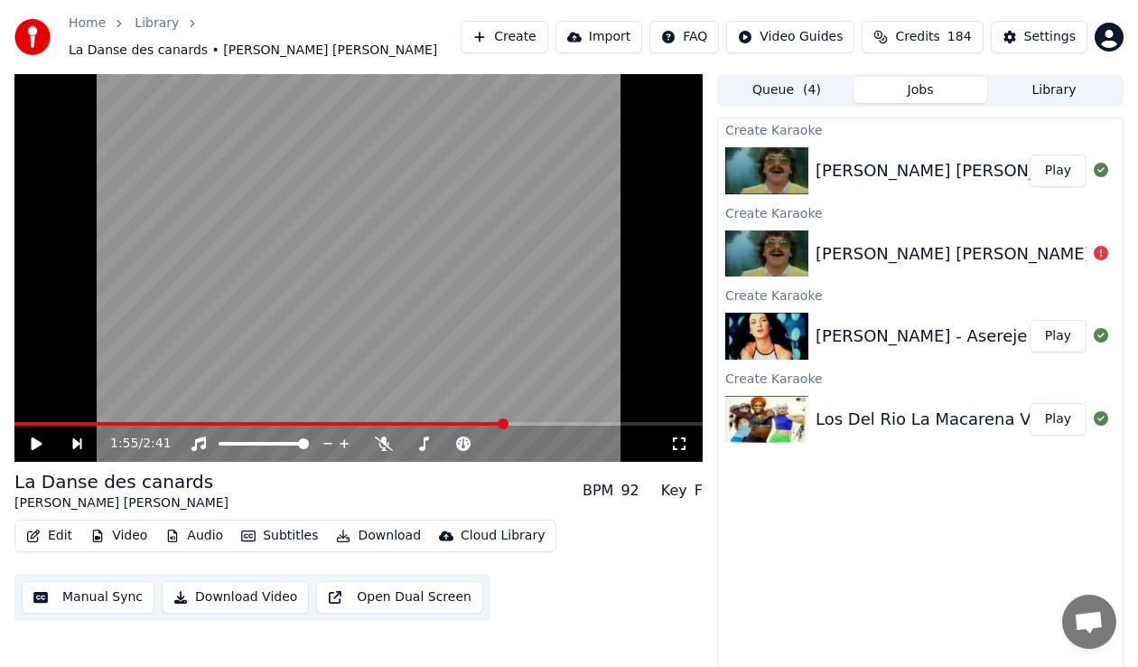
click at [547, 38] on button "Create" at bounding box center [505, 37] width 88 height 33
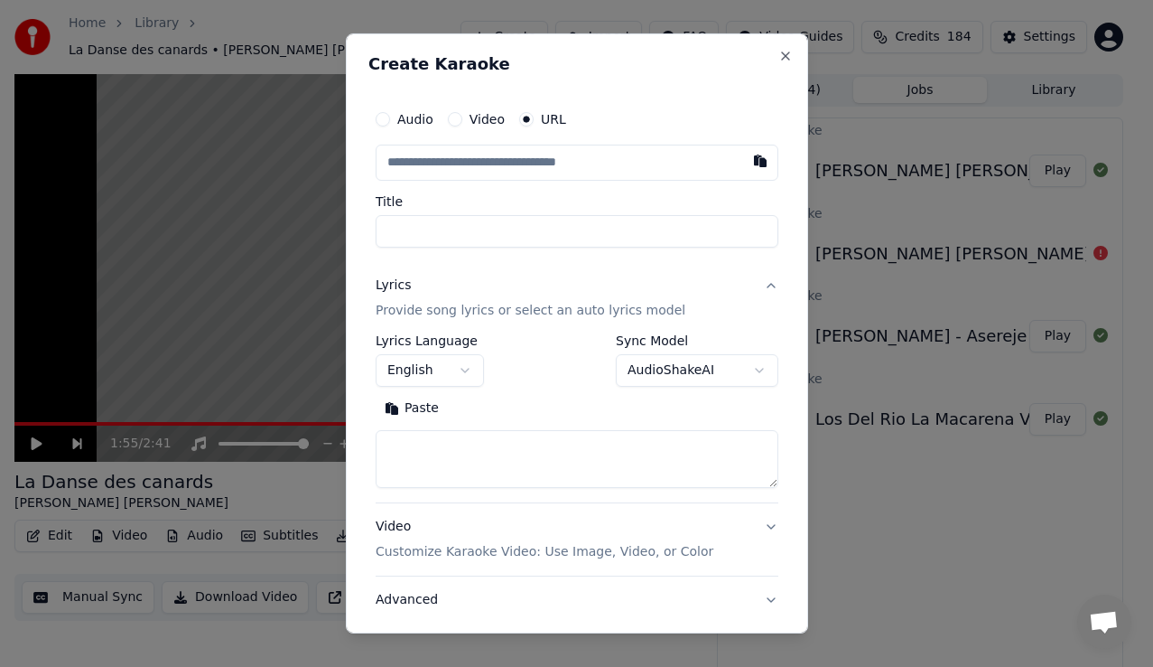
type input "**********"
click at [453, 308] on p "Provide song lyrics or select an auto lyrics model" at bounding box center [531, 311] width 310 height 18
type input "**********"
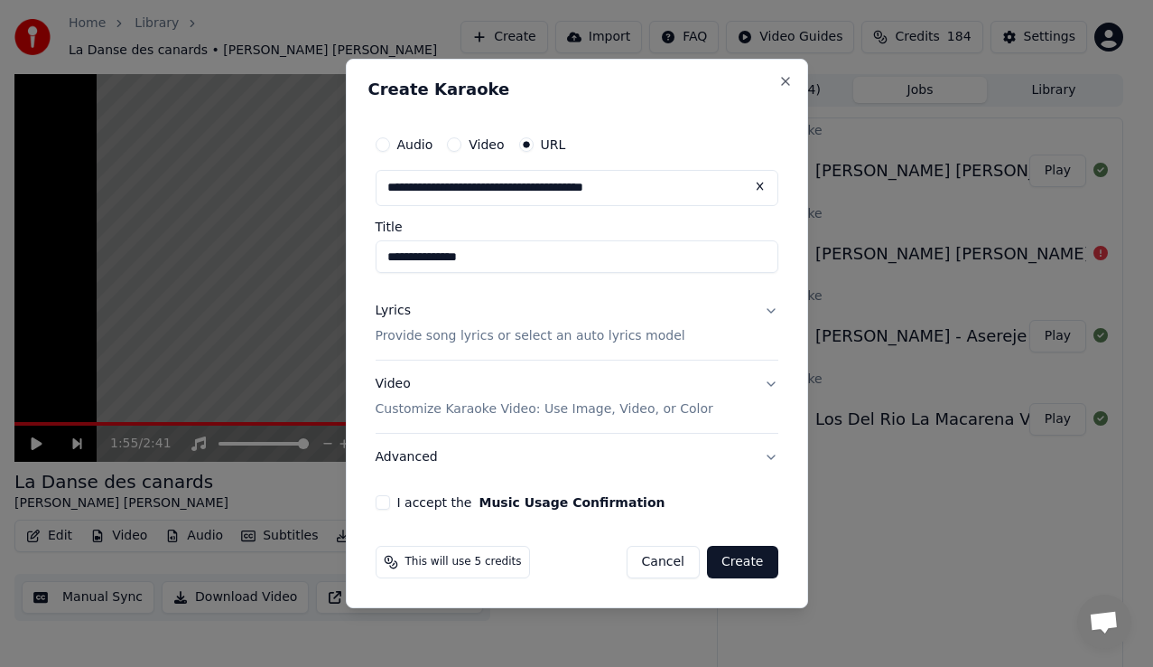
click at [455, 331] on p "Provide song lyrics or select an auto lyrics model" at bounding box center [531, 336] width 310 height 18
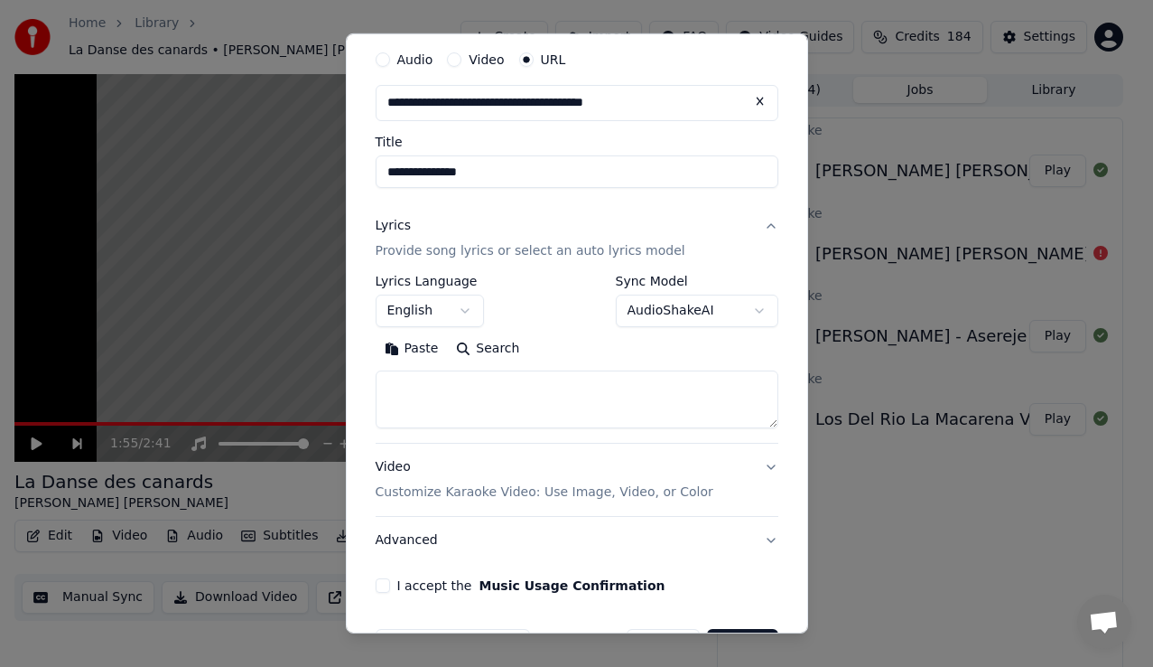
scroll to position [117, 0]
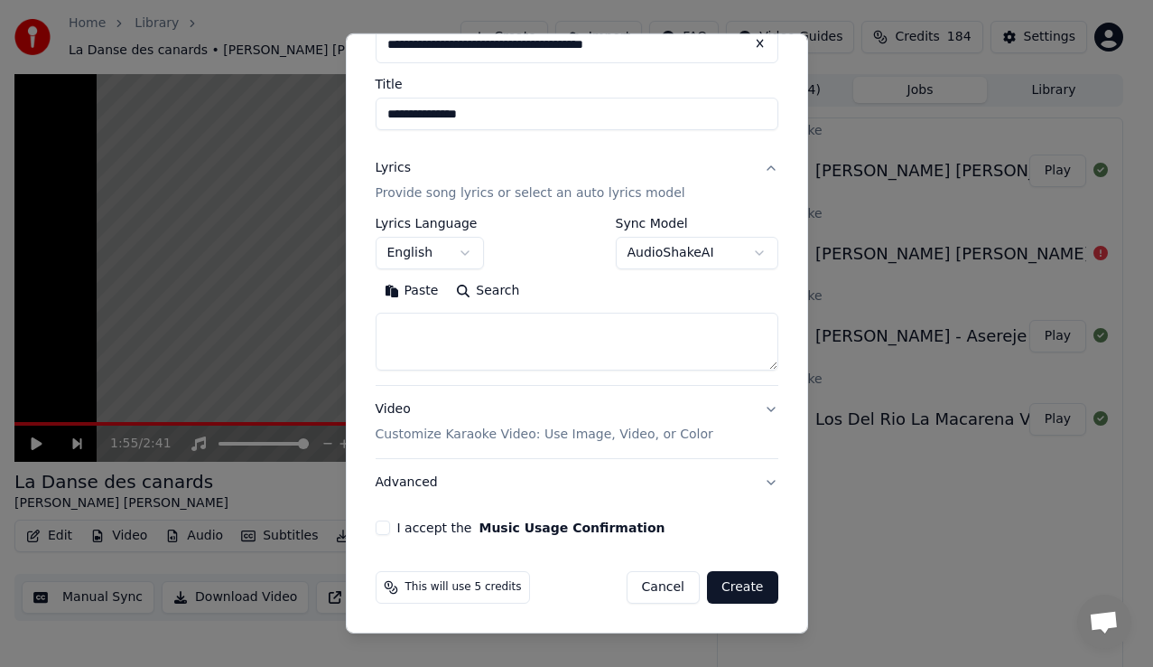
click at [548, 343] on textarea at bounding box center [577, 341] width 403 height 58
paste textarea "**********"
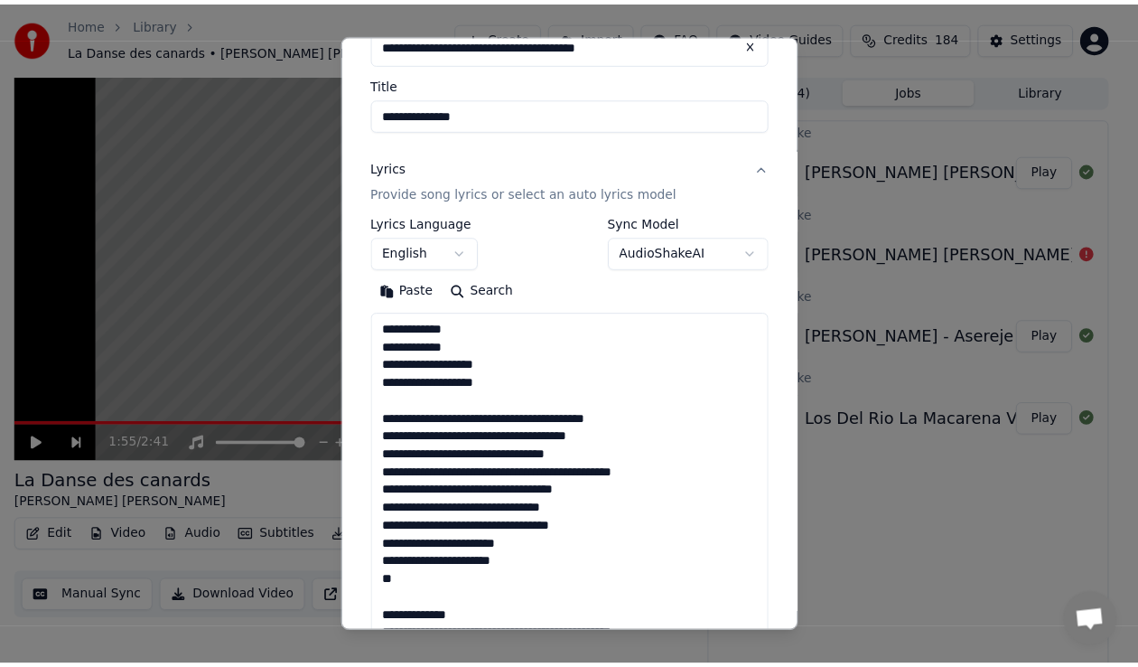
scroll to position [1557, 0]
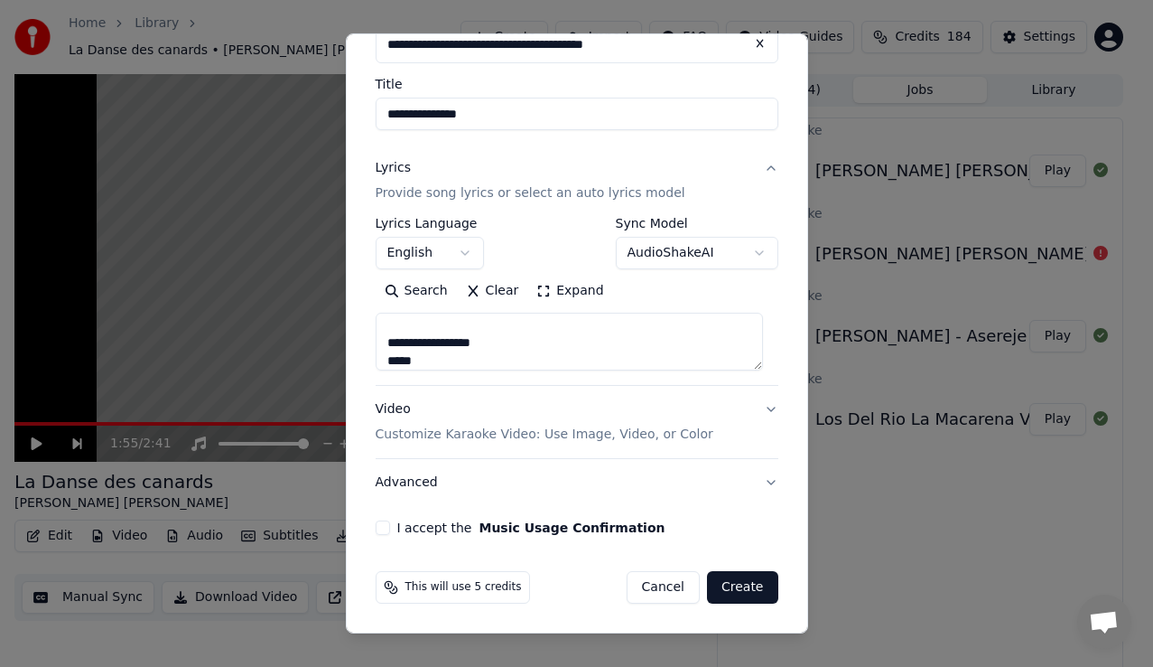
type textarea "**********"
click at [387, 528] on button "I accept the Music Usage Confirmation" at bounding box center [383, 527] width 14 height 14
click at [740, 583] on button "Create" at bounding box center [742, 587] width 71 height 33
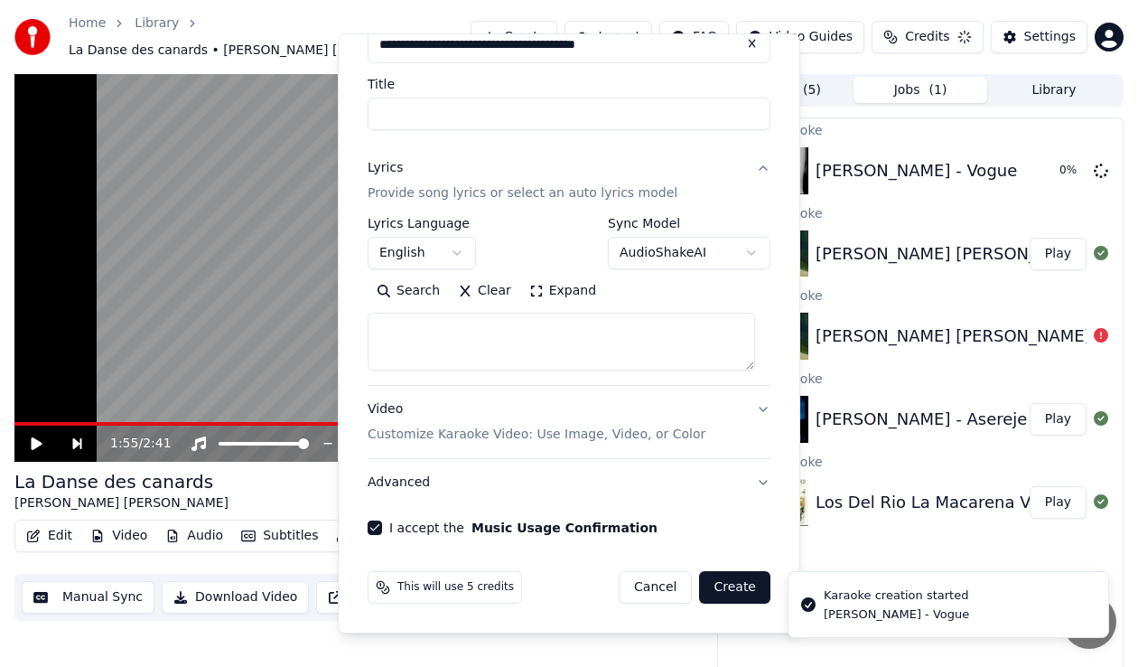
select select
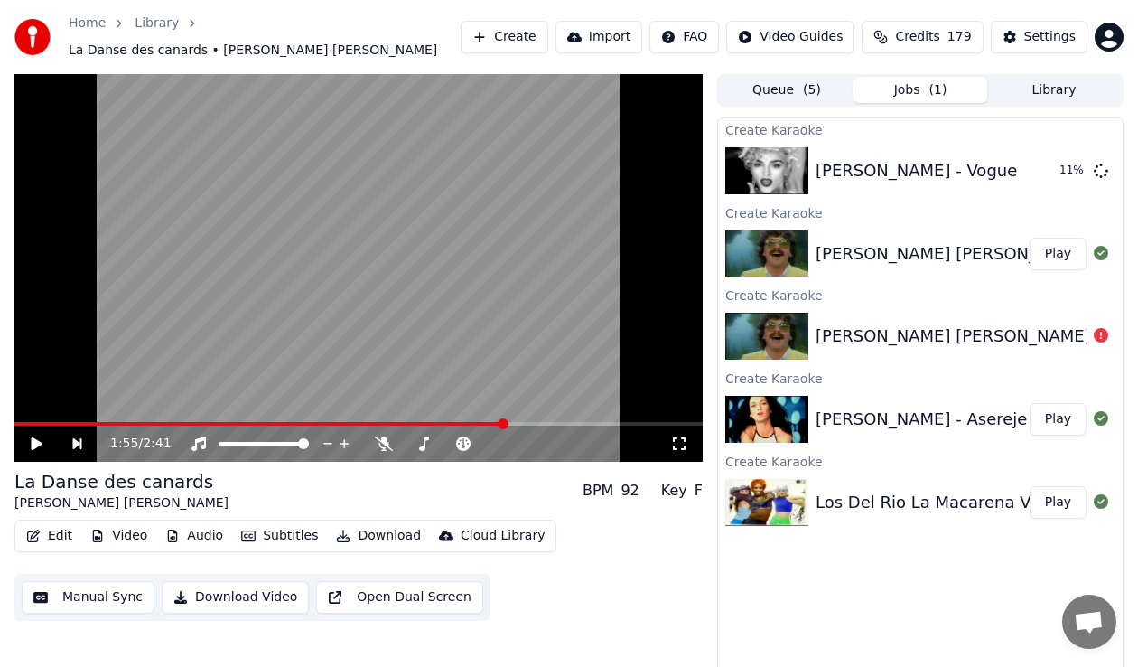
click at [972, 33] on span "179" at bounding box center [959, 37] width 24 height 18
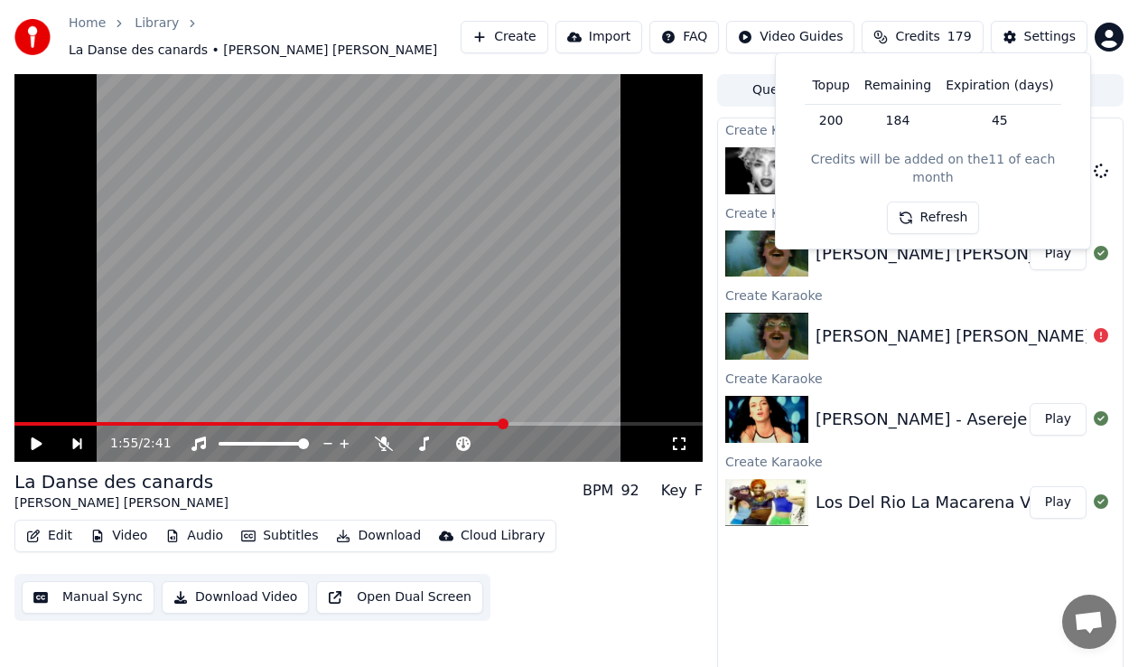
click at [962, 201] on button "Refresh" at bounding box center [933, 217] width 93 height 33
click at [928, 201] on button "Refresh" at bounding box center [933, 217] width 93 height 33
click at [931, 182] on div "Topup Remaining Expiration (days) 200 184 45 Credits will be added on the 11 of…" at bounding box center [932, 151] width 285 height 166
click at [947, 201] on button "Refresh" at bounding box center [933, 217] width 93 height 33
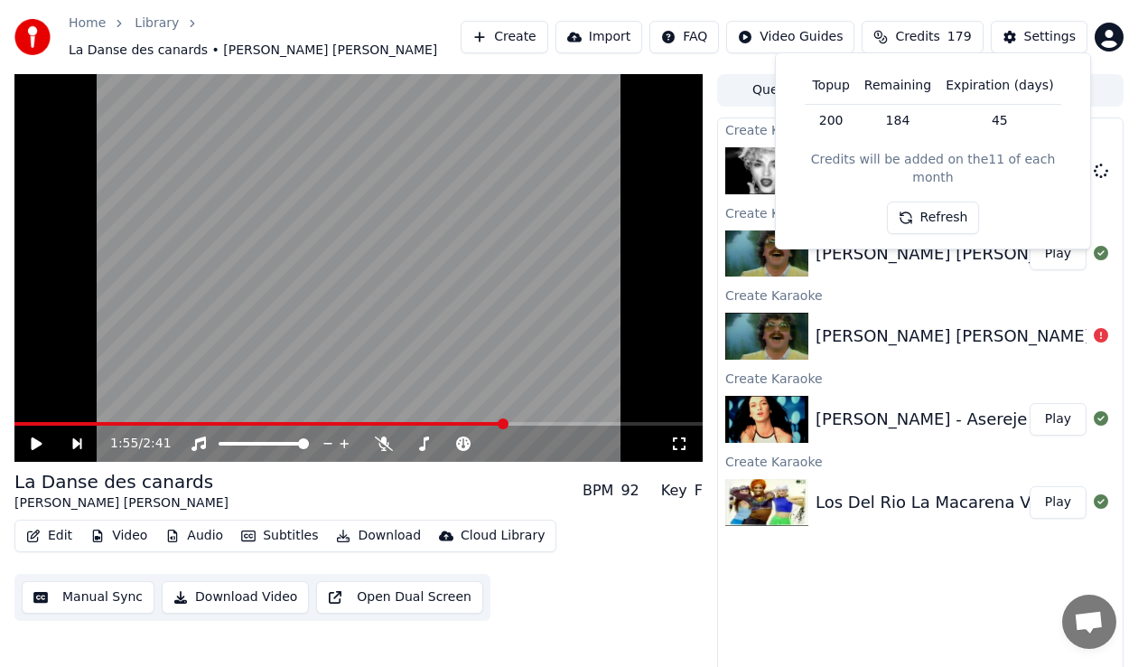
click at [947, 201] on button "Refresh" at bounding box center [933, 217] width 93 height 33
click at [764, 166] on img at bounding box center [766, 170] width 83 height 47
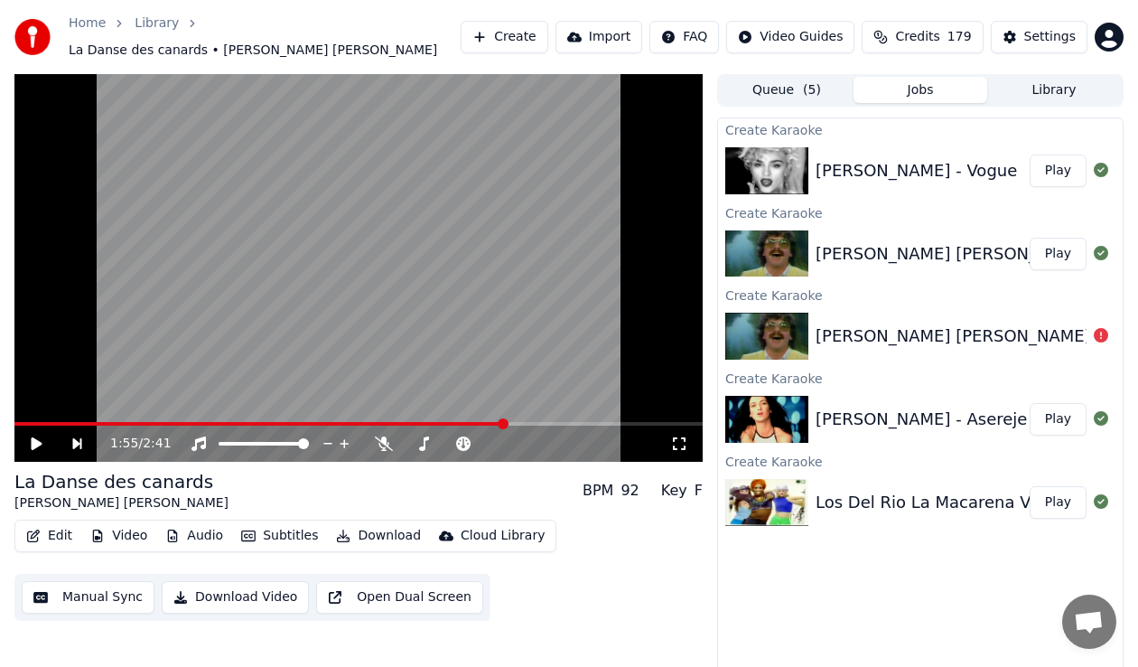
click at [1060, 163] on button "Play" at bounding box center [1058, 170] width 57 height 33
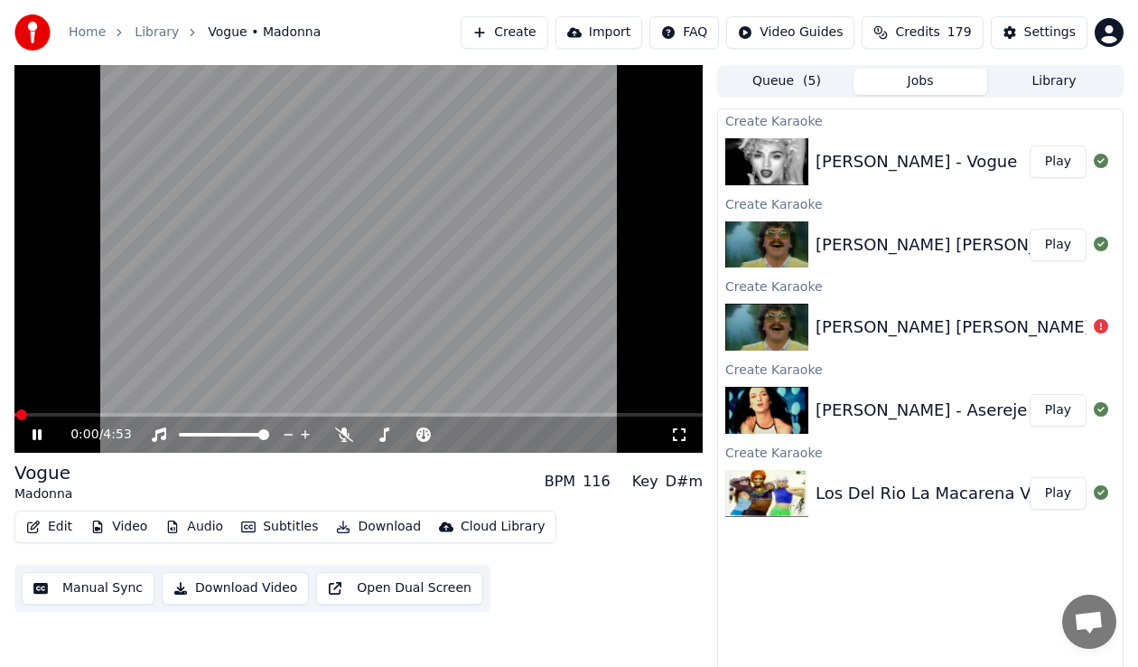
click at [72, 414] on span at bounding box center [358, 415] width 688 height 4
click at [126, 416] on div "0:26 / 4:53" at bounding box center [358, 434] width 688 height 36
click at [143, 414] on span at bounding box center [358, 415] width 688 height 4
click at [200, 413] on span at bounding box center [358, 415] width 688 height 4
click at [294, 413] on span at bounding box center [358, 415] width 688 height 4
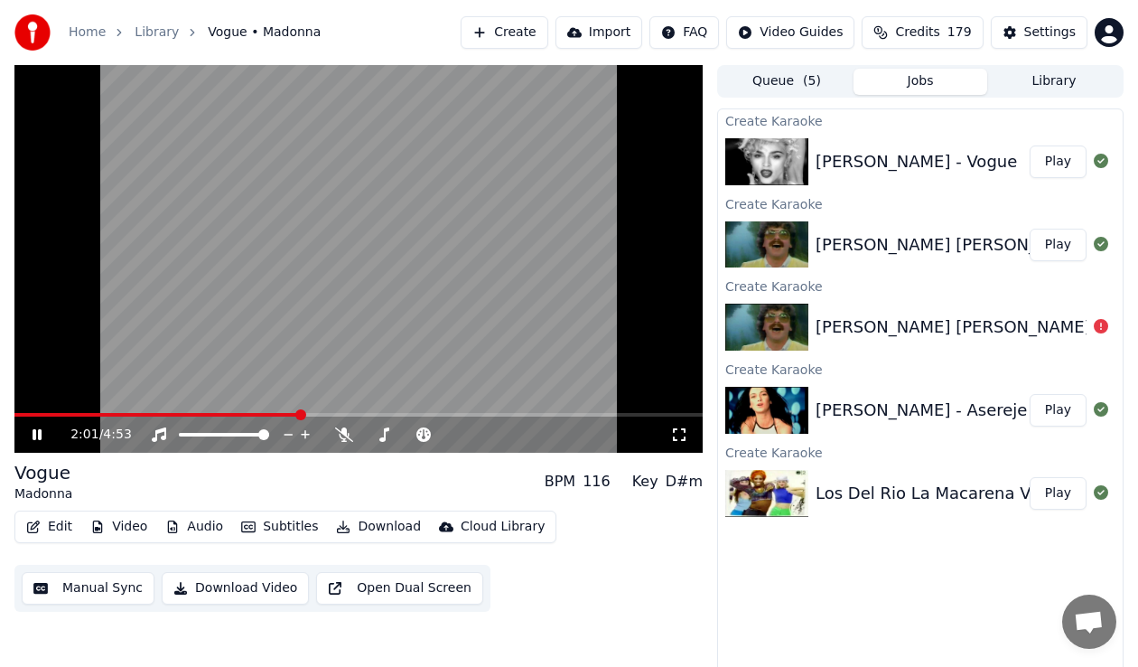
click at [374, 413] on span at bounding box center [358, 415] width 688 height 4
click at [476, 413] on span at bounding box center [358, 415] width 688 height 4
click at [531, 413] on span at bounding box center [358, 415] width 688 height 4
click at [589, 415] on span at bounding box center [358, 415] width 688 height 4
click at [641, 414] on span at bounding box center [358, 415] width 688 height 4
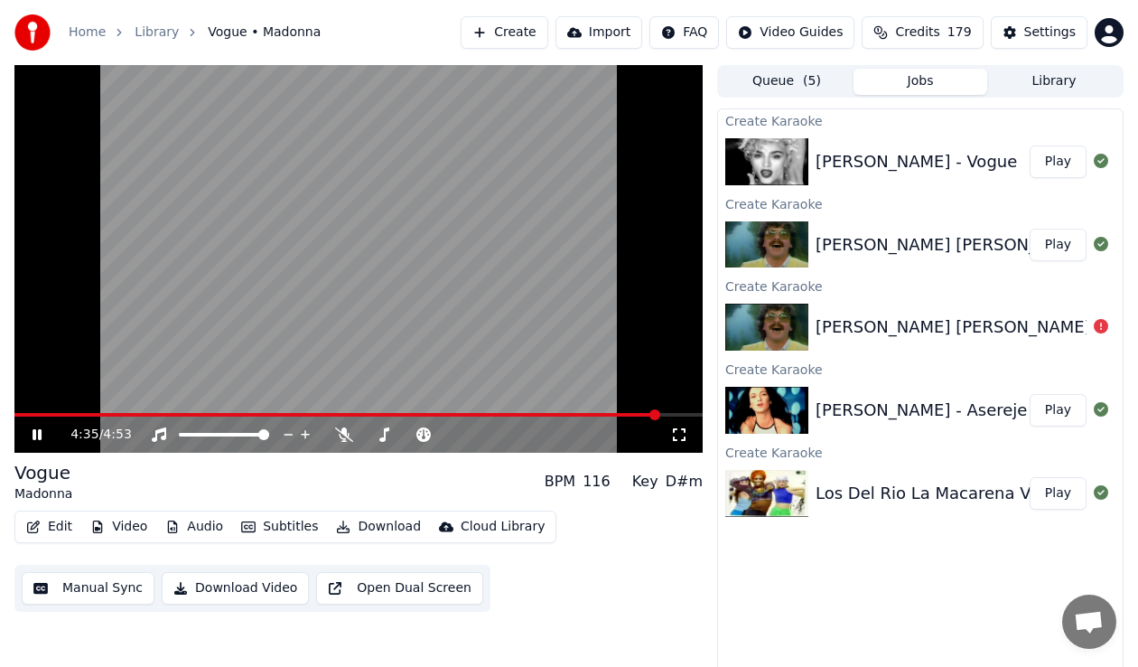
click at [660, 413] on span at bounding box center [358, 415] width 688 height 4
click at [43, 434] on icon at bounding box center [50, 434] width 42 height 14
click at [1069, 89] on button "Library" at bounding box center [1054, 82] width 134 height 26
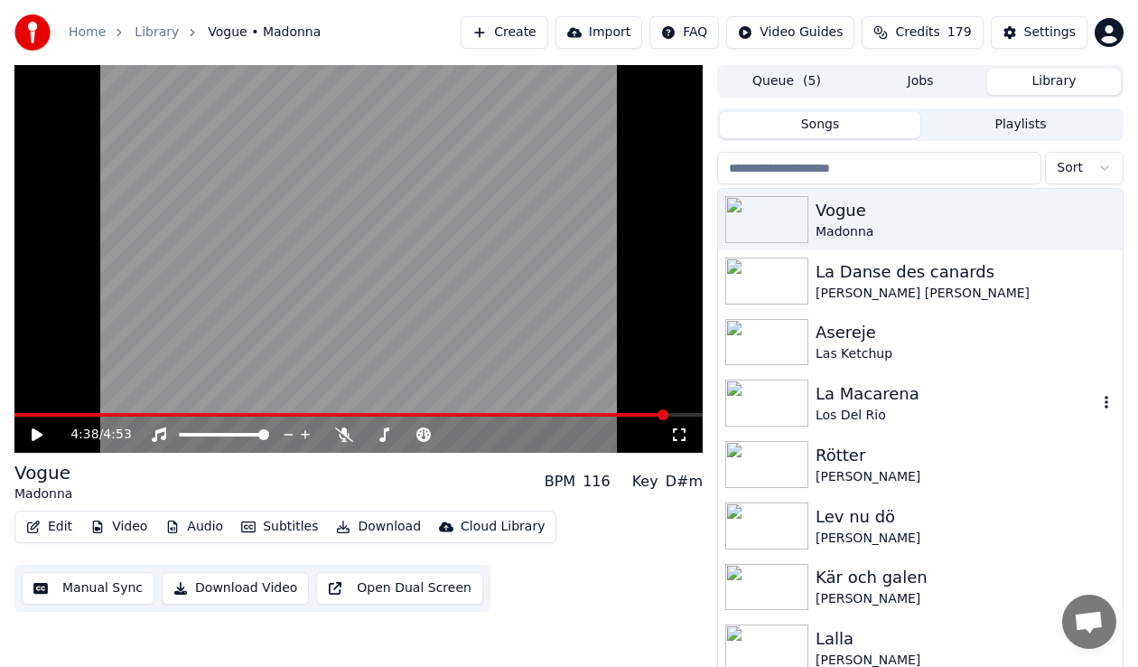
click at [865, 404] on div "La Macarena" at bounding box center [957, 393] width 282 height 25
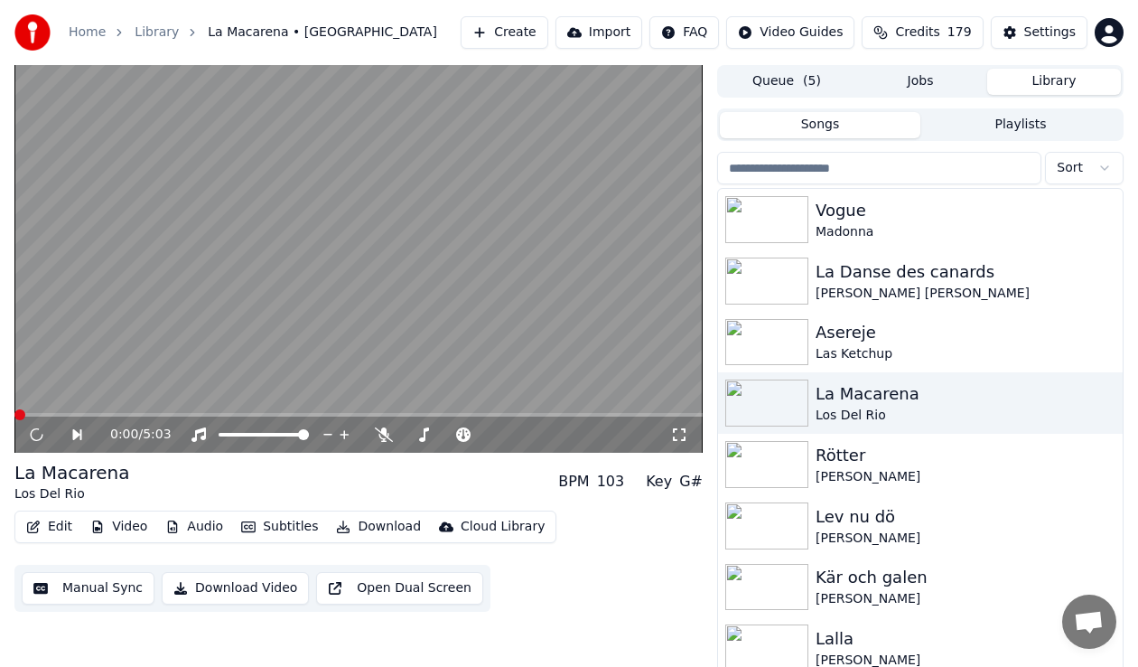
click at [374, 530] on button "Download" at bounding box center [378, 526] width 99 height 25
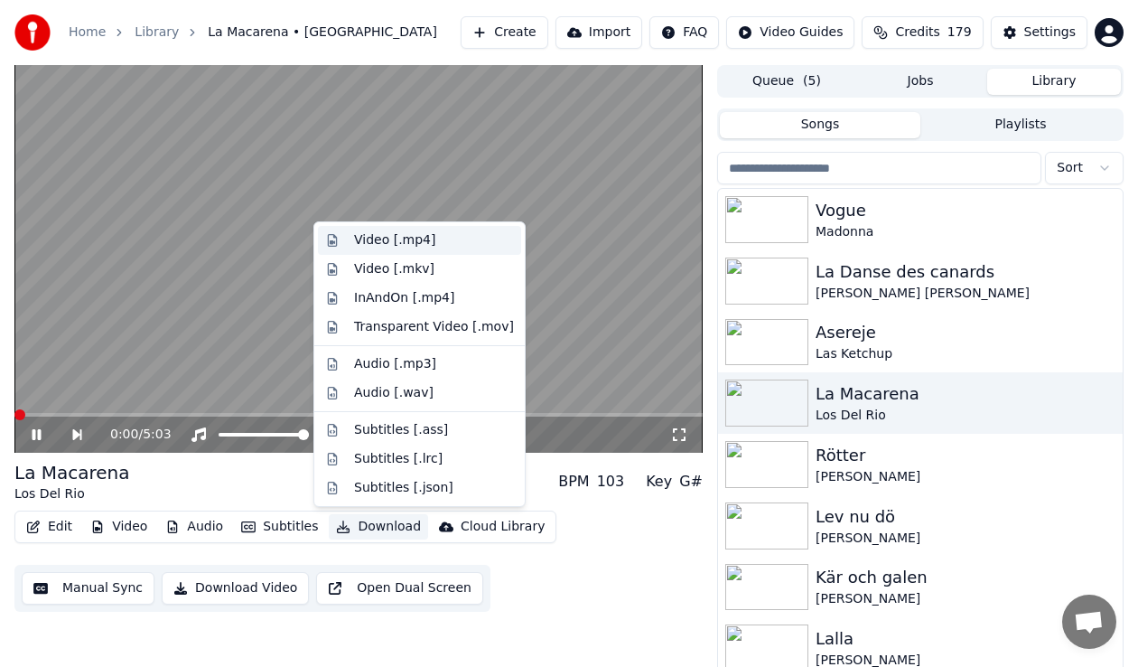
click at [465, 241] on div "Video [.mp4]" at bounding box center [434, 240] width 160 height 18
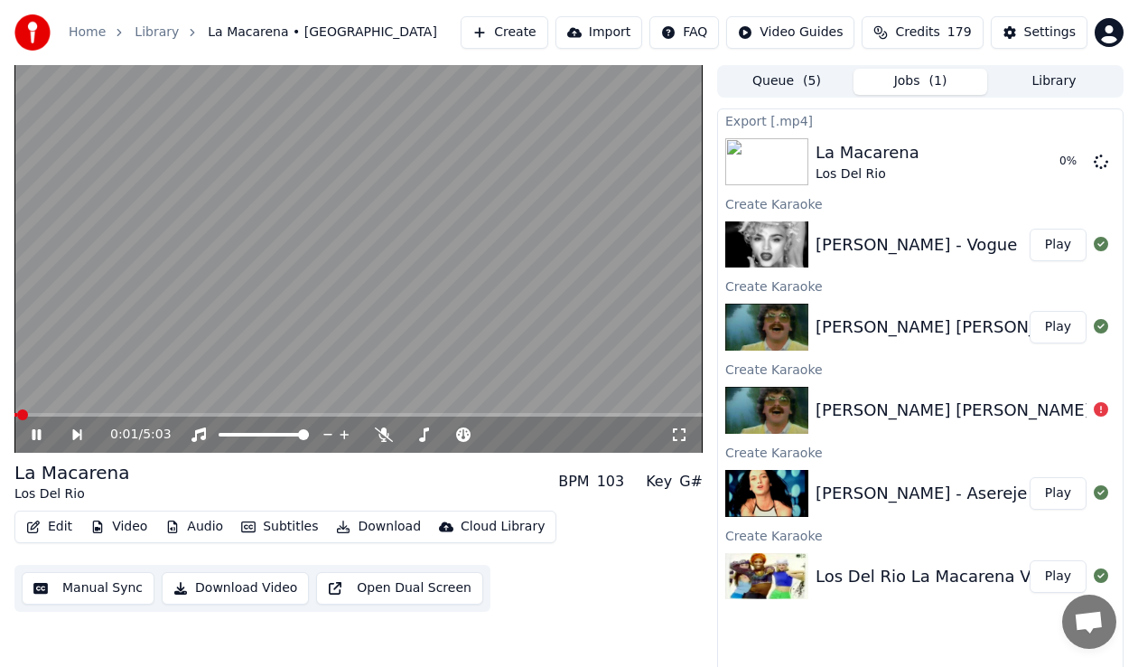
click at [1067, 79] on button "Library" at bounding box center [1054, 82] width 134 height 26
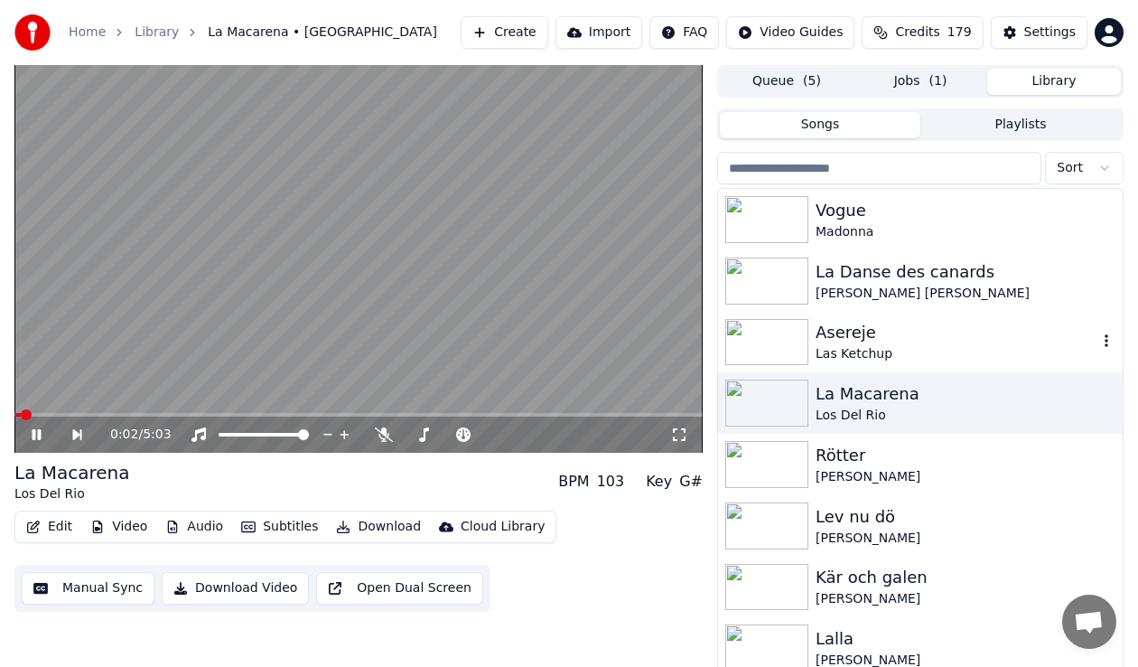
click at [881, 340] on div "Asereje" at bounding box center [957, 332] width 282 height 25
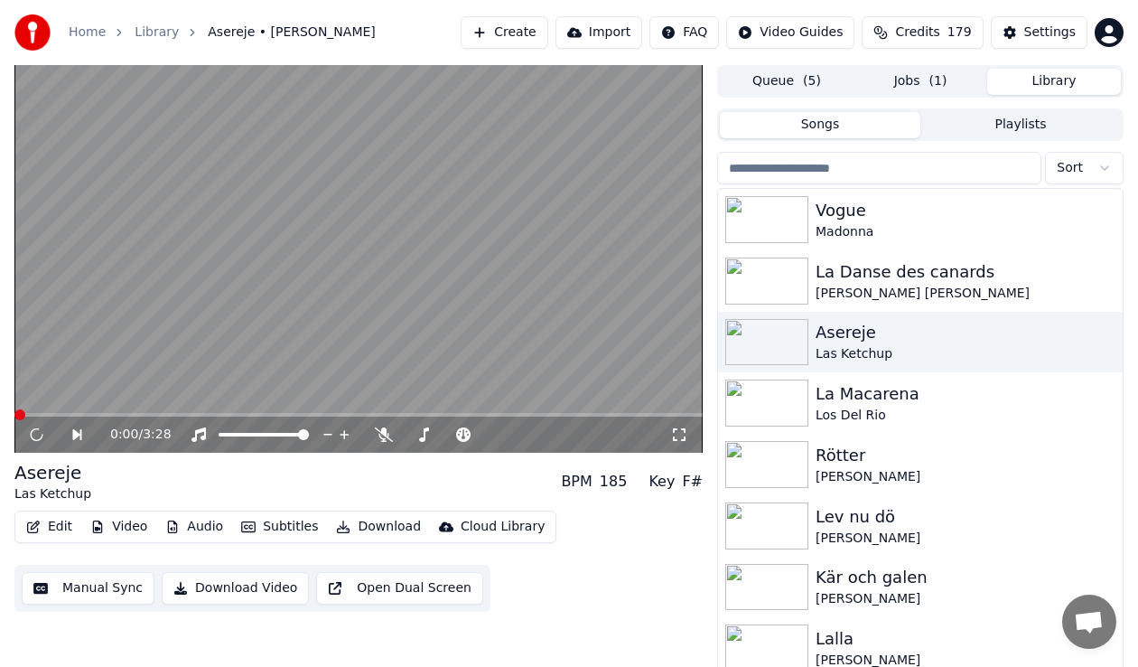
click at [366, 532] on button "Download" at bounding box center [378, 526] width 99 height 25
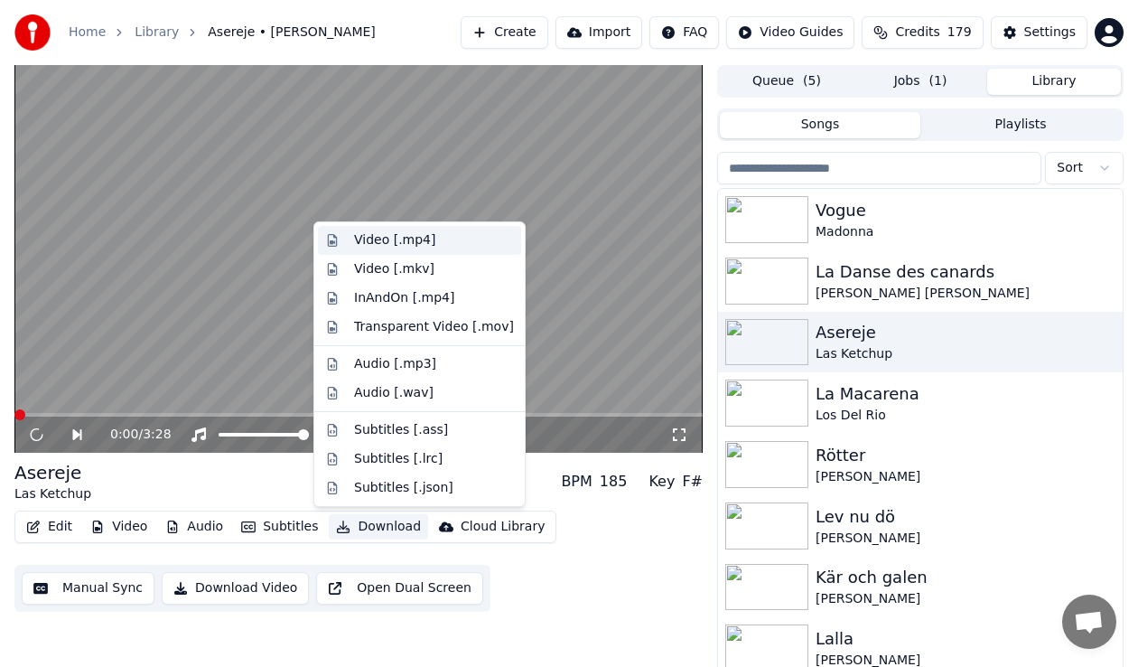
click at [452, 237] on div "Video [.mp4]" at bounding box center [434, 240] width 160 height 18
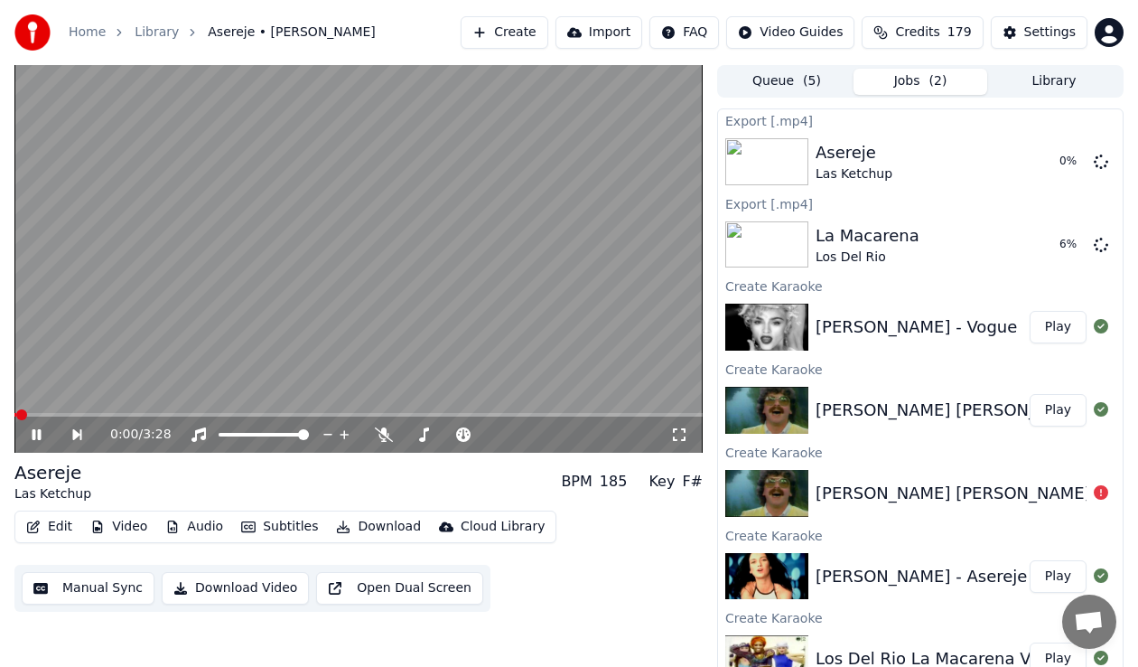
click at [1051, 75] on button "Library" at bounding box center [1054, 82] width 134 height 26
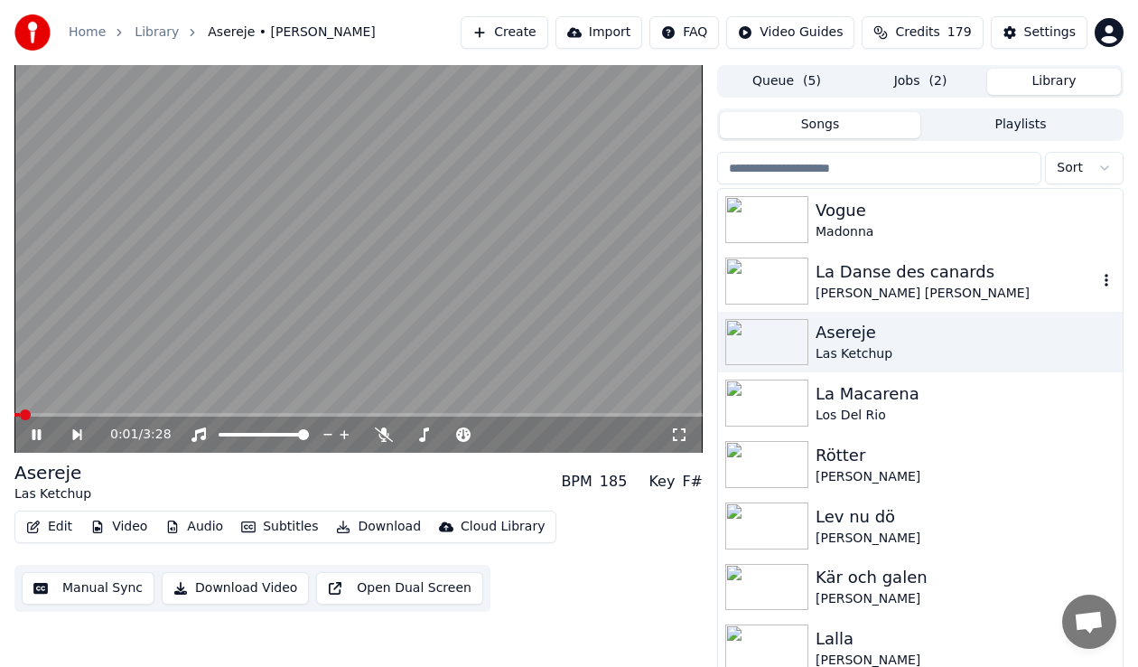
click at [884, 278] on div "La Danse des canards" at bounding box center [957, 271] width 282 height 25
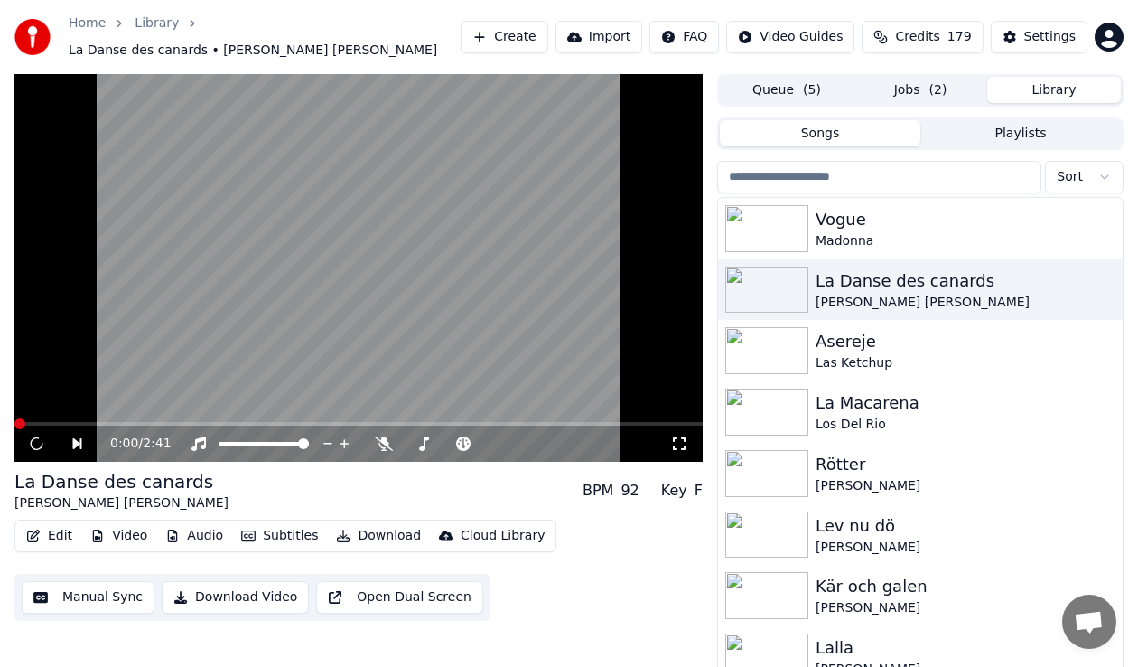
click at [377, 526] on button "Download" at bounding box center [378, 535] width 99 height 25
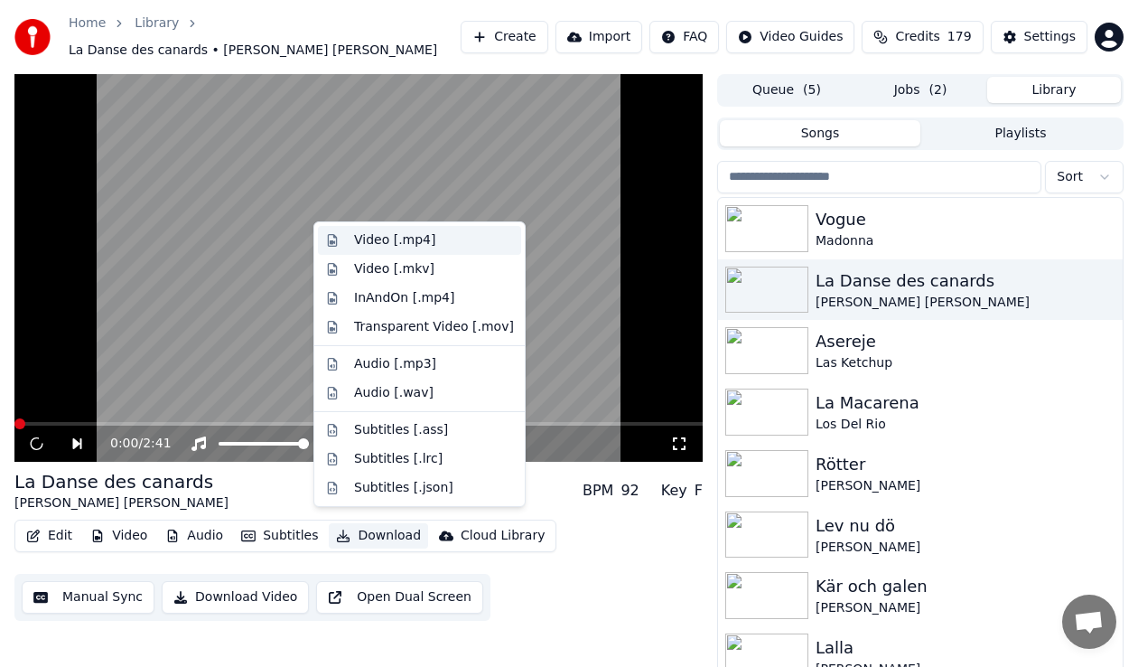
click at [417, 237] on div "Video [.mp4]" at bounding box center [394, 240] width 81 height 18
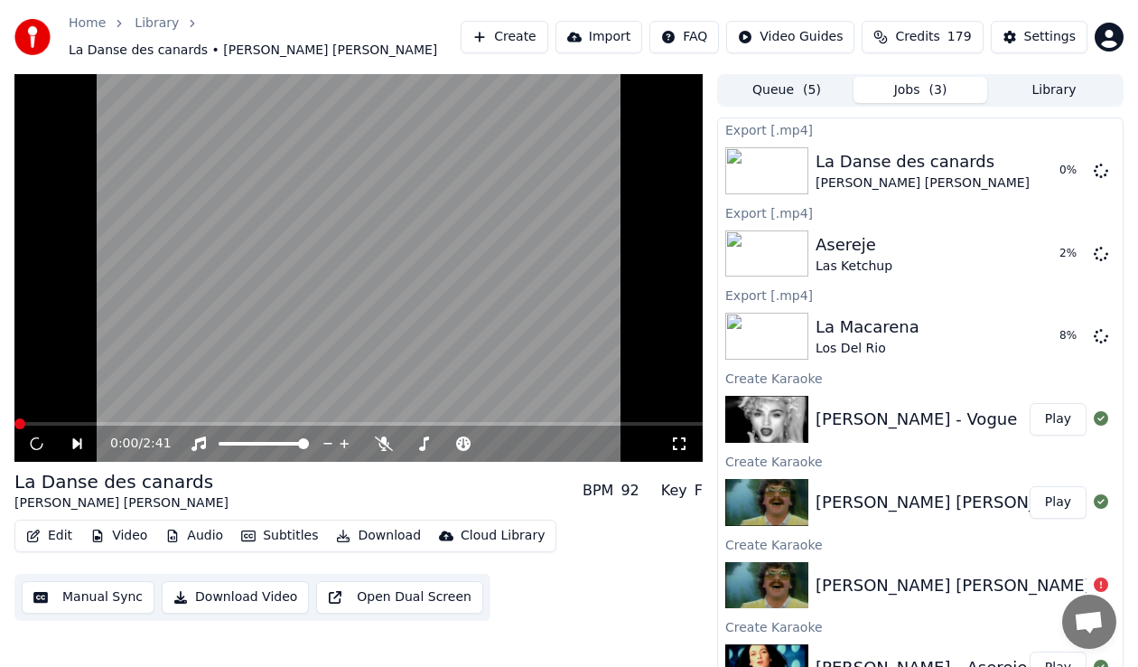
click at [1061, 77] on button "Library" at bounding box center [1054, 90] width 134 height 26
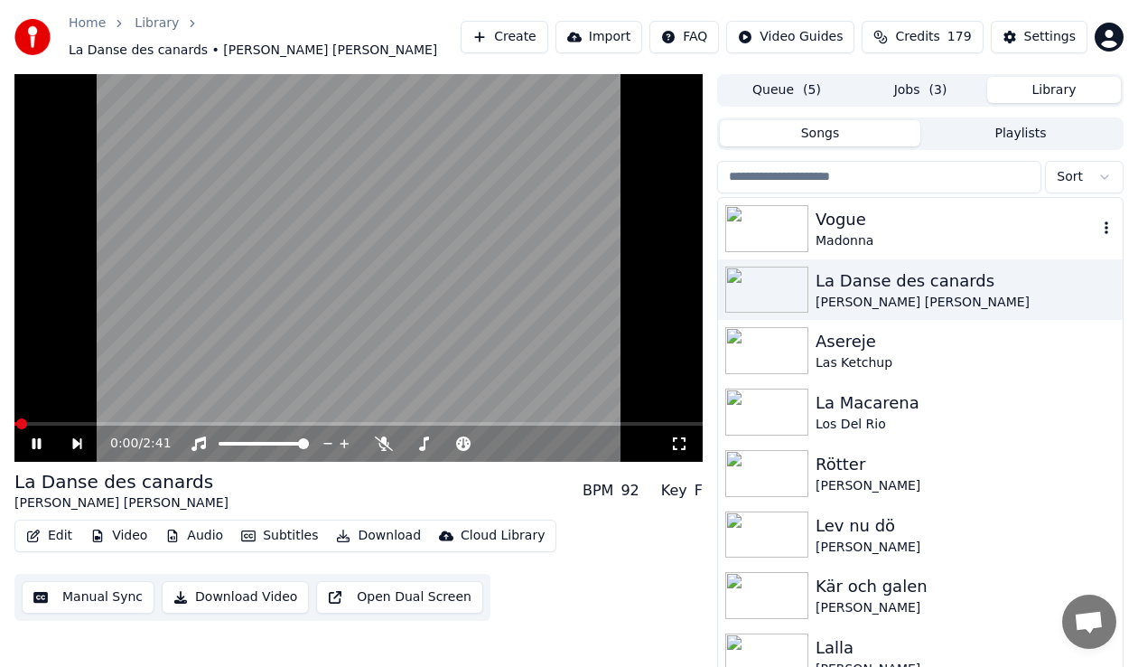
click at [888, 220] on div "Vogue" at bounding box center [957, 219] width 282 height 25
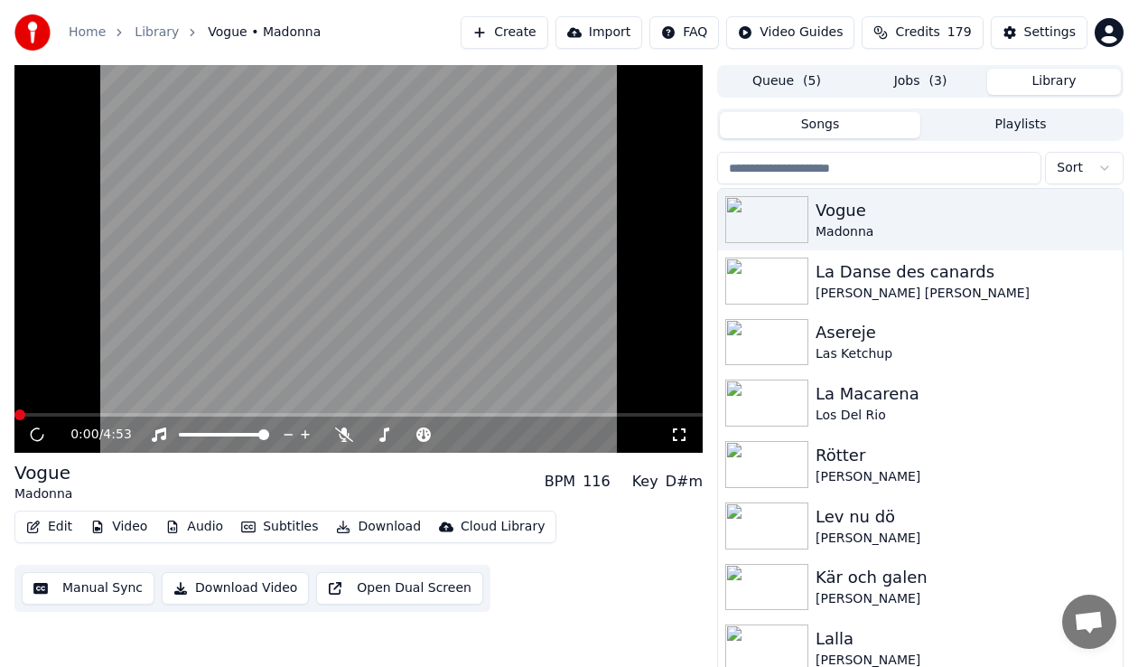
click at [382, 527] on button "Download" at bounding box center [378, 526] width 99 height 25
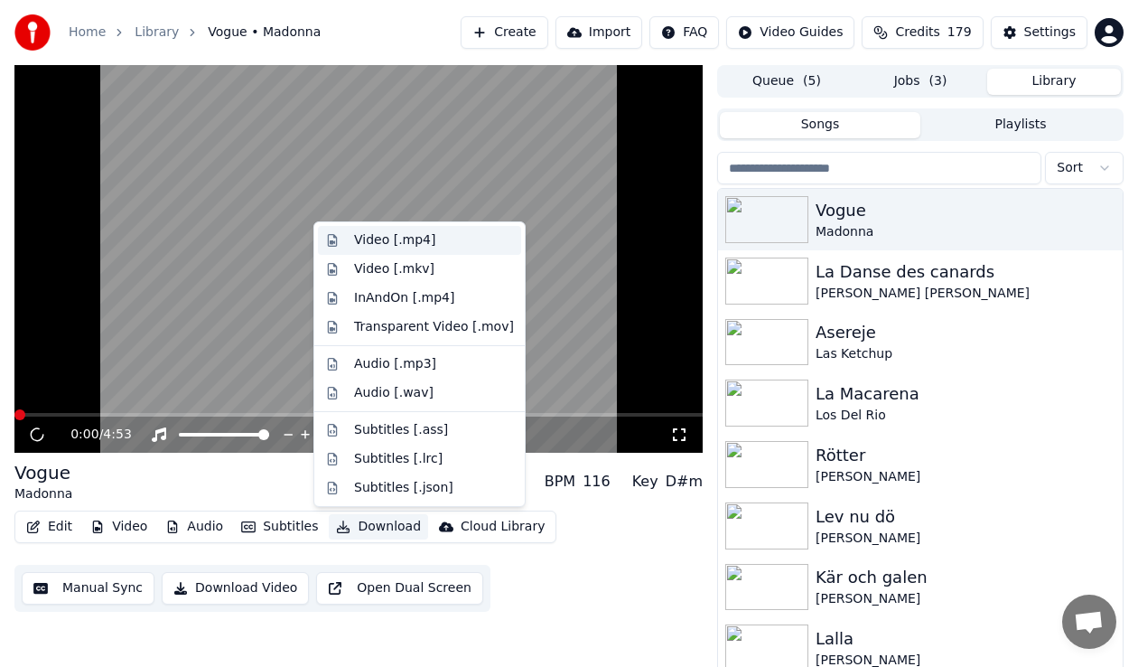
click at [444, 237] on div "Video [.mp4]" at bounding box center [434, 240] width 160 height 18
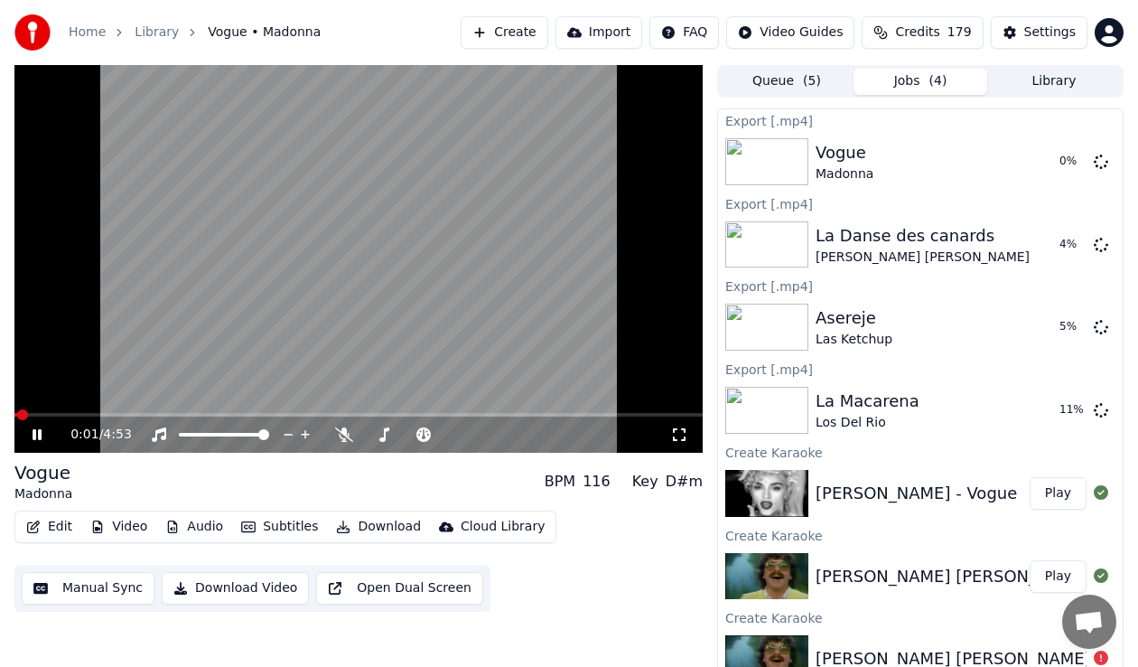
click at [34, 436] on icon at bounding box center [37, 434] width 9 height 11
click at [147, 28] on link "Library" at bounding box center [157, 32] width 44 height 18
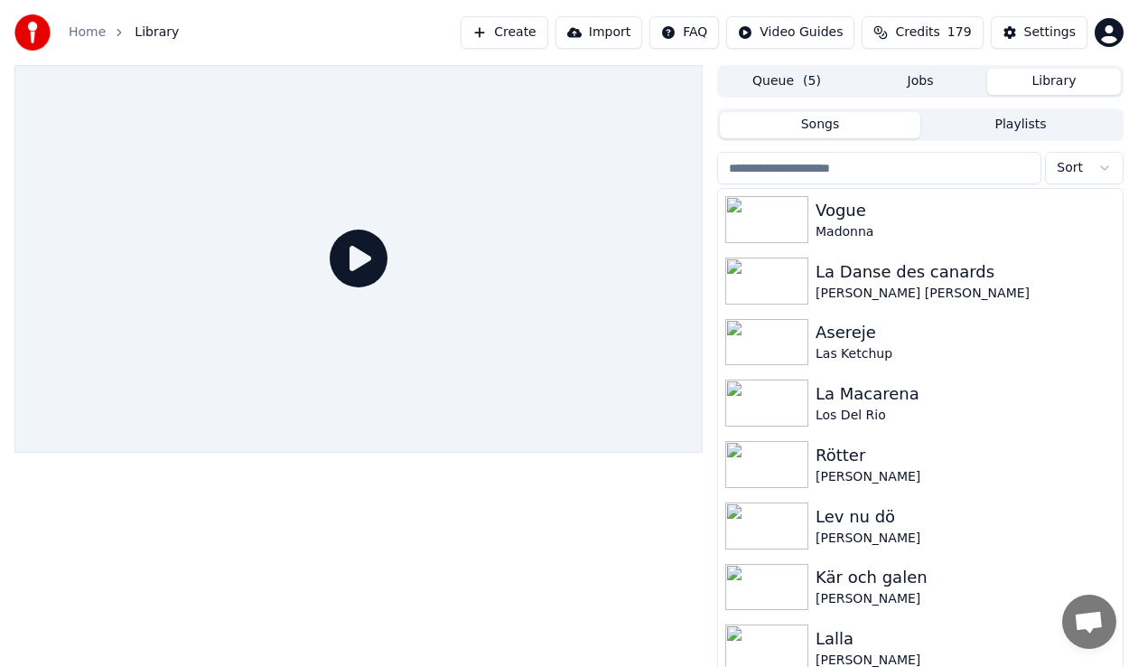
click at [1058, 76] on button "Library" at bounding box center [1054, 82] width 134 height 26
click at [855, 181] on input "search" at bounding box center [879, 168] width 324 height 33
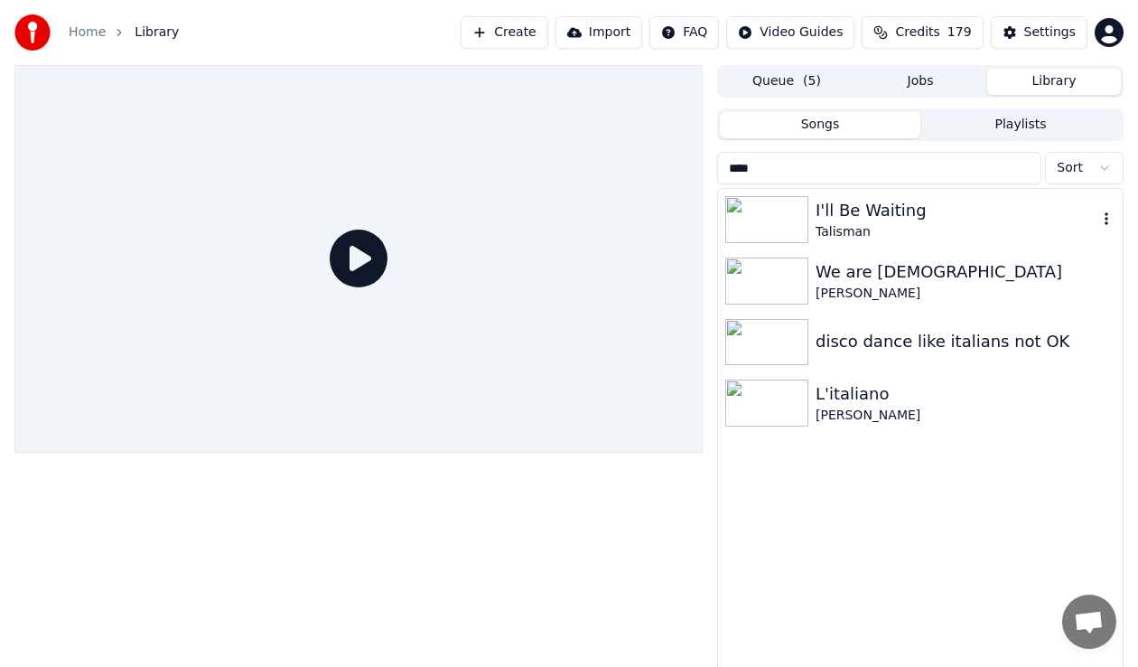
type input "****"
click at [857, 217] on div "I'll Be Waiting" at bounding box center [957, 210] width 282 height 25
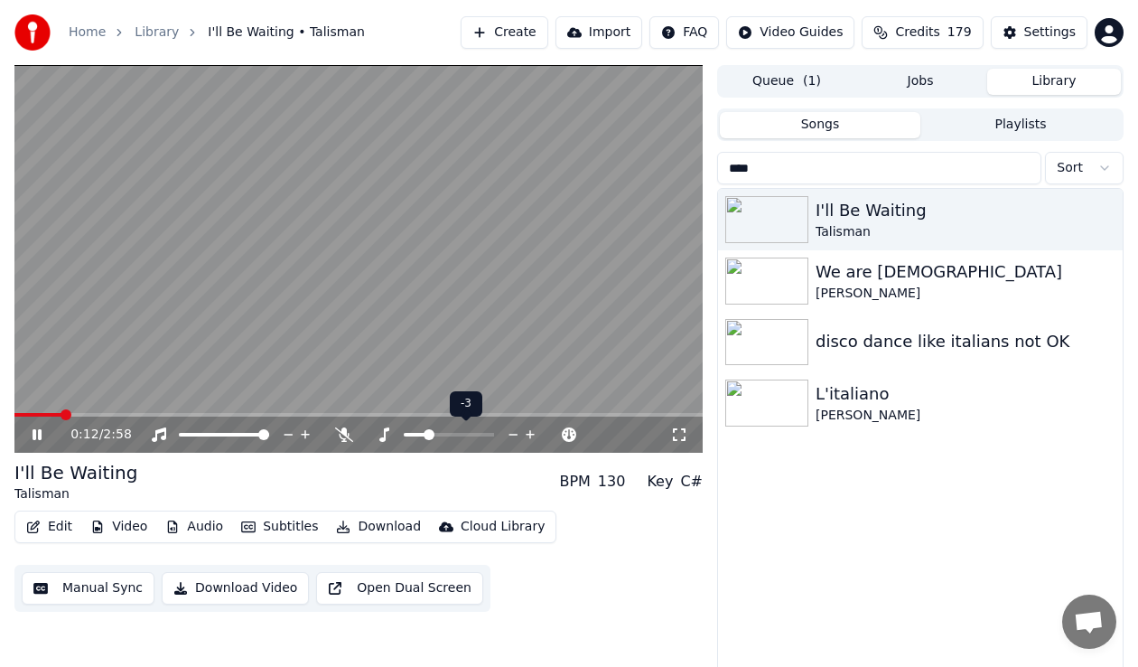
click at [428, 436] on span at bounding box center [429, 434] width 11 height 11
click at [14, 409] on span at bounding box center [19, 414] width 11 height 11
click at [33, 435] on icon at bounding box center [50, 434] width 42 height 14
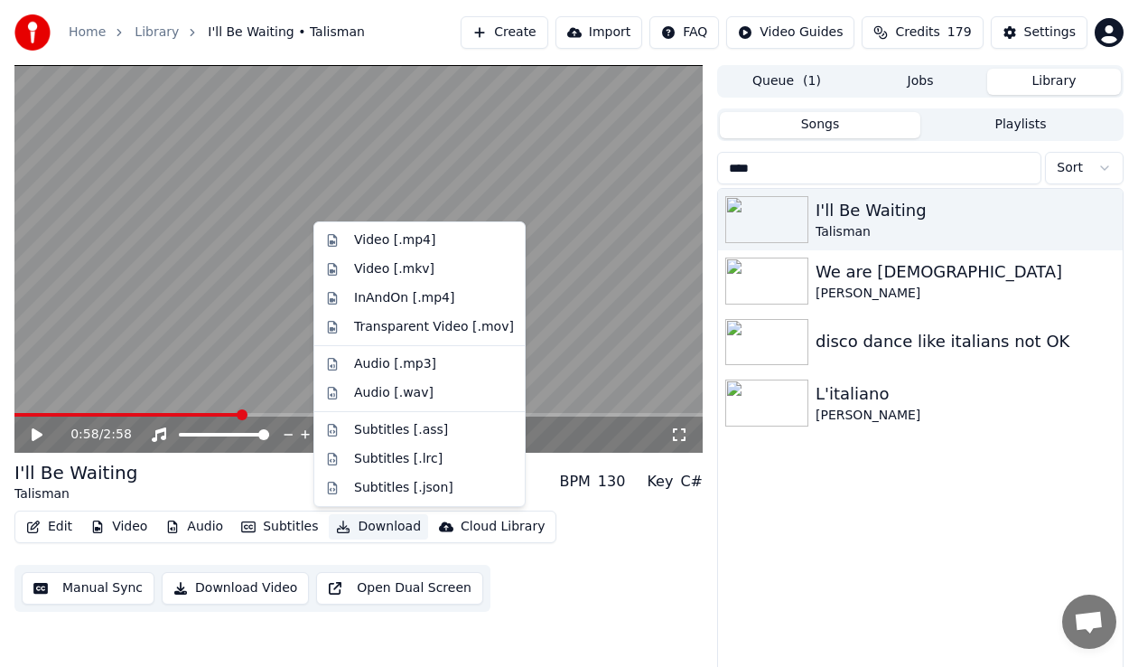
click at [359, 532] on button "Download" at bounding box center [378, 526] width 99 height 25
click at [433, 247] on div "Video [.mp4]" at bounding box center [434, 240] width 160 height 18
